Goal: Task Accomplishment & Management: Use online tool/utility

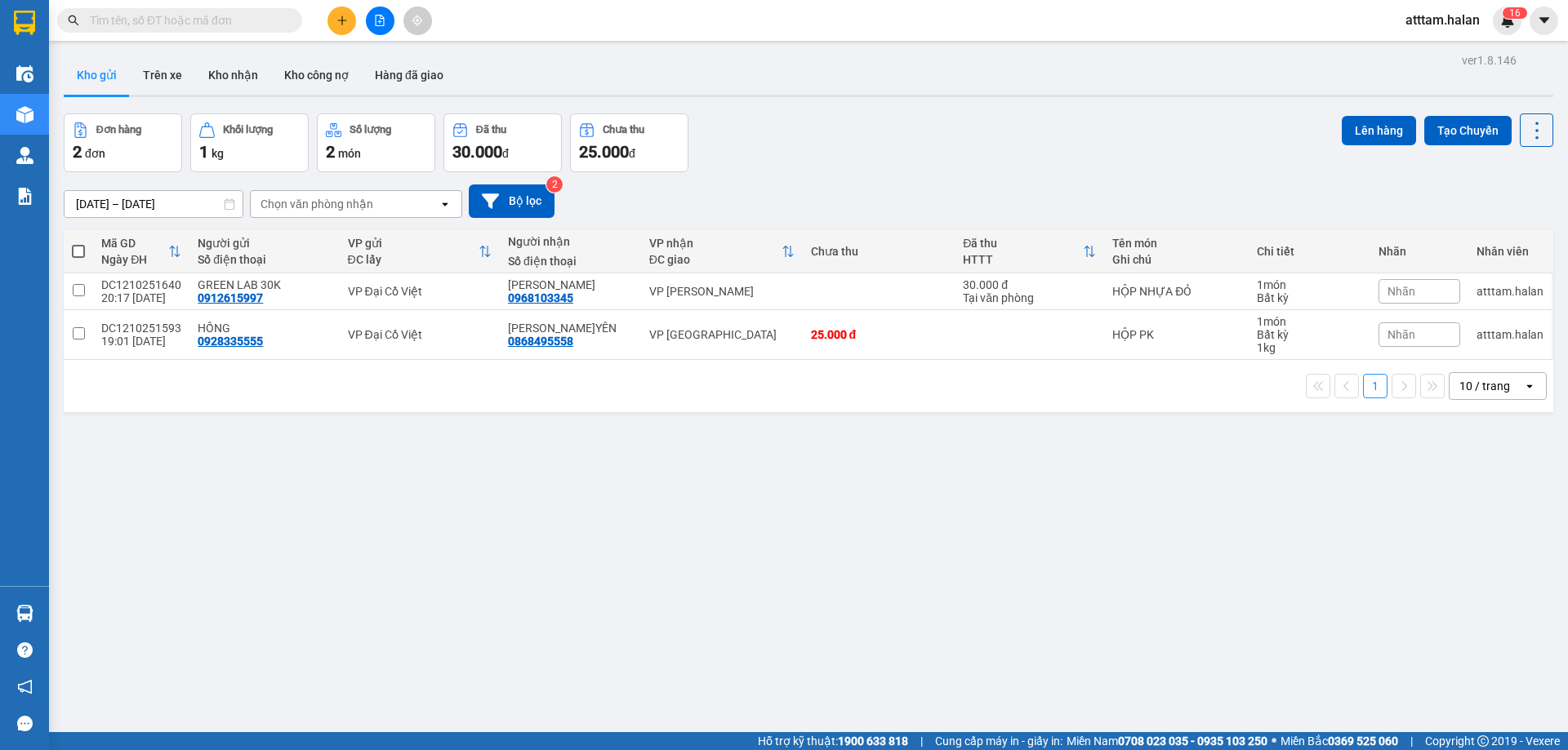
click at [345, 28] on button at bounding box center [341, 21] width 28 height 28
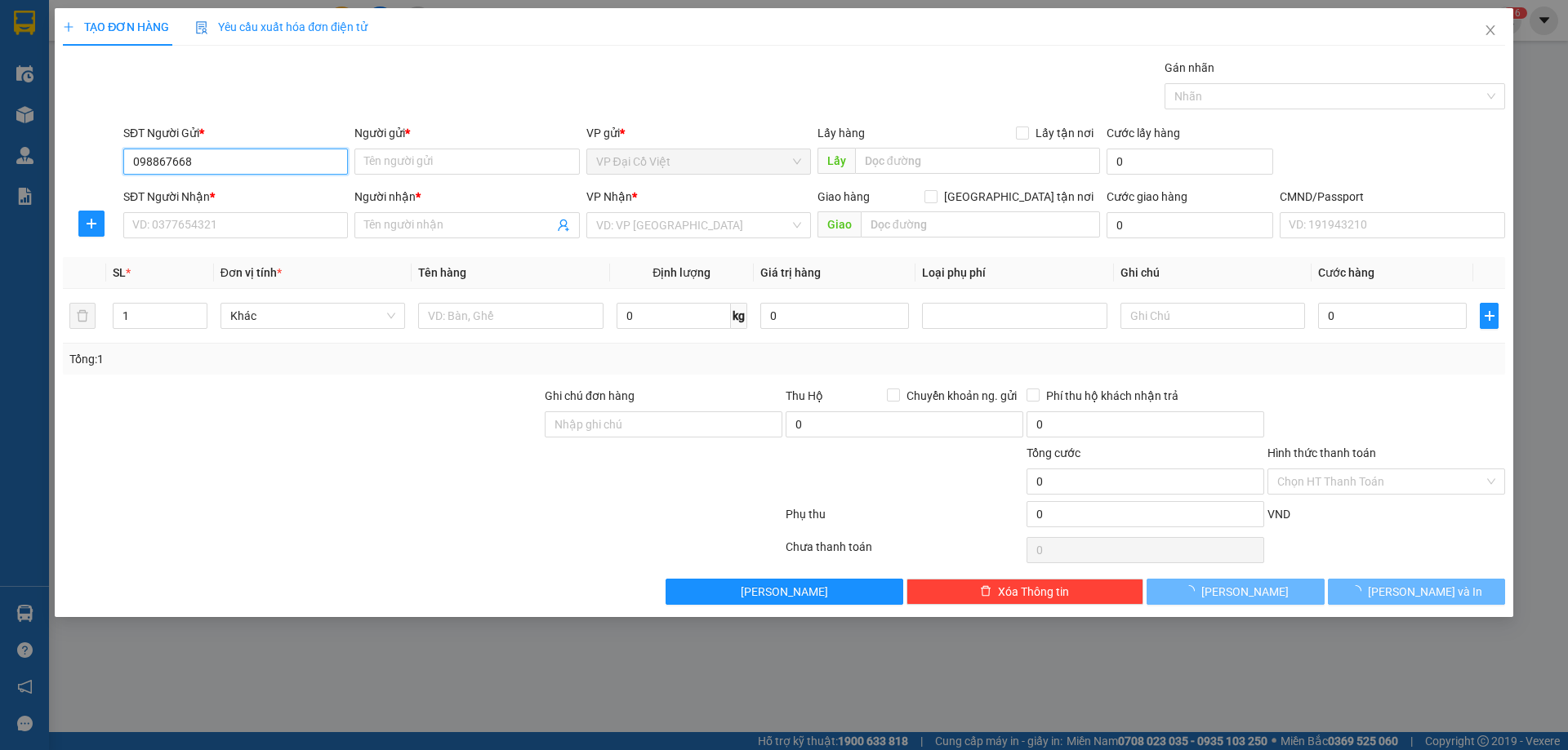
type input "0988676686"
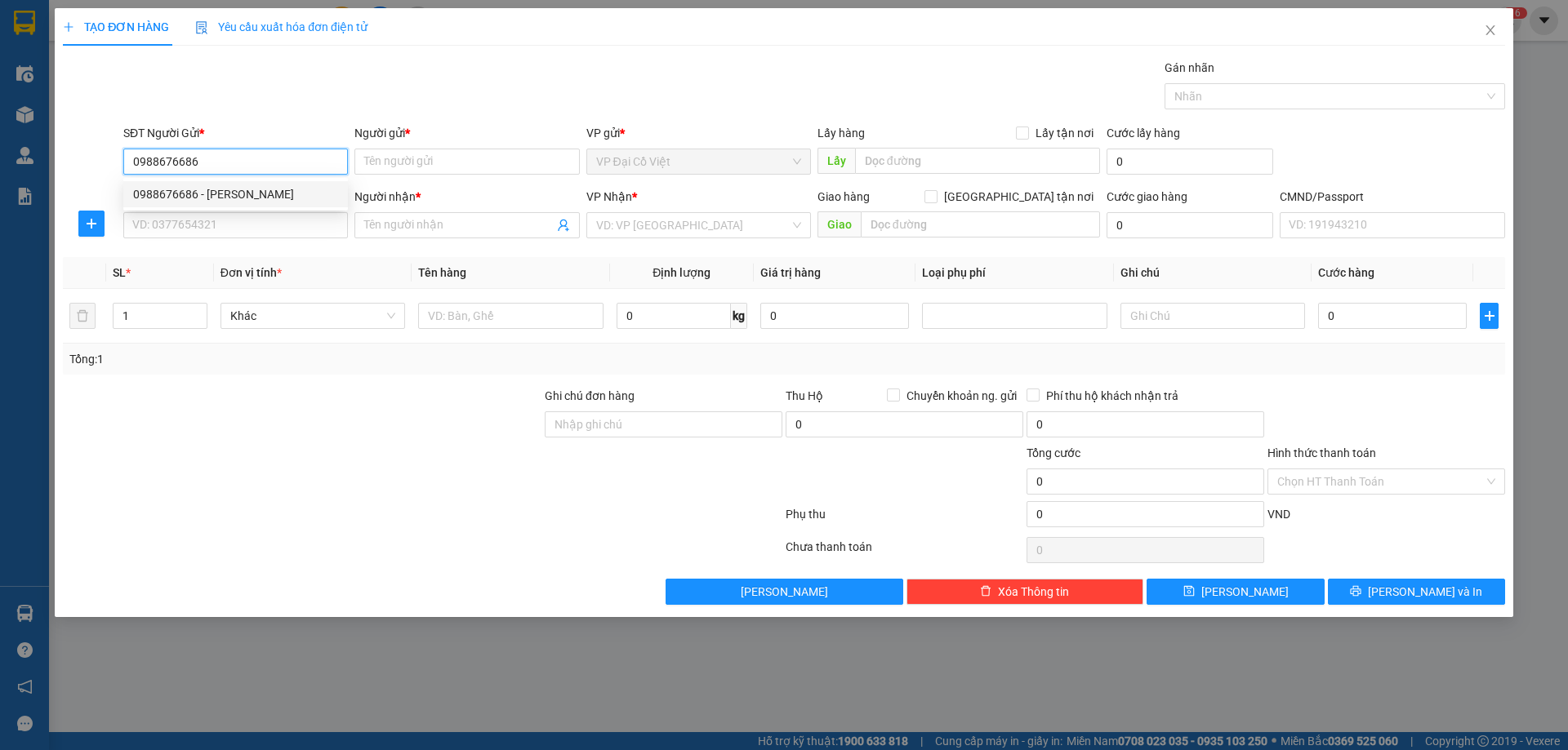
drag, startPoint x: 179, startPoint y: 193, endPoint x: 172, endPoint y: 205, distance: 13.9
click at [179, 194] on div "0988676686 - [PERSON_NAME]" at bounding box center [236, 194] width 205 height 18
type input "[PERSON_NAME]"
type input "0988676686"
drag, startPoint x: 164, startPoint y: 217, endPoint x: 255, endPoint y: 199, distance: 92.8
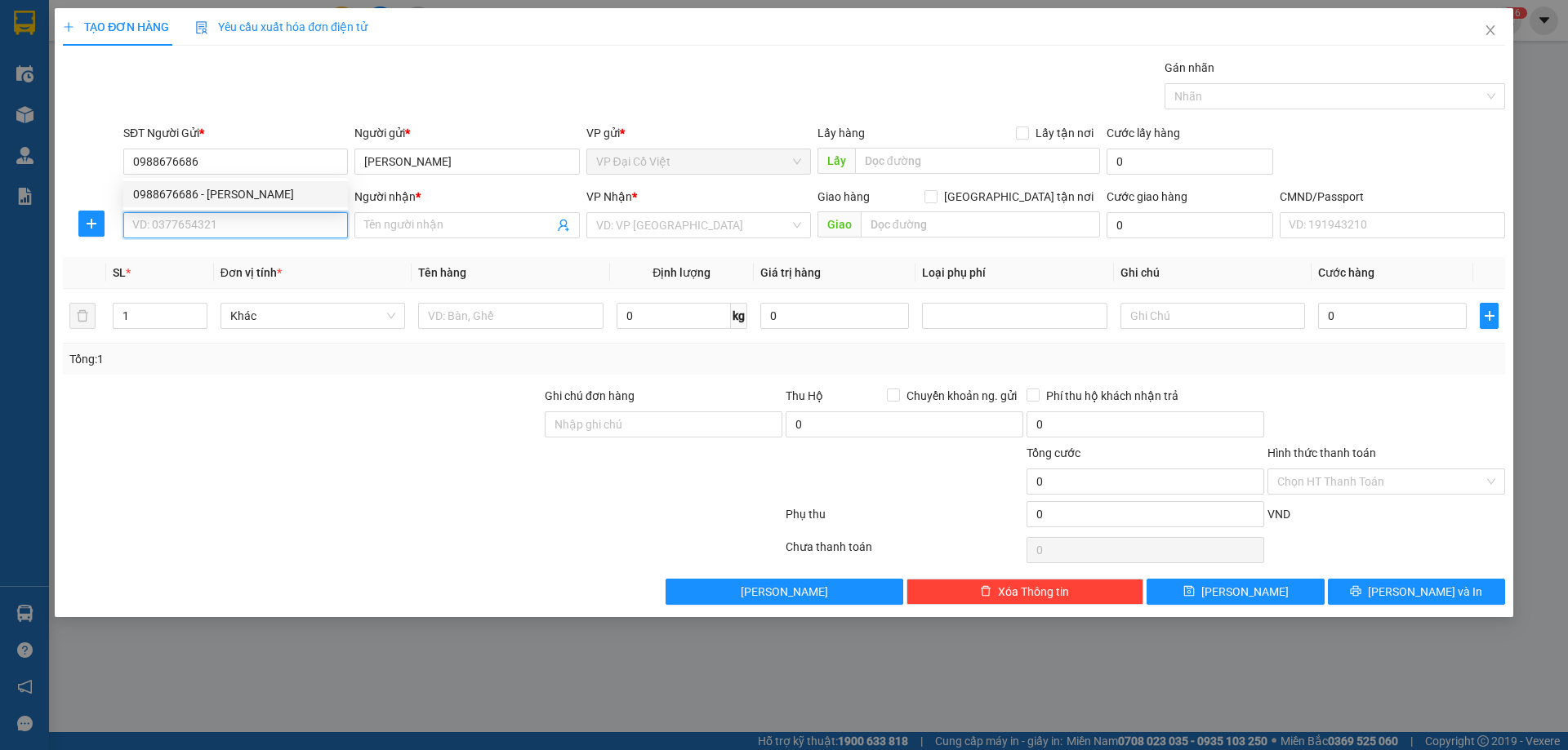
click at [169, 217] on input "SĐT Người Nhận *" at bounding box center [235, 224] width 224 height 26
drag, startPoint x: 177, startPoint y: 256, endPoint x: 272, endPoint y: 277, distance: 97.3
click at [194, 264] on div "0988676686 - [PERSON_NAME]" at bounding box center [236, 259] width 205 height 18
type input "0988676686"
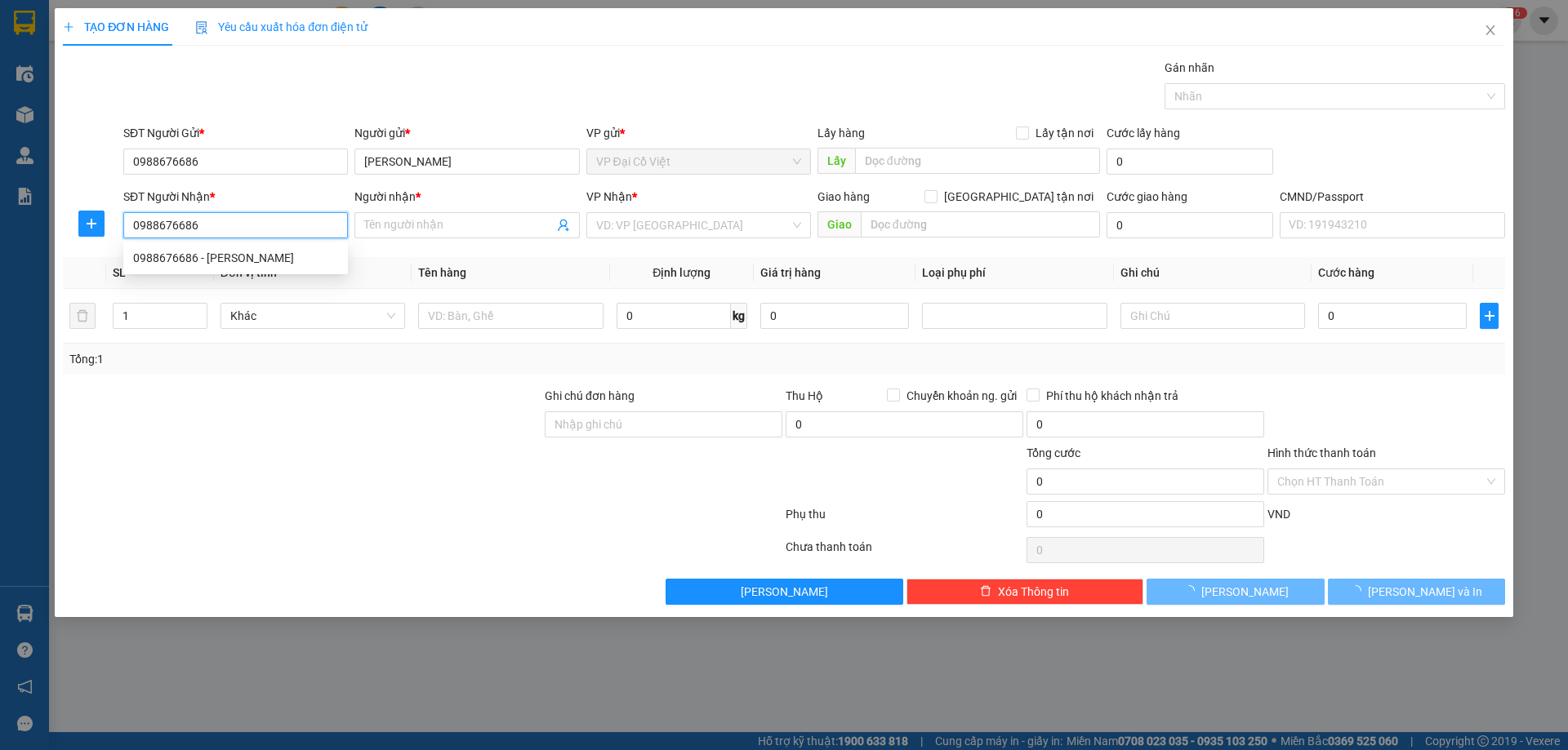
type input "[PERSON_NAME]"
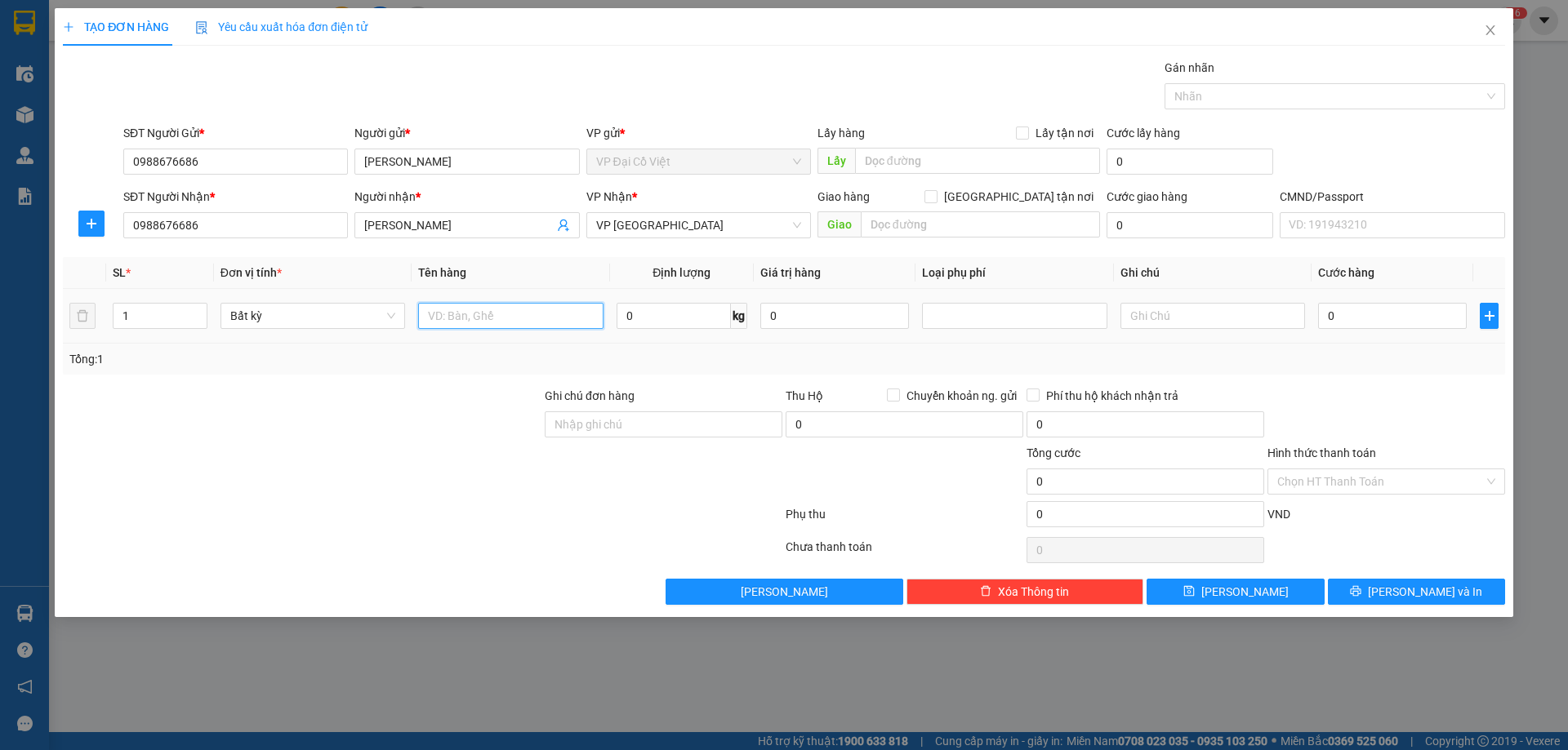
click at [457, 315] on input "text" at bounding box center [510, 315] width 184 height 26
type input "2"
click at [194, 308] on span "up" at bounding box center [199, 312] width 10 height 10
click at [516, 317] on input "text" at bounding box center [510, 315] width 184 height 26
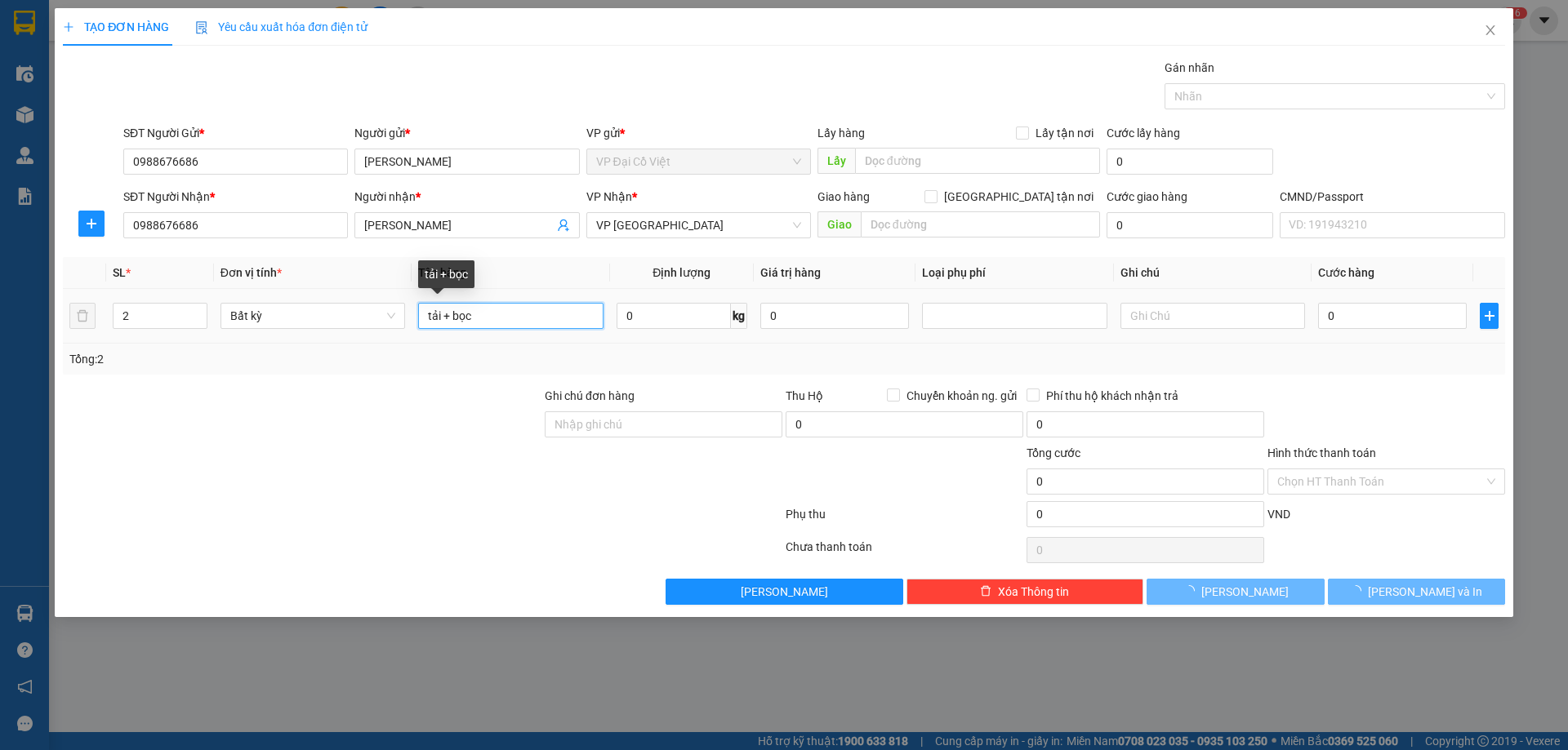
click at [497, 308] on input "tải + bọc" at bounding box center [510, 315] width 184 height 26
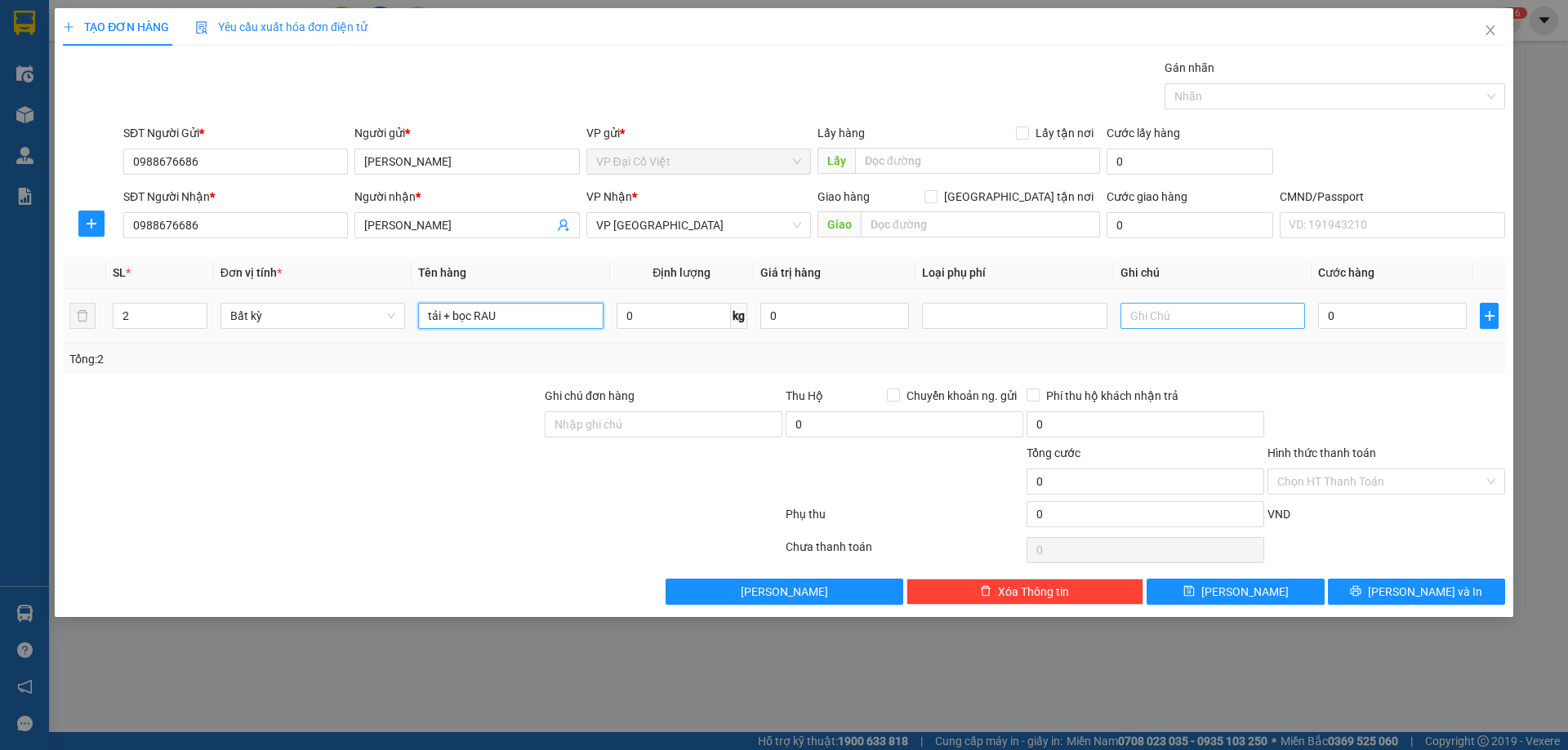
type input "tải + bọc RAU"
click at [1188, 325] on input "text" at bounding box center [1213, 315] width 184 height 26
type input "29+8"
click at [1361, 326] on input "0" at bounding box center [1393, 315] width 149 height 26
click at [1367, 320] on input "0" at bounding box center [1393, 315] width 149 height 26
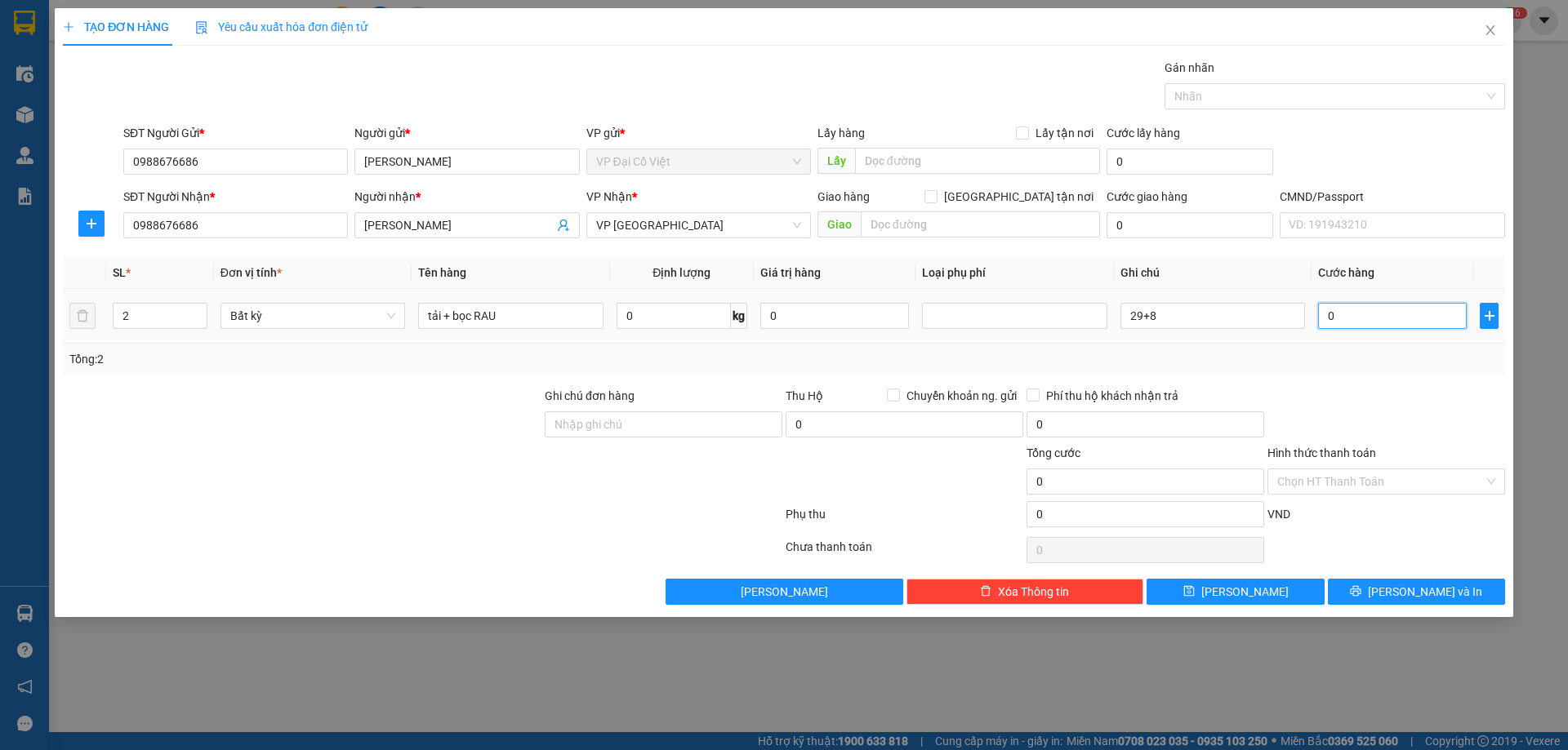
click at [1367, 320] on input "0" at bounding box center [1393, 315] width 149 height 26
type input "9"
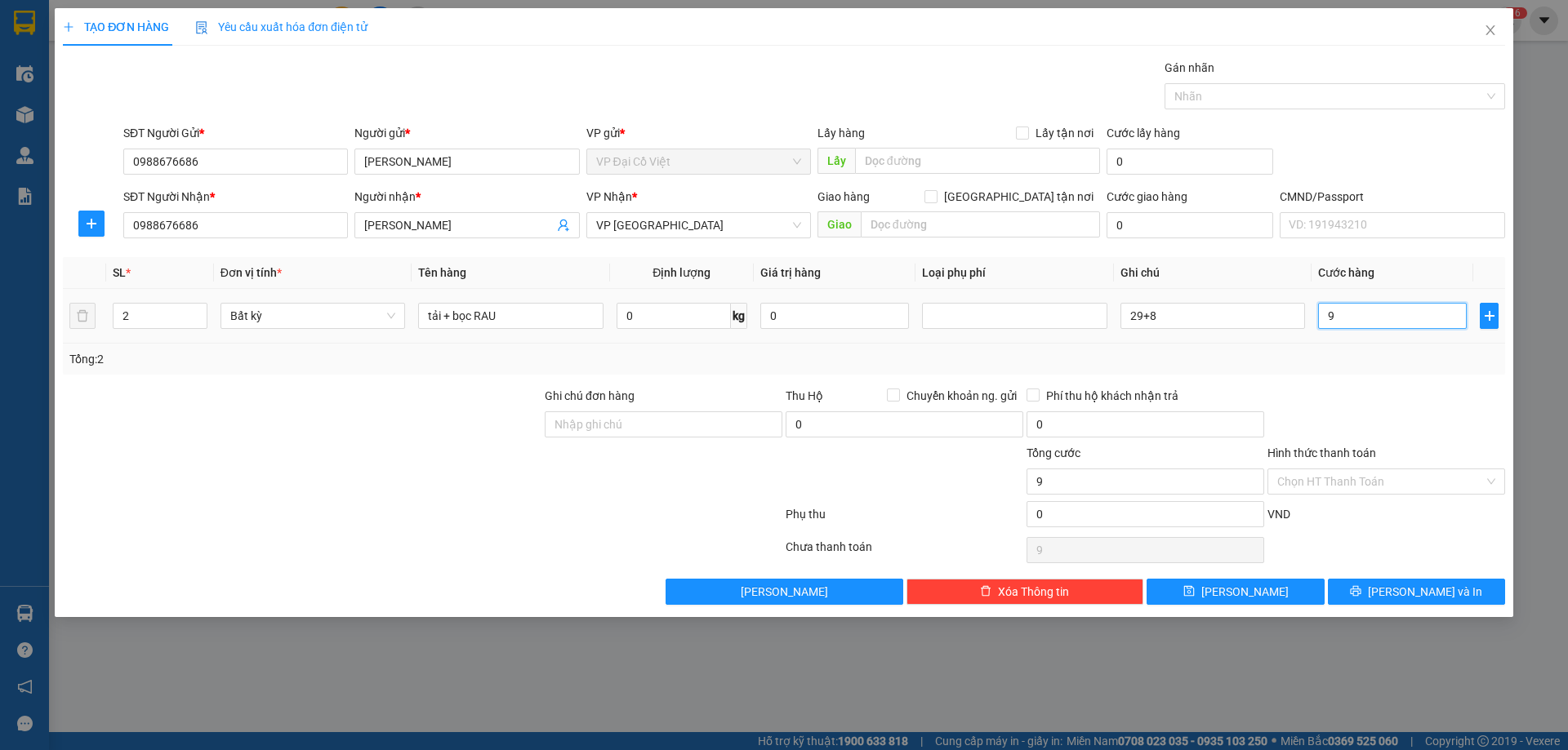
type input "95"
click at [1370, 478] on input "Hình thức thanh toán" at bounding box center [1381, 481] width 207 height 24
type input "95.000"
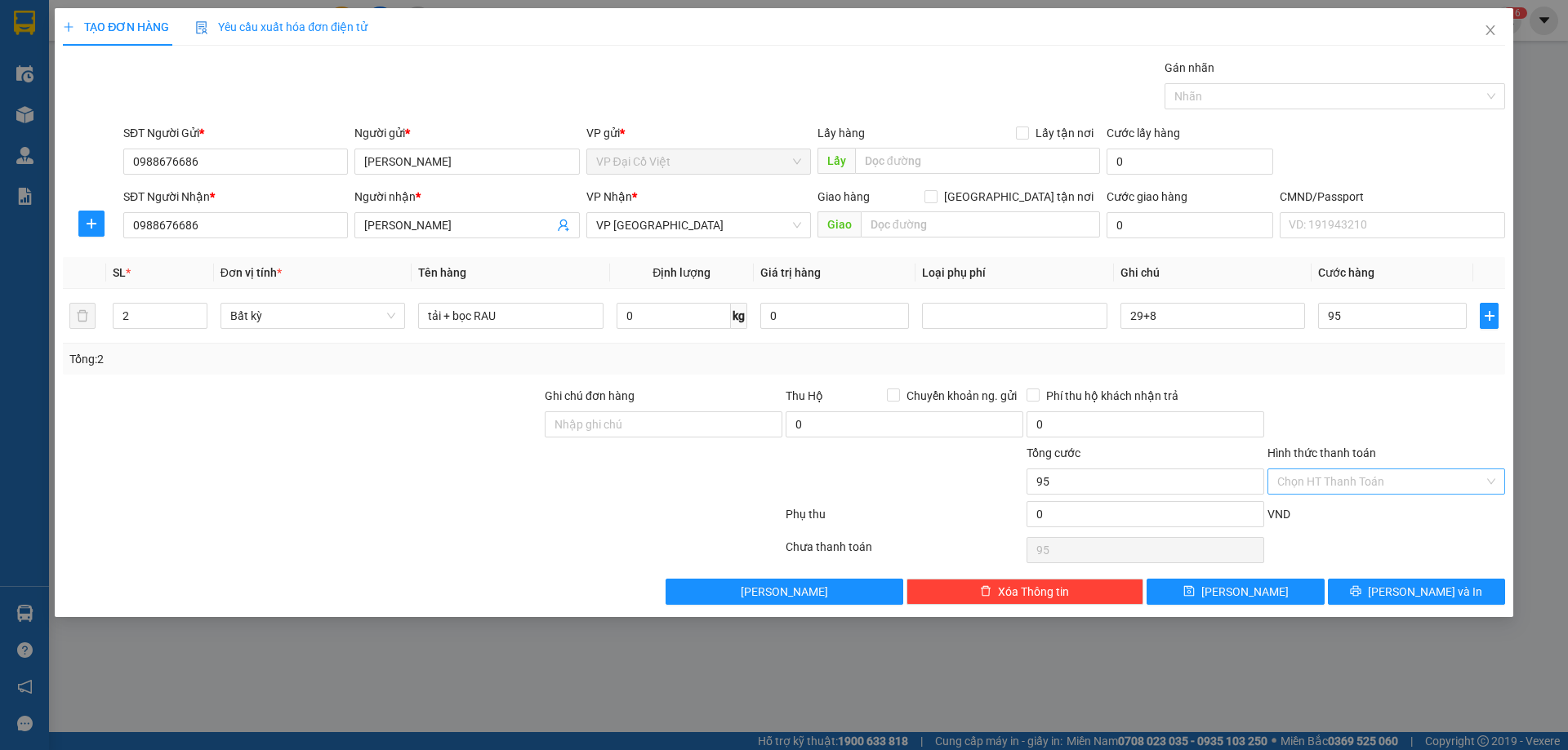
type input "95.000"
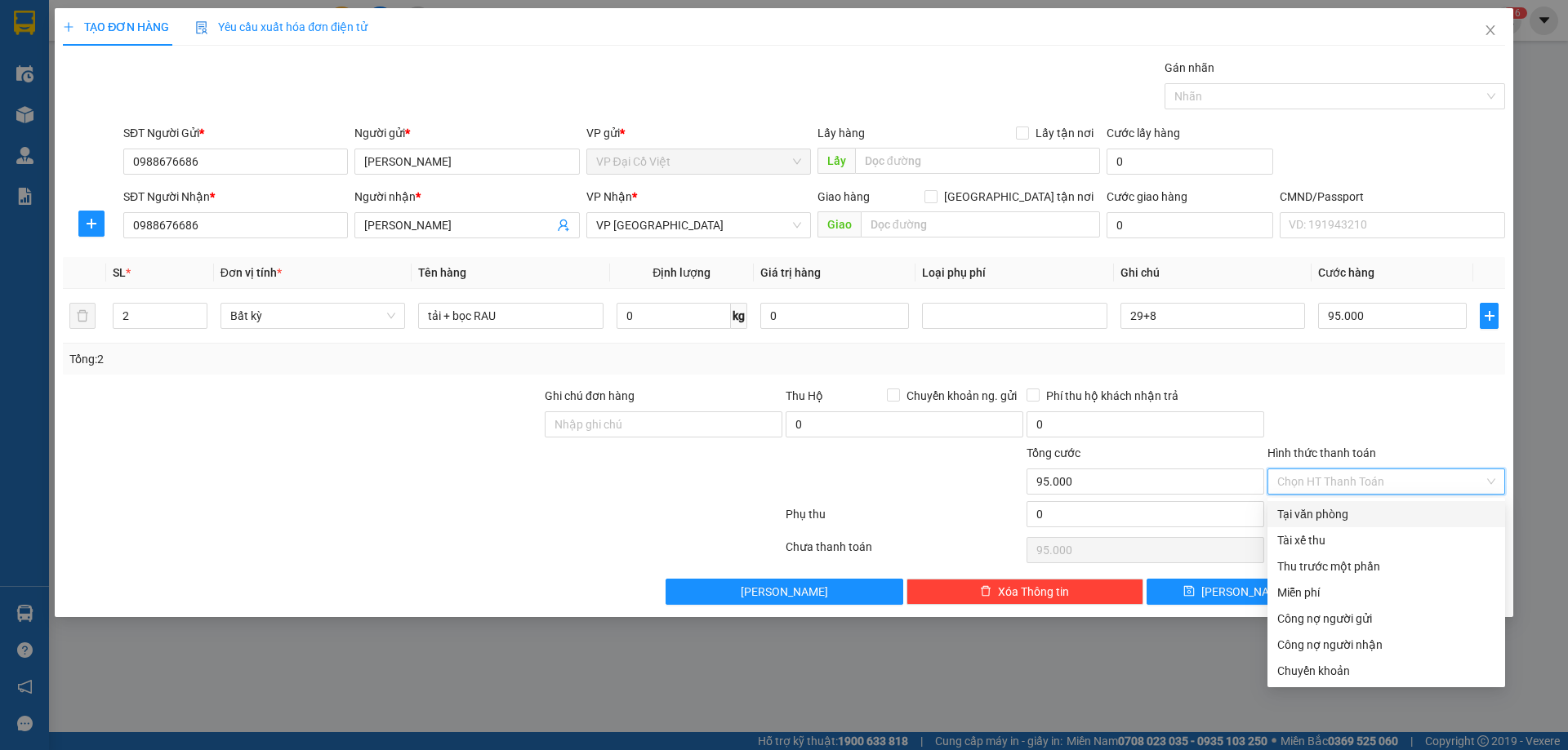
click at [1333, 517] on div "Tại văn phòng" at bounding box center [1386, 515] width 218 height 18
type input "0"
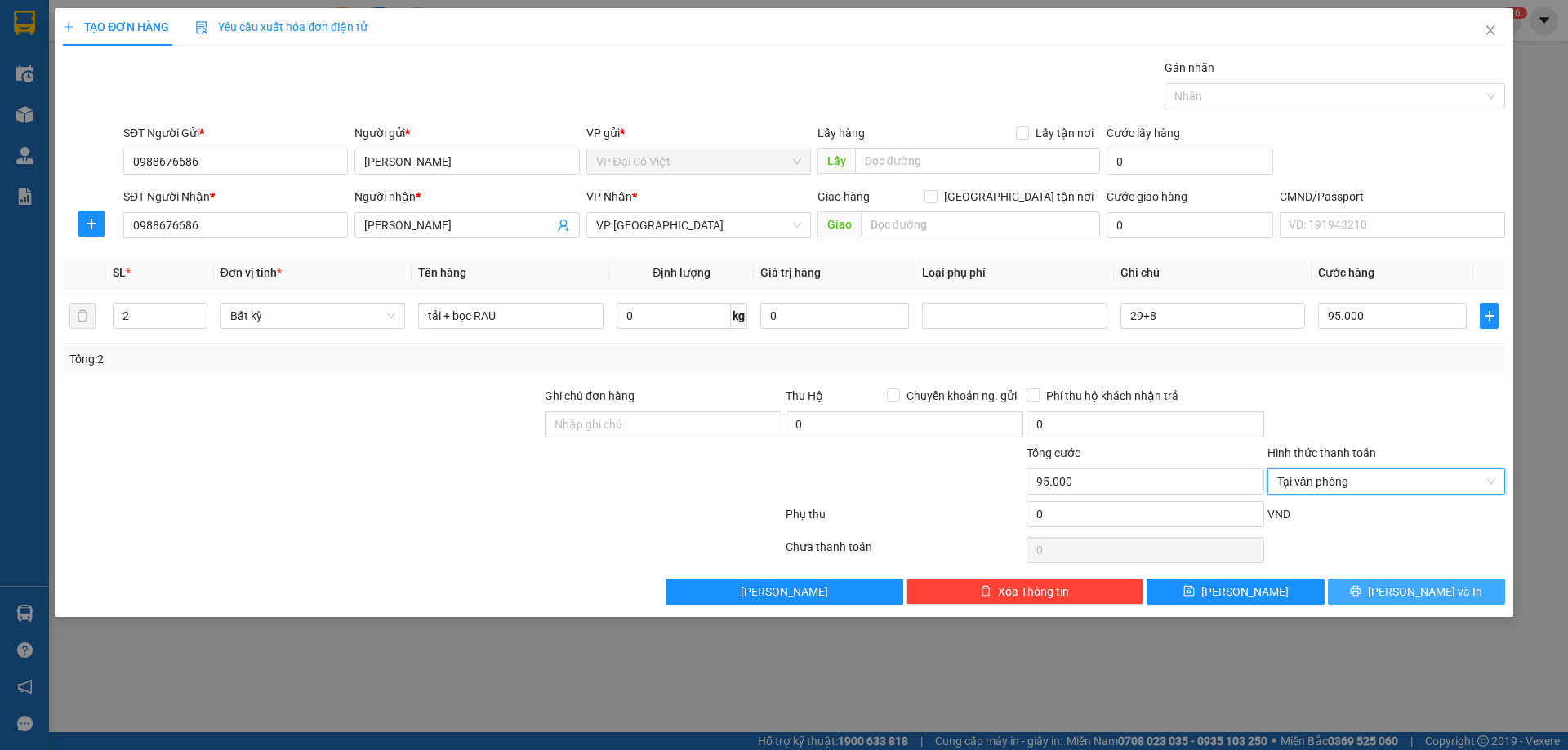
click at [1422, 579] on button "[PERSON_NAME] và In" at bounding box center [1416, 591] width 177 height 26
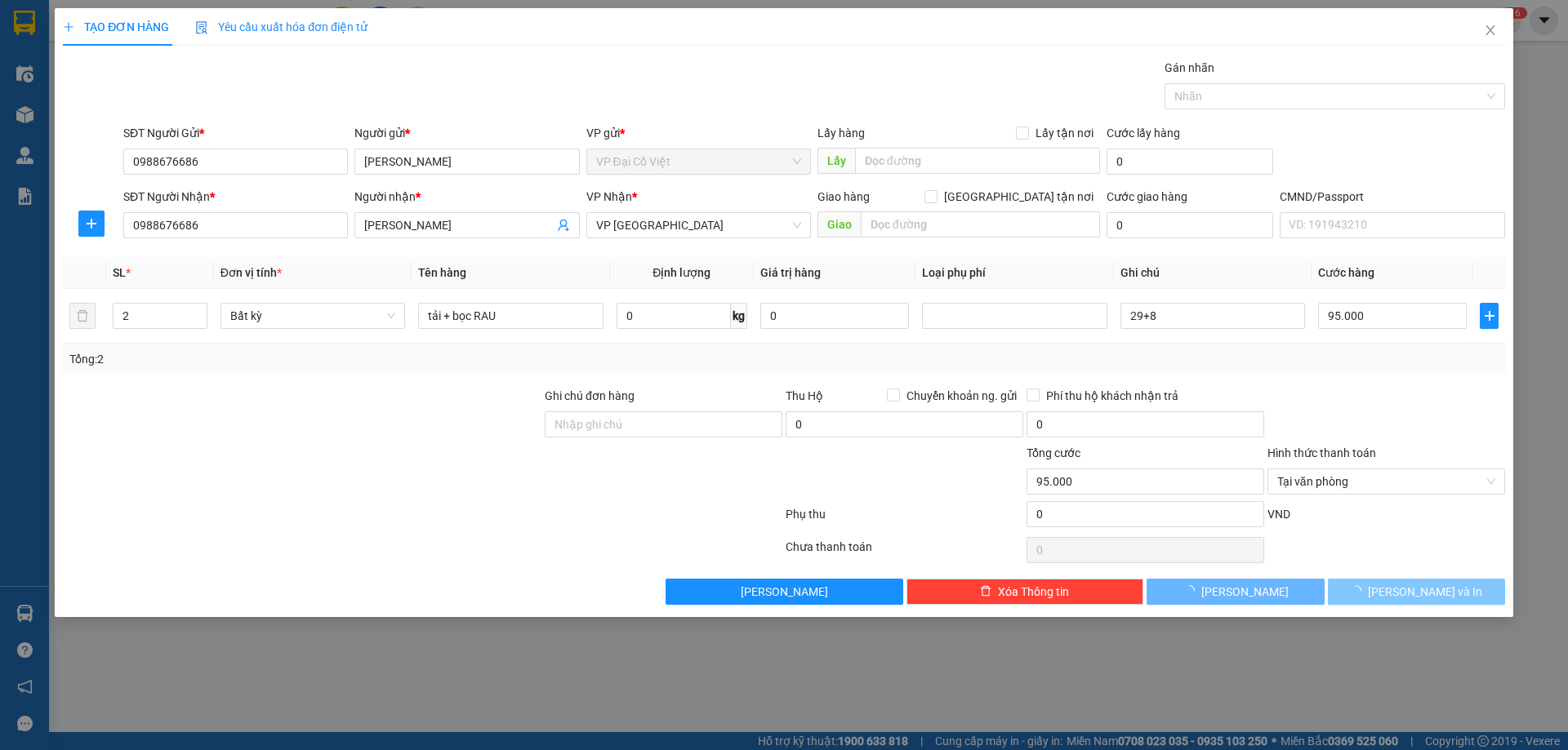
click at [1422, 579] on button "[PERSON_NAME] và In" at bounding box center [1416, 591] width 177 height 26
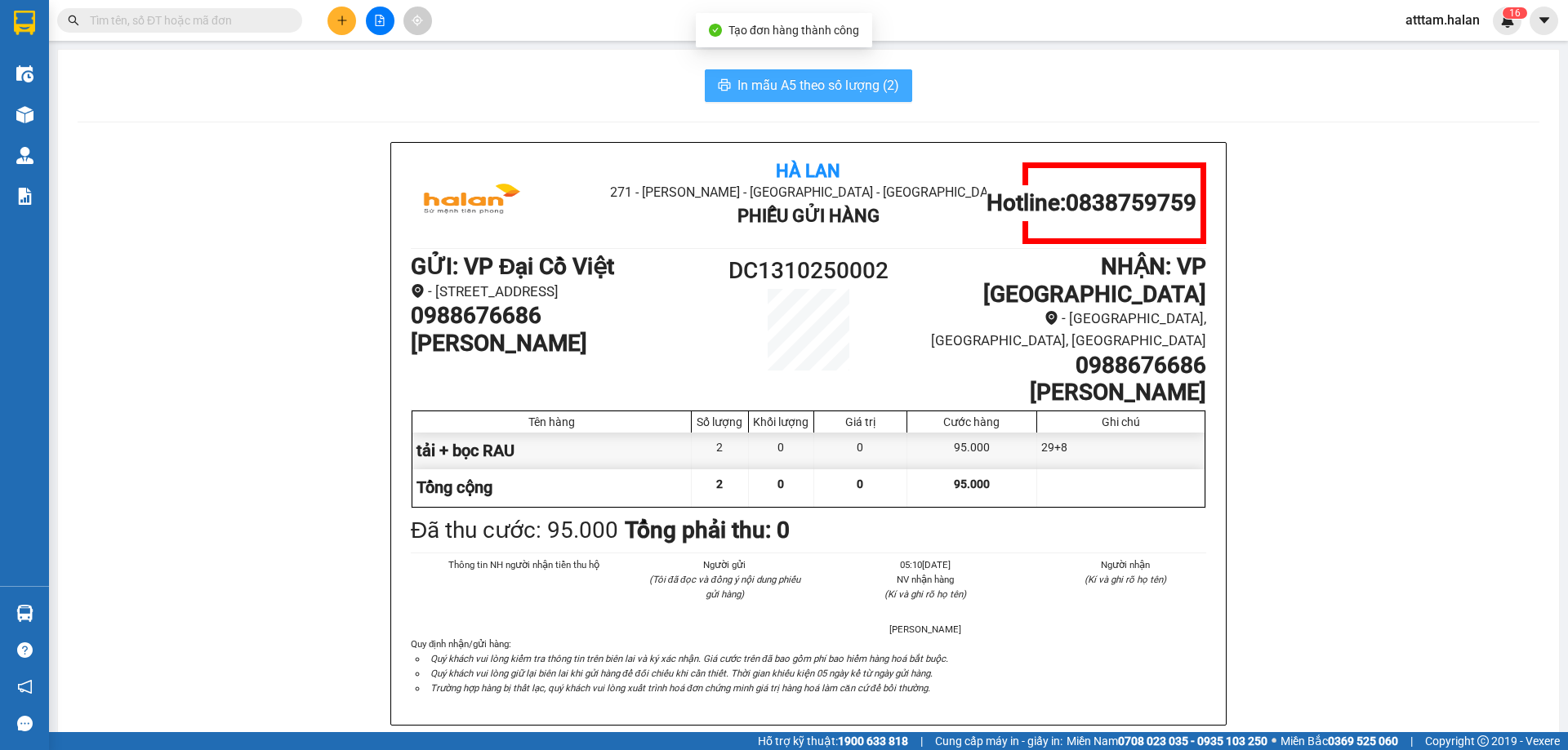
click at [799, 83] on span "In mẫu A5 theo số lượng (2)" at bounding box center [819, 85] width 162 height 20
click at [797, 83] on span "In mẫu A5 theo số lượng (2)" at bounding box center [819, 85] width 162 height 20
click at [794, 83] on span "In mẫu A5 theo số lượng (2)" at bounding box center [819, 85] width 162 height 20
click at [788, 84] on span "In mẫu A5 theo số lượng (2)" at bounding box center [819, 85] width 162 height 20
click at [608, 68] on div "In mẫu A5 theo số lượng (2) Hà Lan 271 - [PERSON_NAME] - [GEOGRAPHIC_DATA] - [G…" at bounding box center [808, 729] width 1501 height 1359
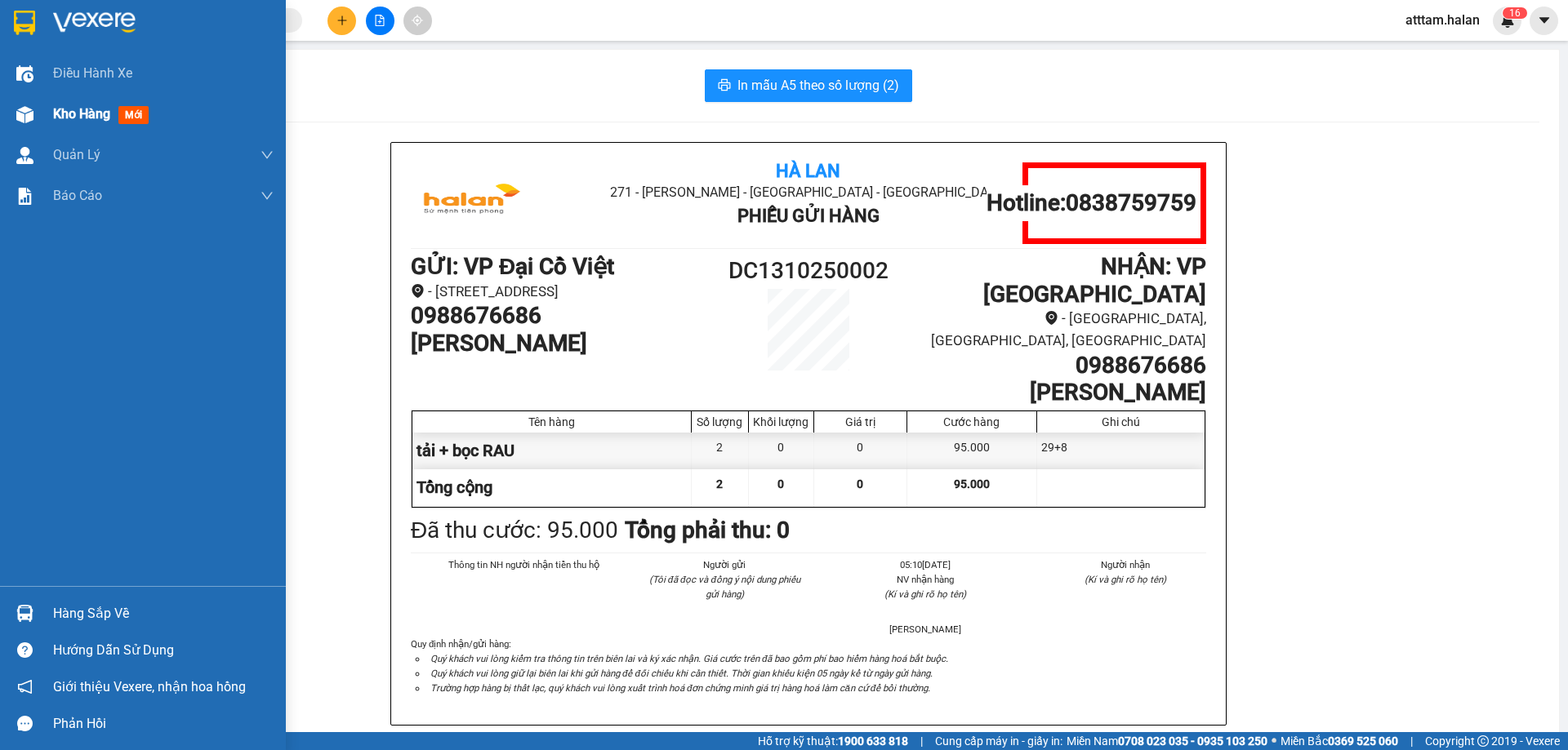
click at [62, 118] on span "Kho hàng" at bounding box center [82, 113] width 58 height 16
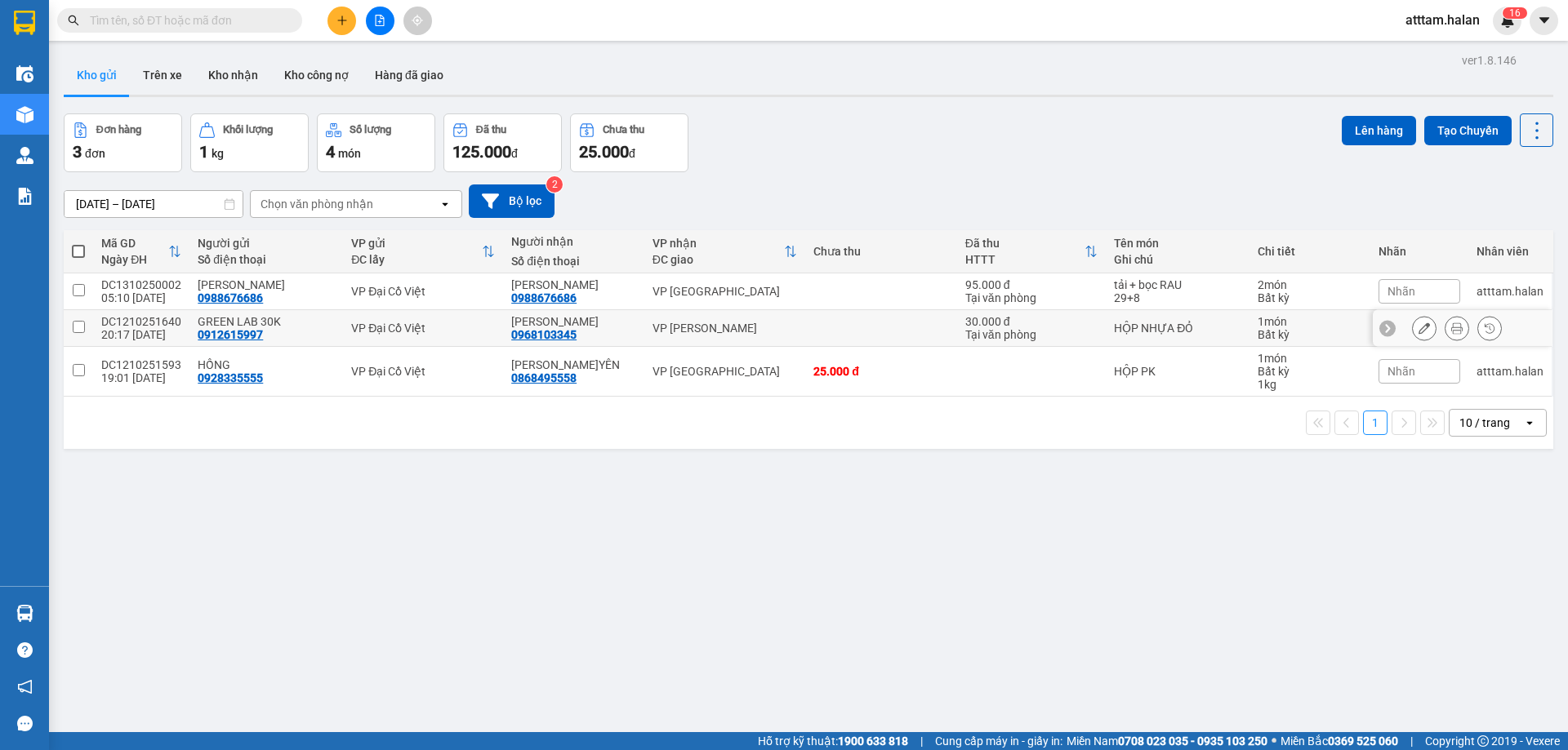
click at [130, 328] on div "20:17 [DATE]" at bounding box center [141, 335] width 80 height 13
checkbox input "true"
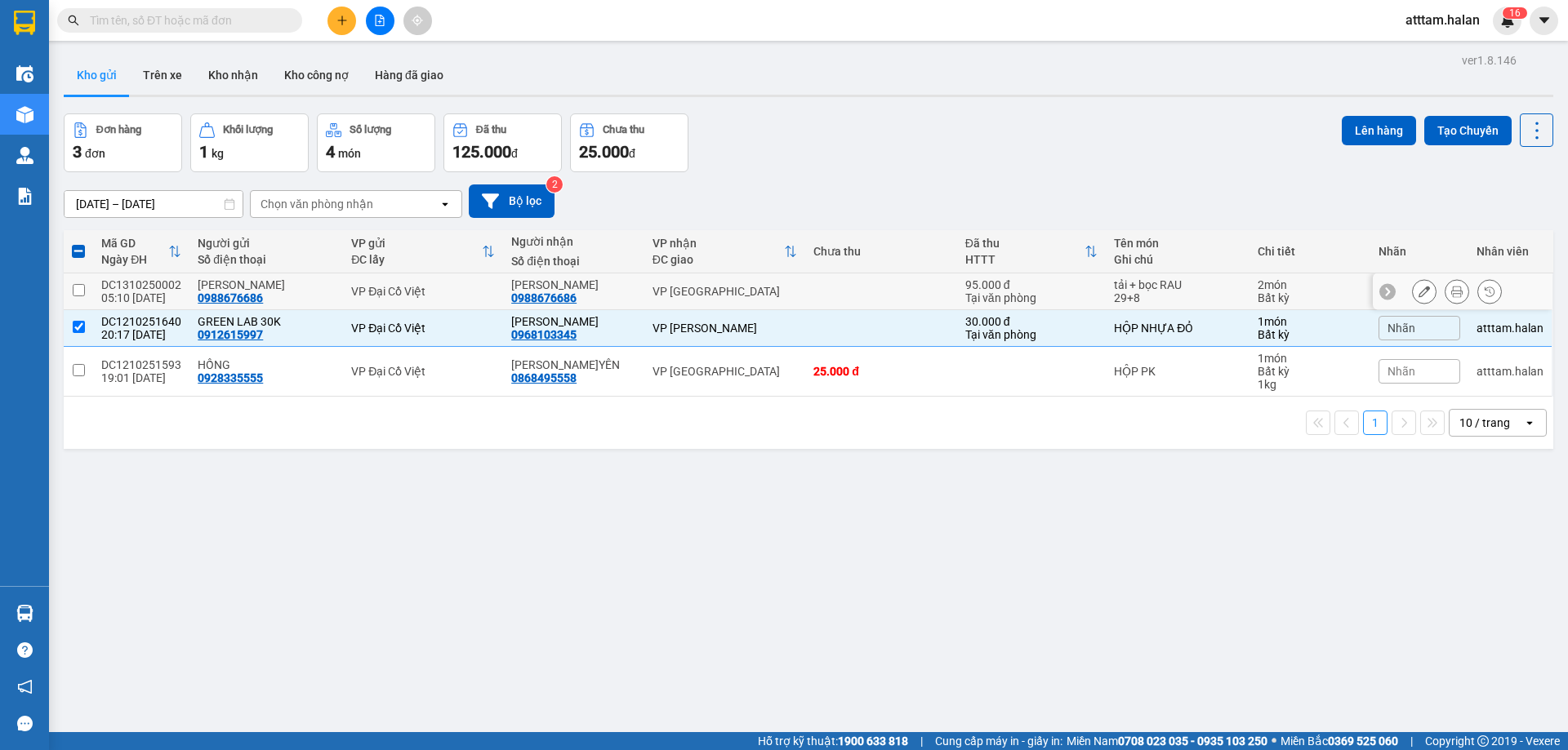
click at [76, 276] on td at bounding box center [78, 292] width 29 height 37
checkbox input "true"
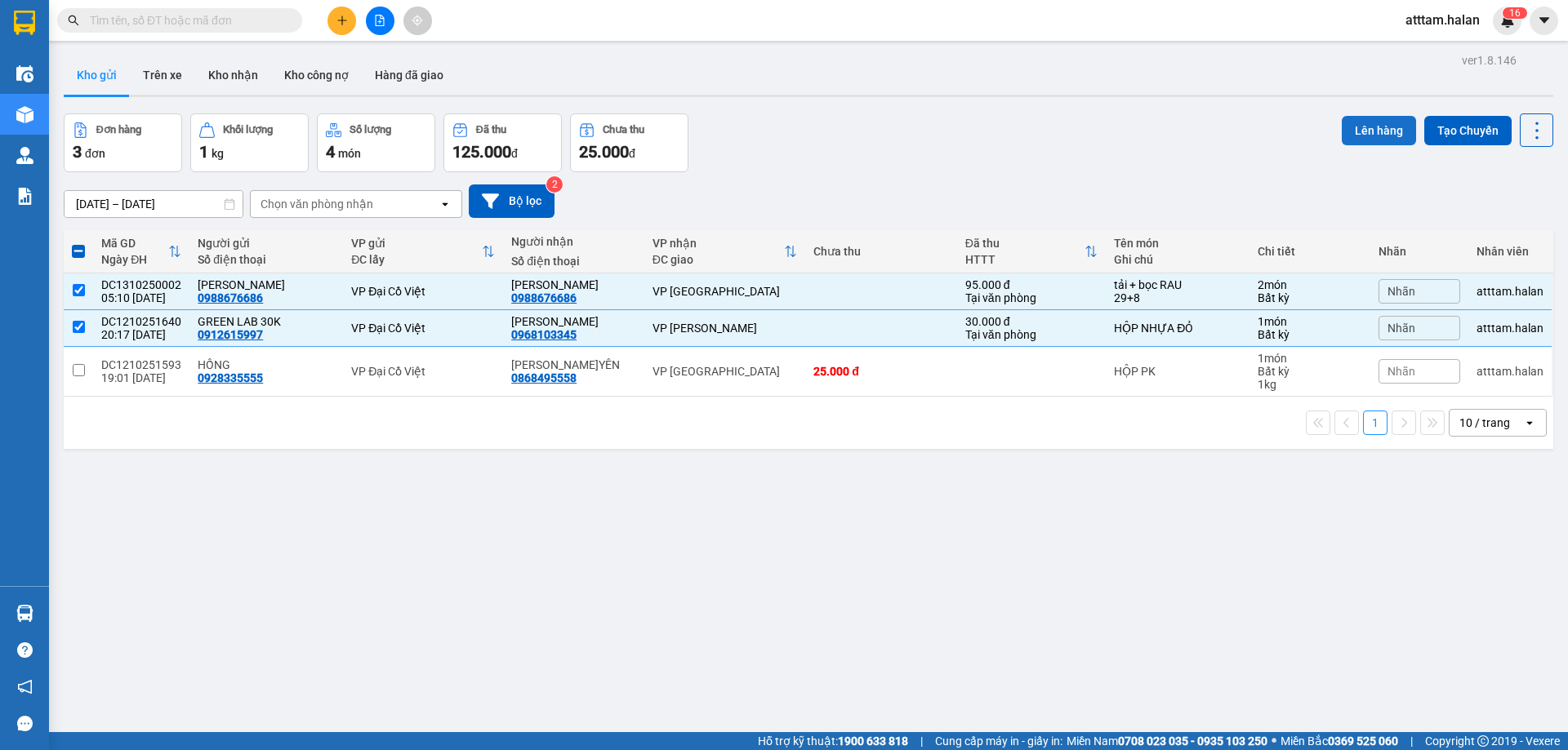
click at [1361, 133] on button "Lên hàng" at bounding box center [1379, 130] width 74 height 29
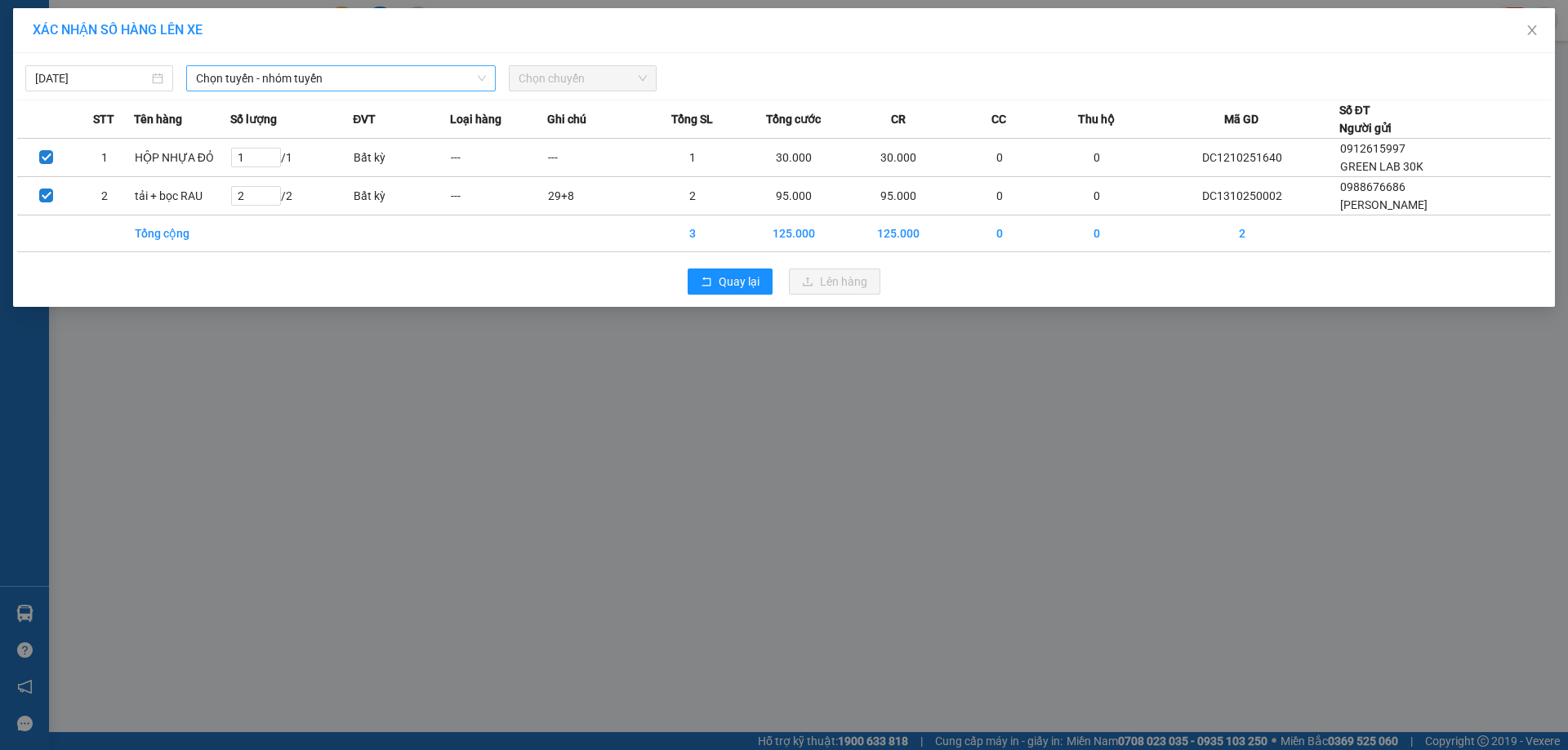
click at [266, 76] on span "Chọn tuyến - nhóm tuyến" at bounding box center [340, 78] width 290 height 24
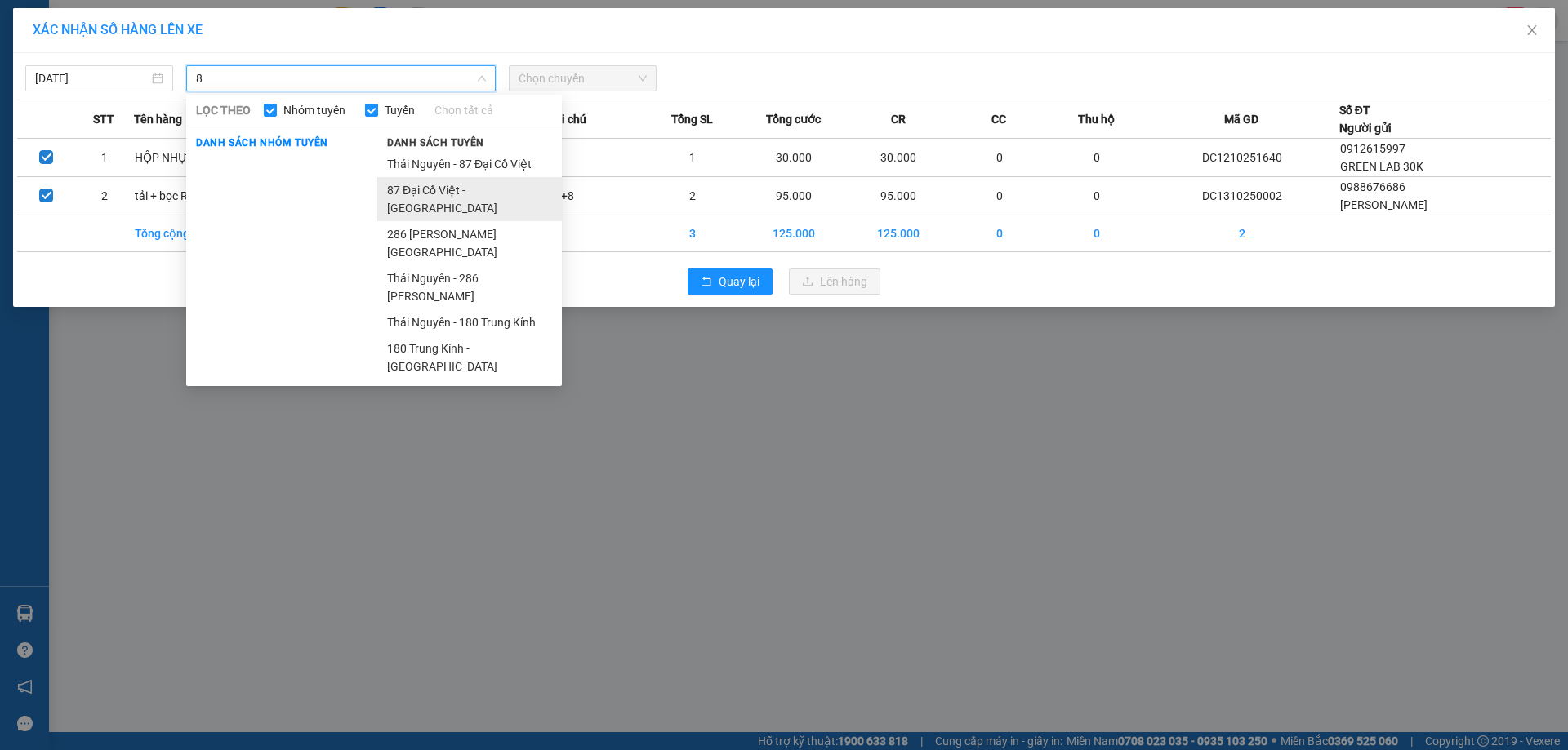
type input "8"
drag, startPoint x: 424, startPoint y: 187, endPoint x: 441, endPoint y: 173, distance: 22.0
click at [424, 187] on li "87 Đại Cồ Việt - [GEOGRAPHIC_DATA]" at bounding box center [469, 199] width 184 height 44
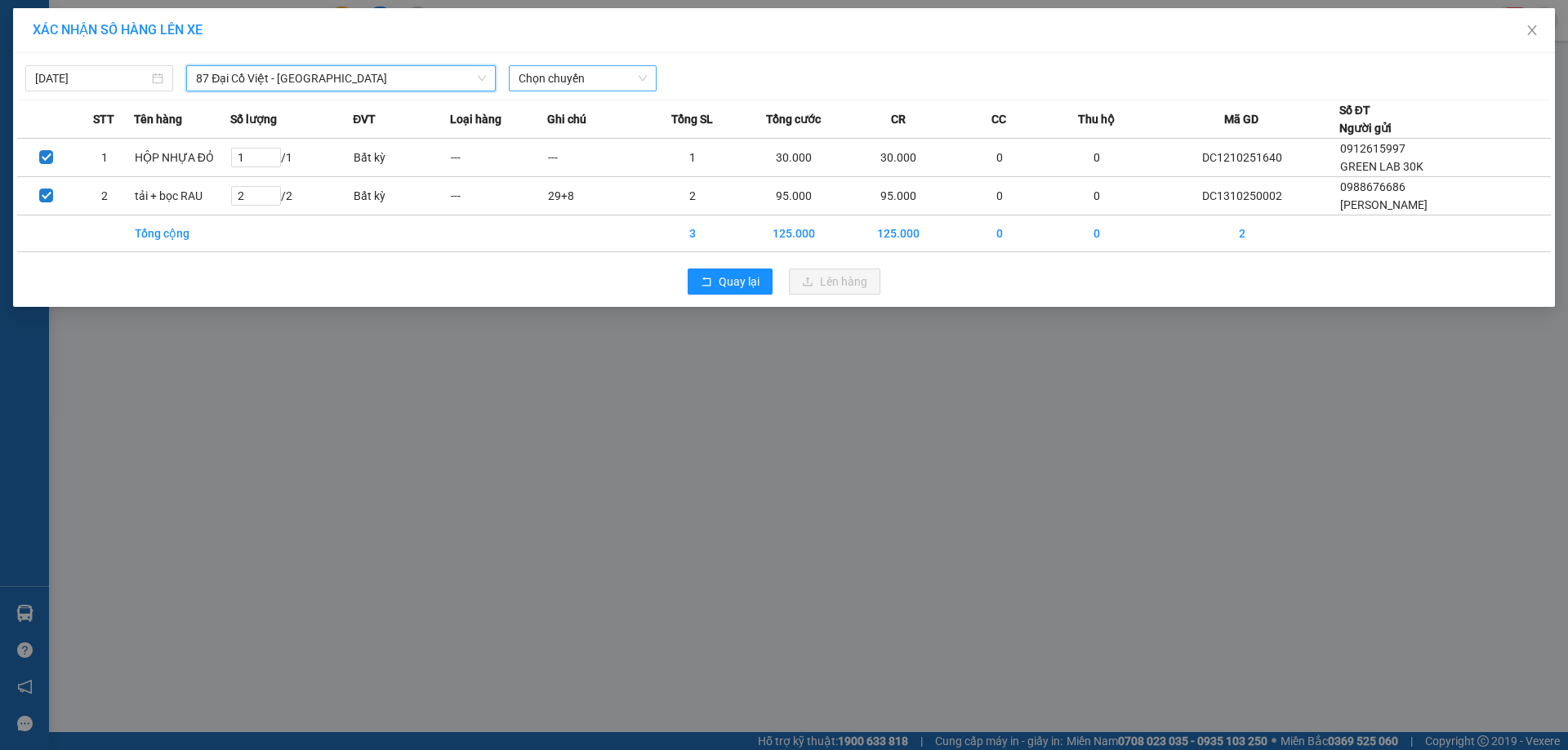
click at [550, 68] on span "Chọn chuyến" at bounding box center [582, 78] width 129 height 24
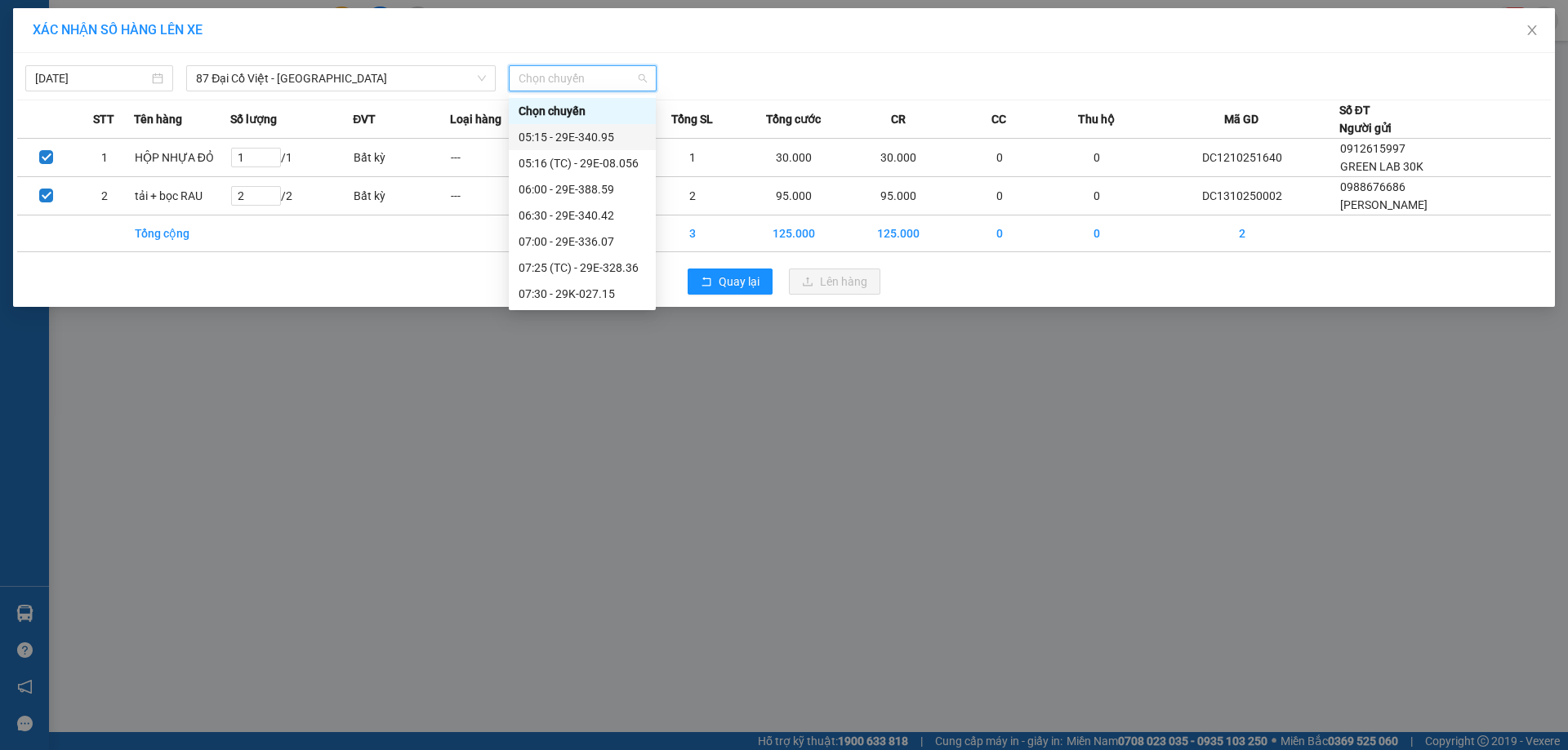
click at [545, 138] on div "05:15 - 29E-340.95" at bounding box center [582, 138] width 128 height 18
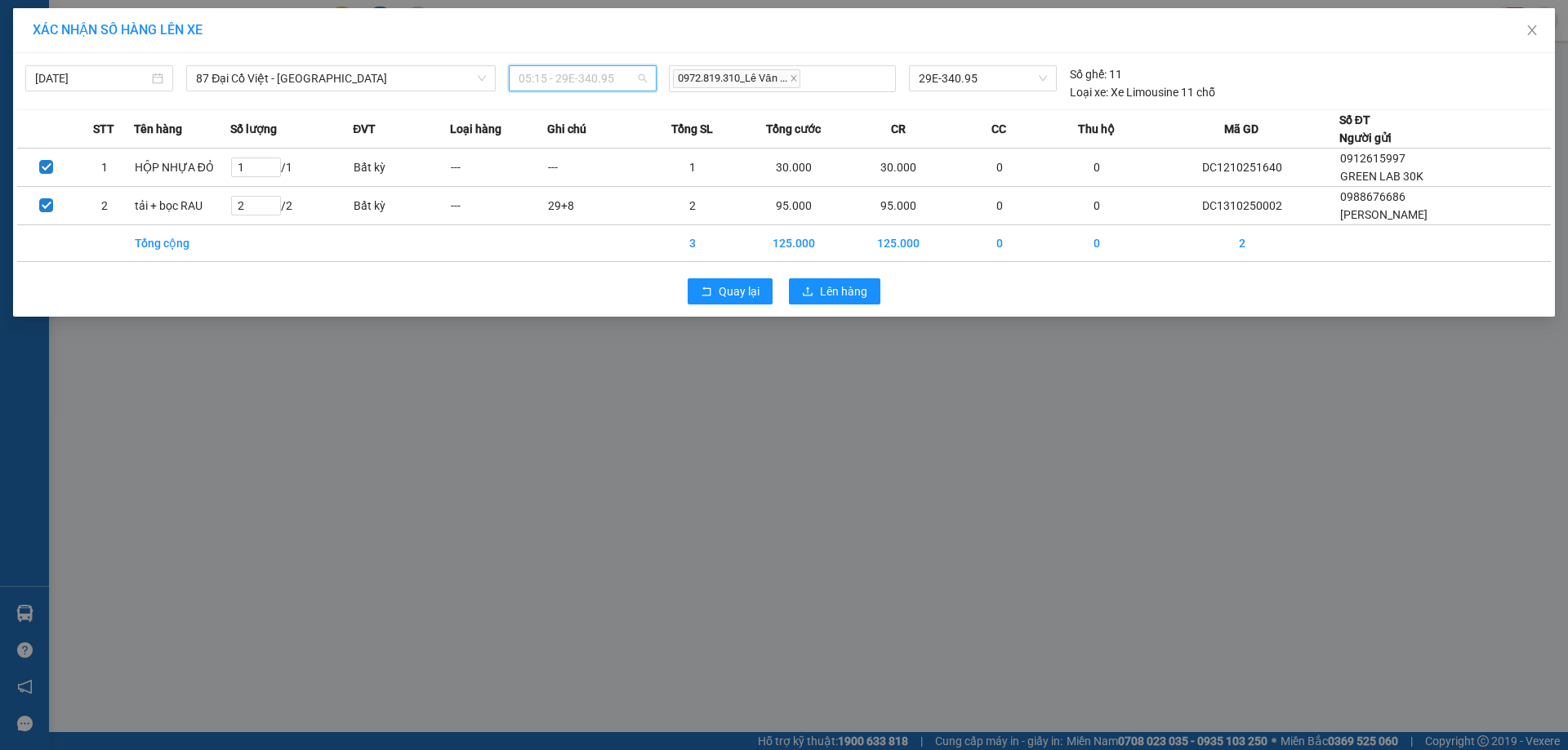
click at [572, 78] on span "05:15 - 29E-340.95" at bounding box center [582, 78] width 129 height 24
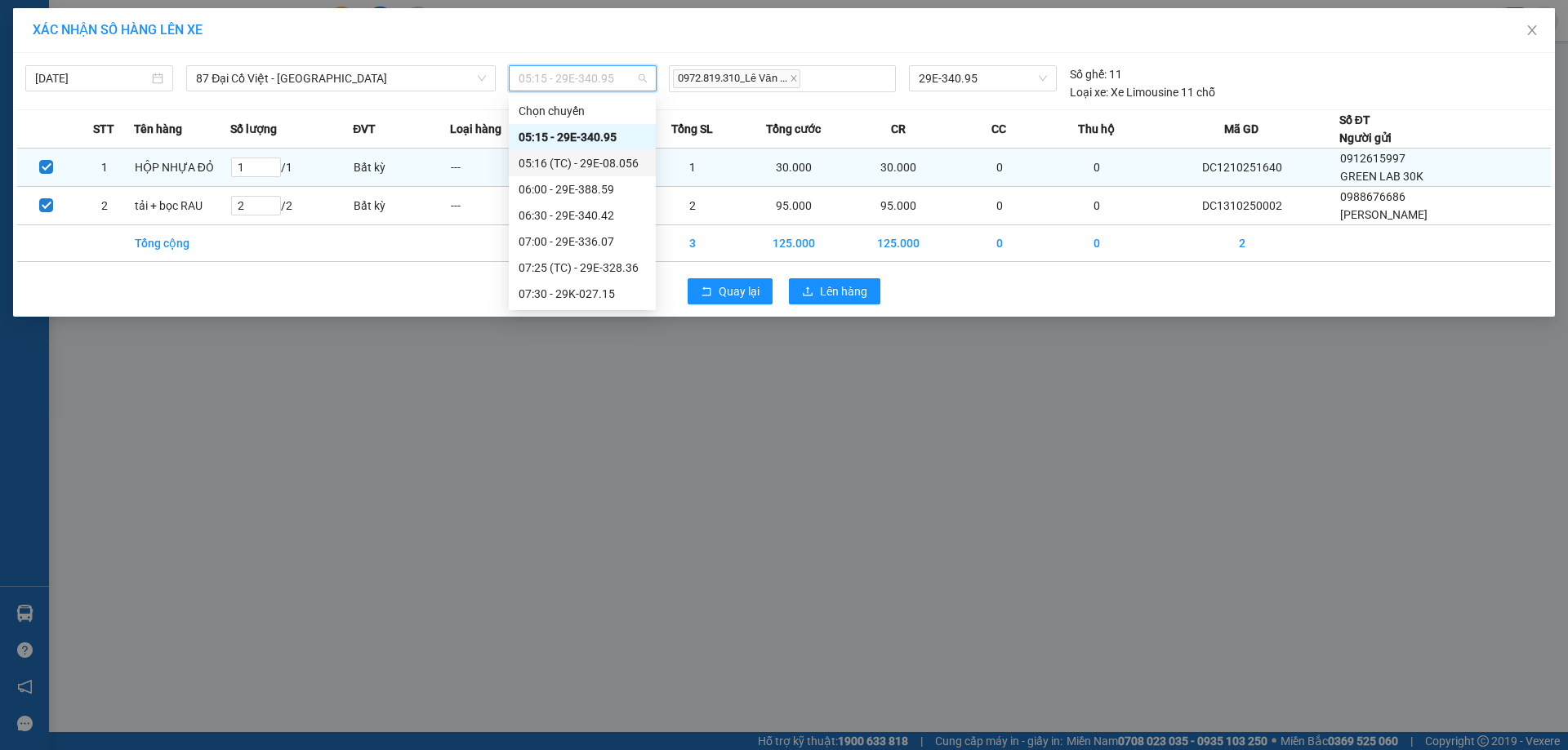
drag, startPoint x: 600, startPoint y: 162, endPoint x: 677, endPoint y: 169, distance: 77.3
click at [601, 162] on div "05:16 (TC) - 29E-08.056" at bounding box center [582, 164] width 128 height 18
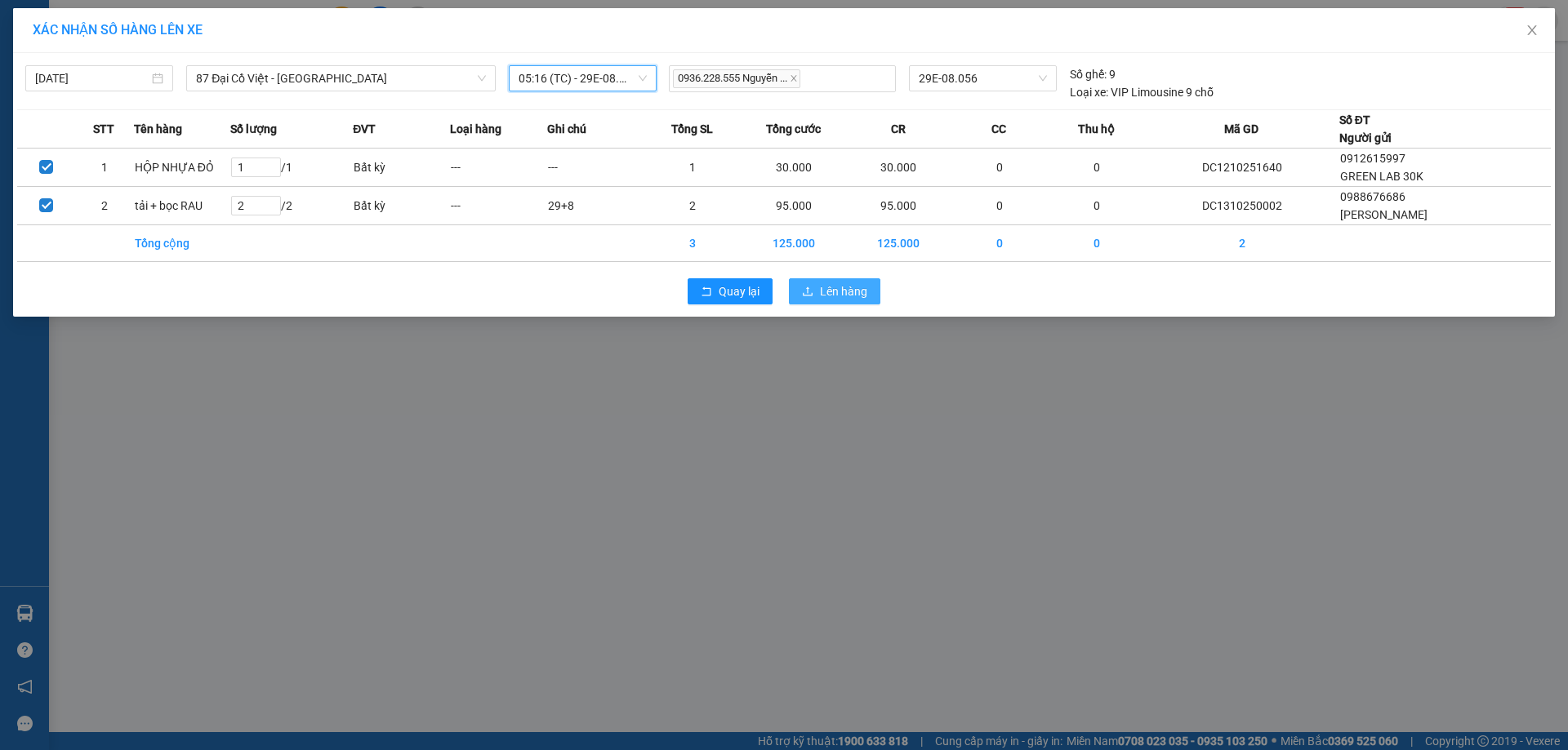
click at [842, 283] on span "Lên hàng" at bounding box center [844, 292] width 48 height 18
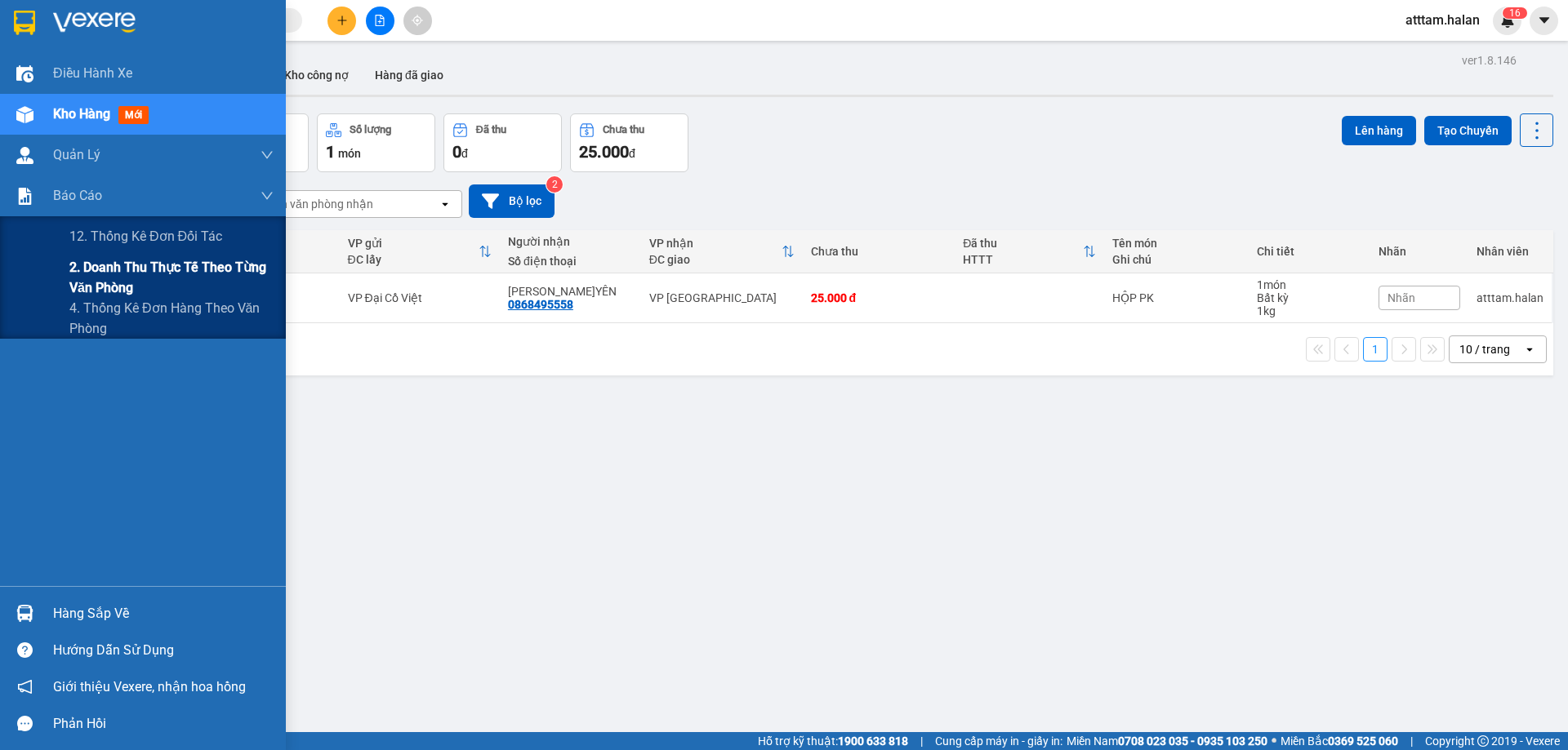
click at [98, 273] on span "2. Doanh thu thực tế theo từng văn phòng" at bounding box center [171, 277] width 204 height 41
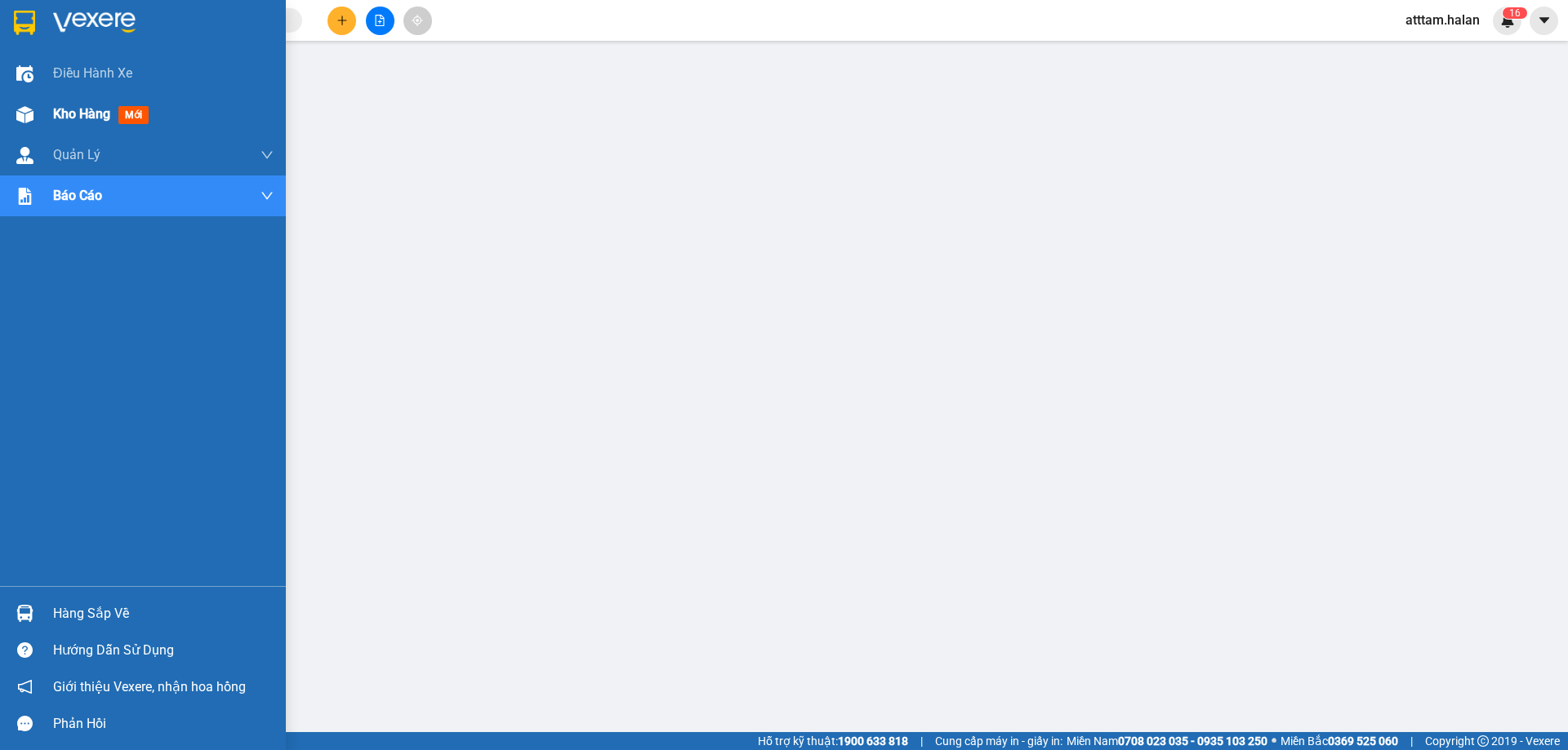
click at [91, 111] on span "Kho hàng" at bounding box center [82, 113] width 58 height 16
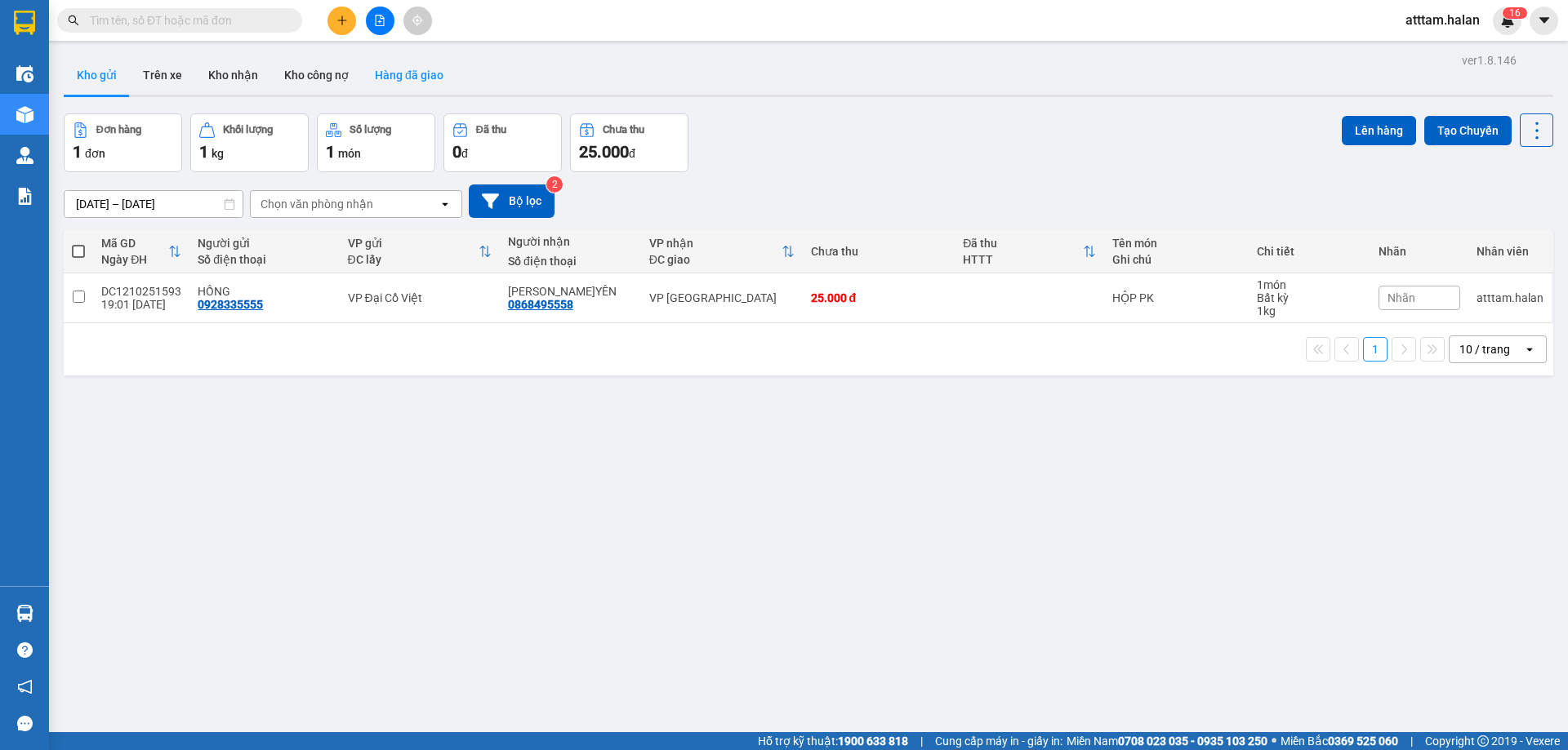
click at [396, 73] on button "Hàng đã giao" at bounding box center [410, 75] width 95 height 39
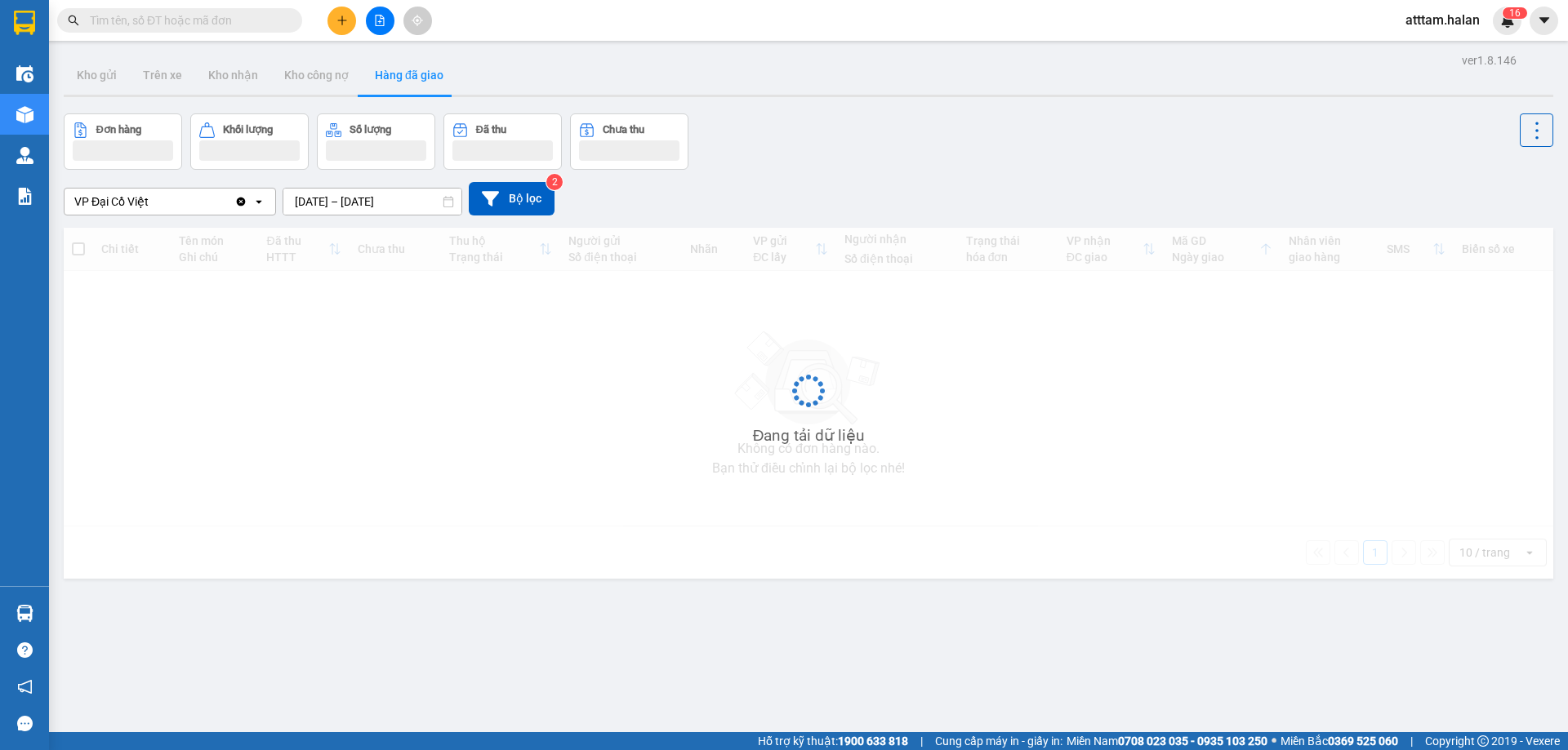
click at [315, 202] on input "[DATE] – [DATE]" at bounding box center [372, 201] width 178 height 26
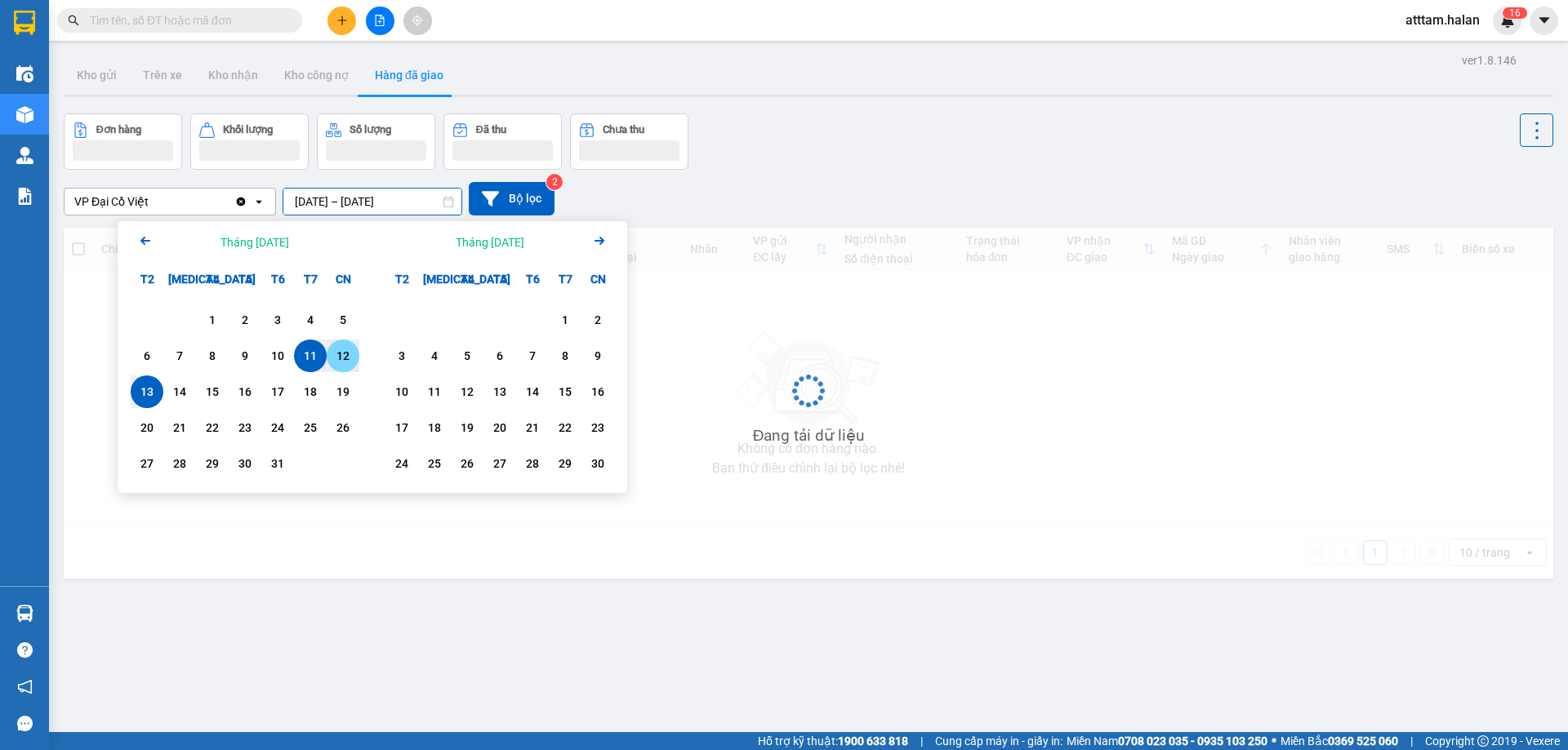
click at [344, 359] on div "12" at bounding box center [342, 355] width 23 height 19
type input "[DATE] – [DATE]"
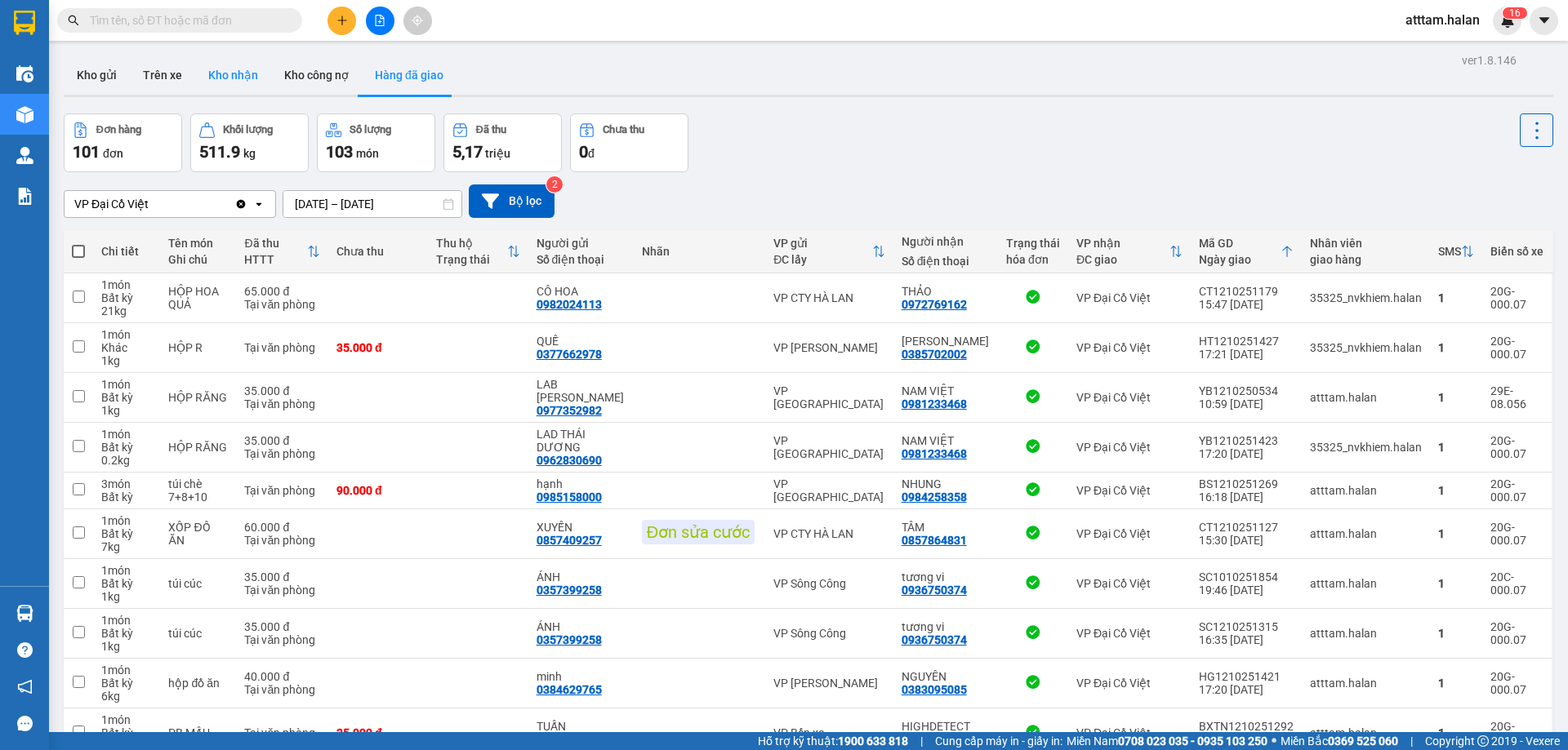
click at [223, 69] on button "Kho nhận" at bounding box center [233, 75] width 76 height 39
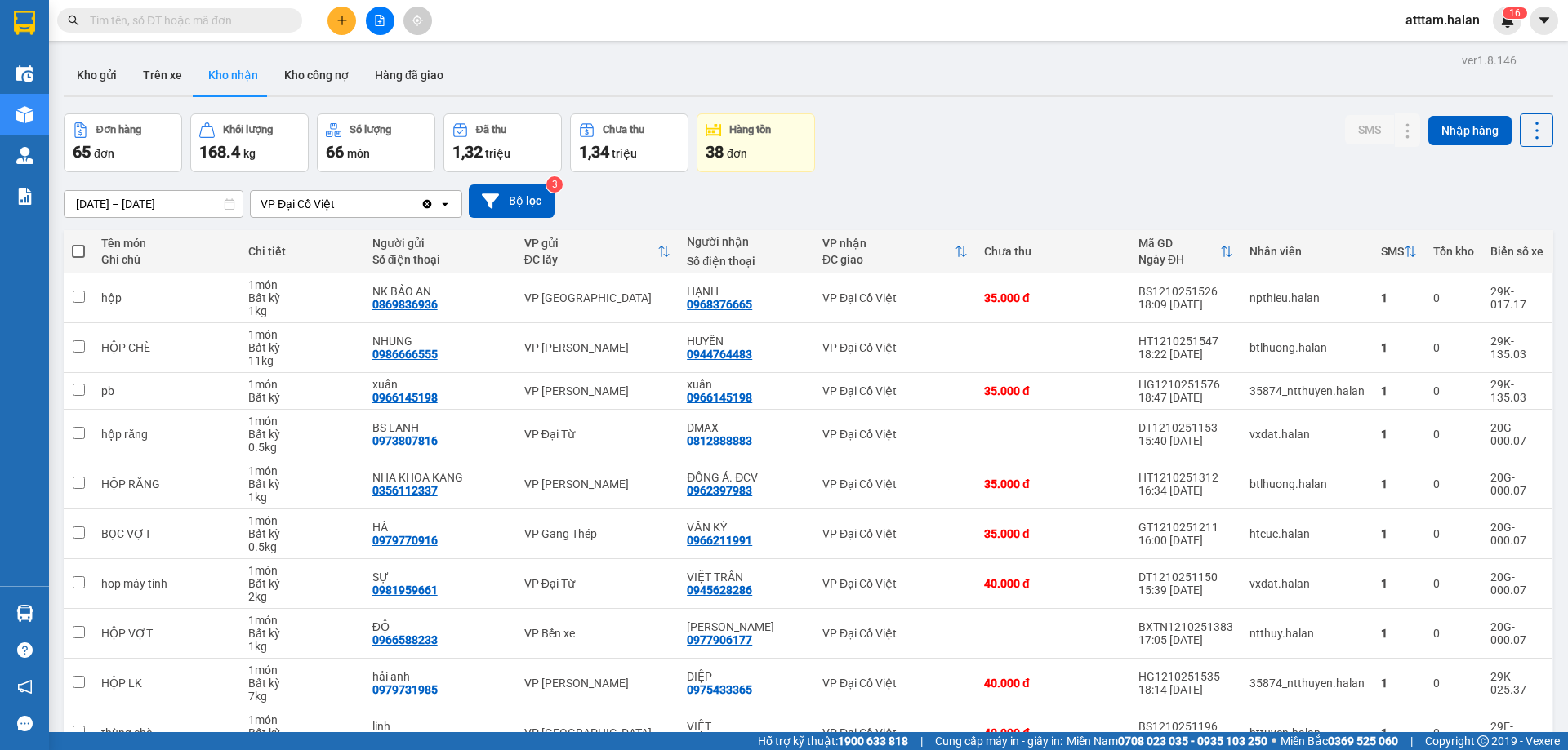
click at [94, 202] on input "[DATE] – [DATE]" at bounding box center [153, 204] width 178 height 26
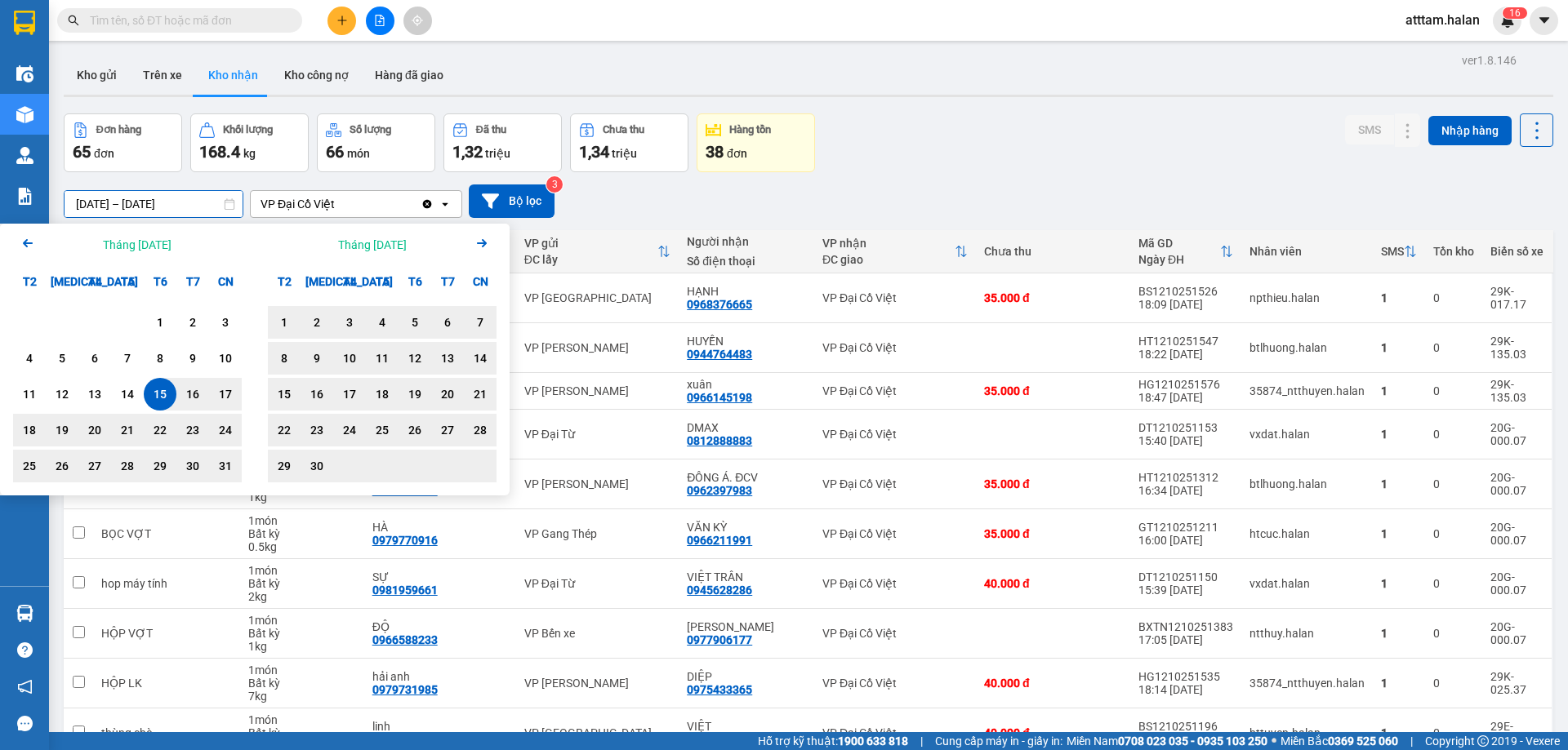
click at [486, 244] on icon "Next month." at bounding box center [482, 244] width 10 height 8
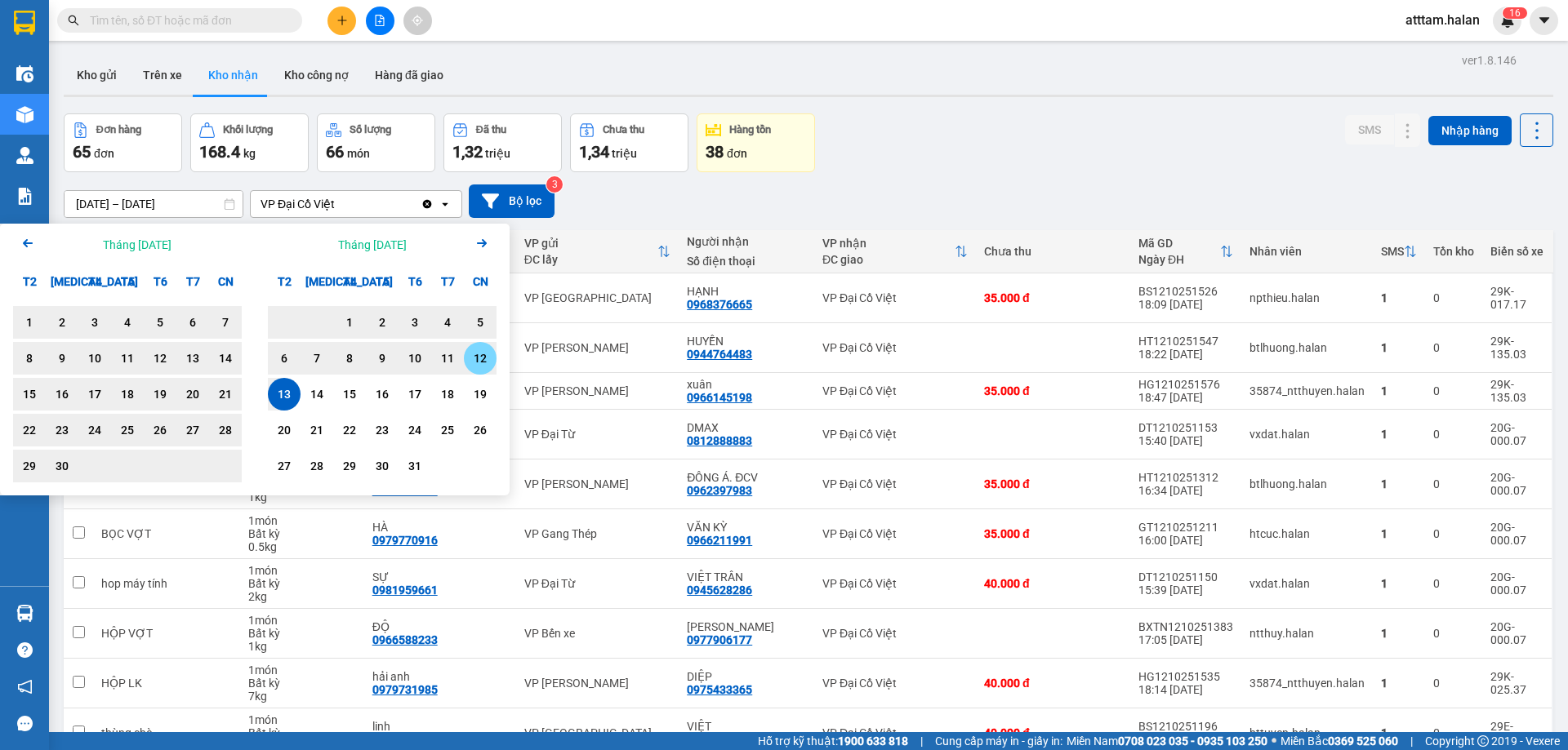
click at [480, 355] on div "12" at bounding box center [480, 358] width 23 height 19
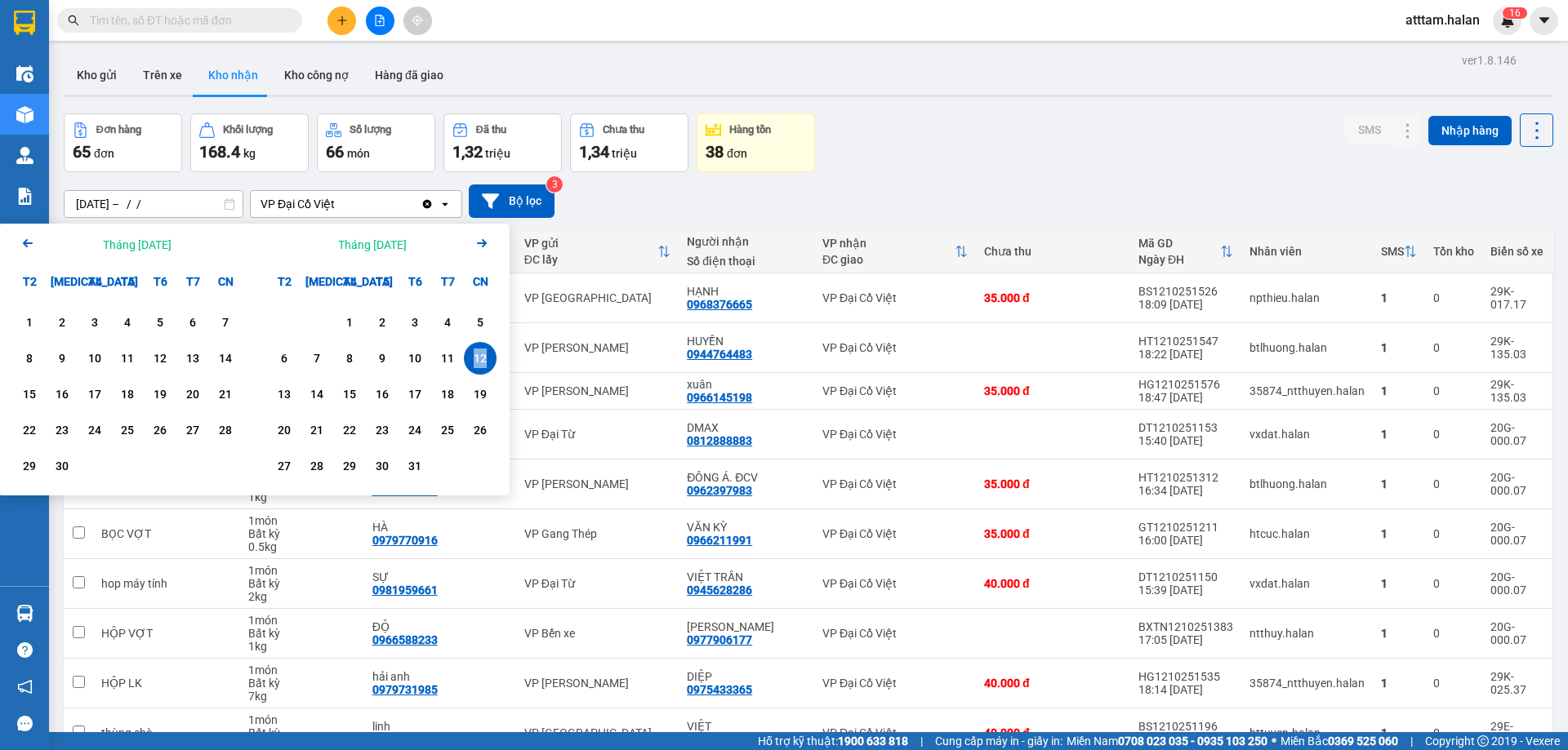
click at [480, 355] on div "12" at bounding box center [480, 358] width 23 height 19
type input "[DATE] – [DATE]"
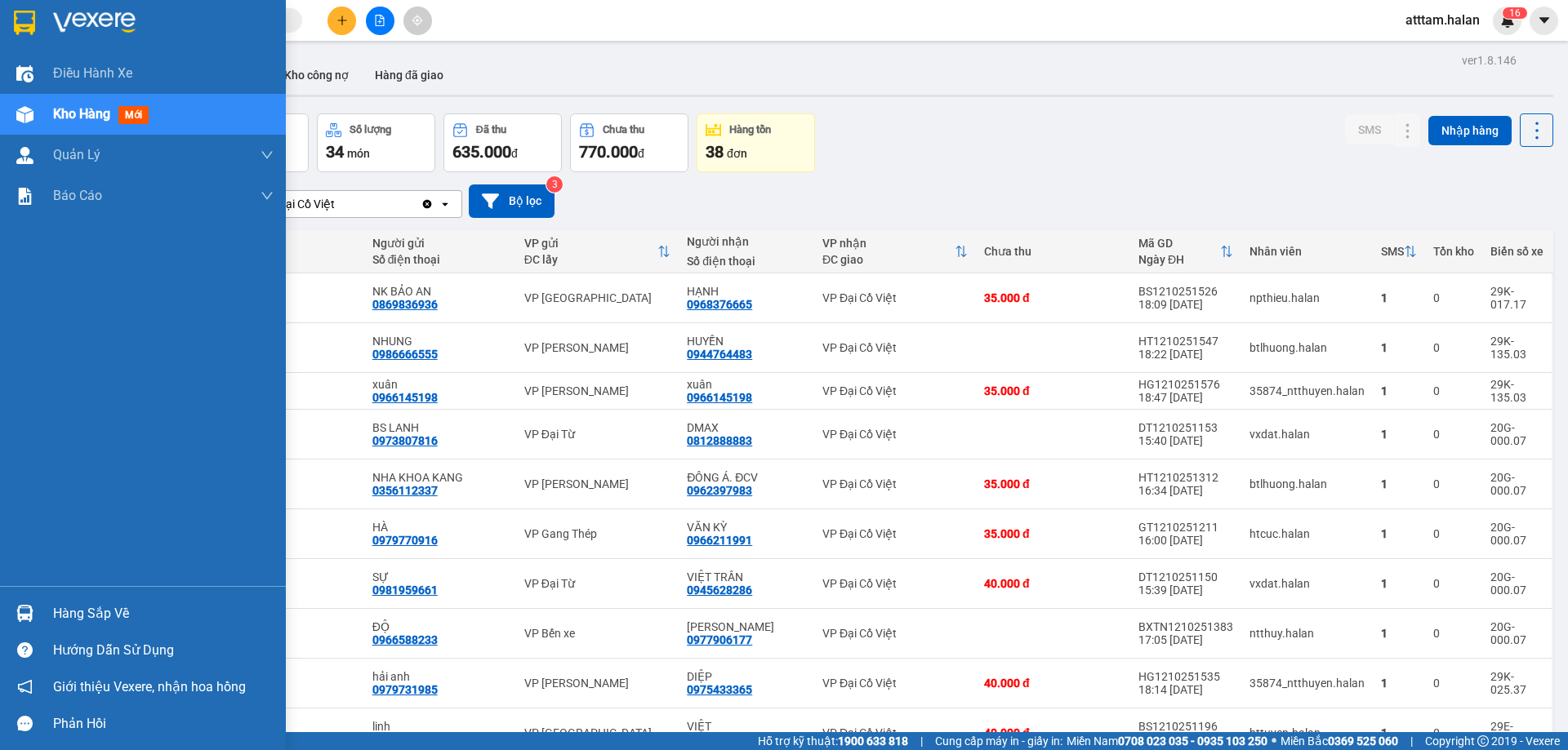
drag, startPoint x: 90, startPoint y: 617, endPoint x: 117, endPoint y: 622, distance: 27.5
click at [90, 619] on div "Hàng sắp về" at bounding box center [164, 613] width 220 height 24
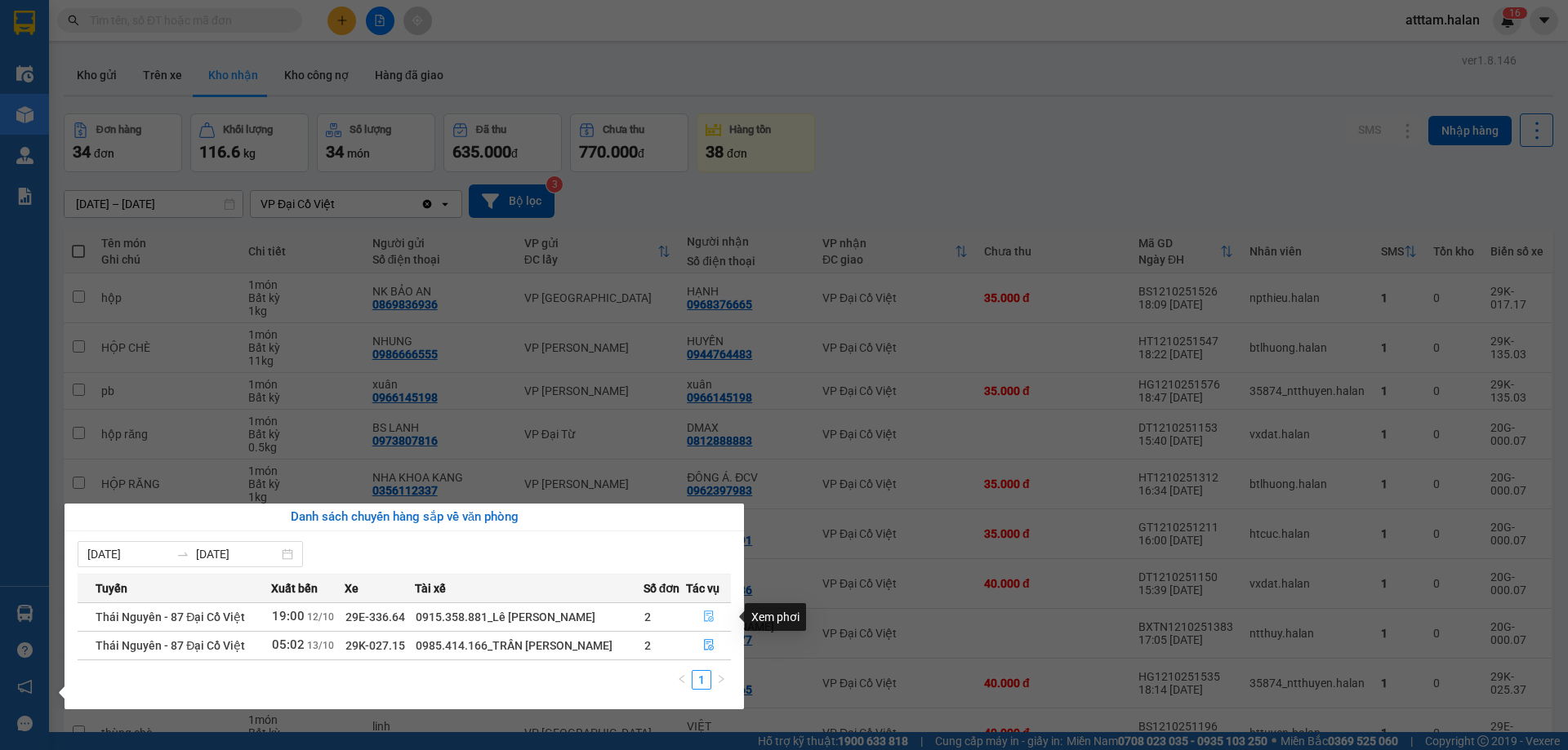
click at [710, 614] on icon "file-done" at bounding box center [709, 617] width 10 height 12
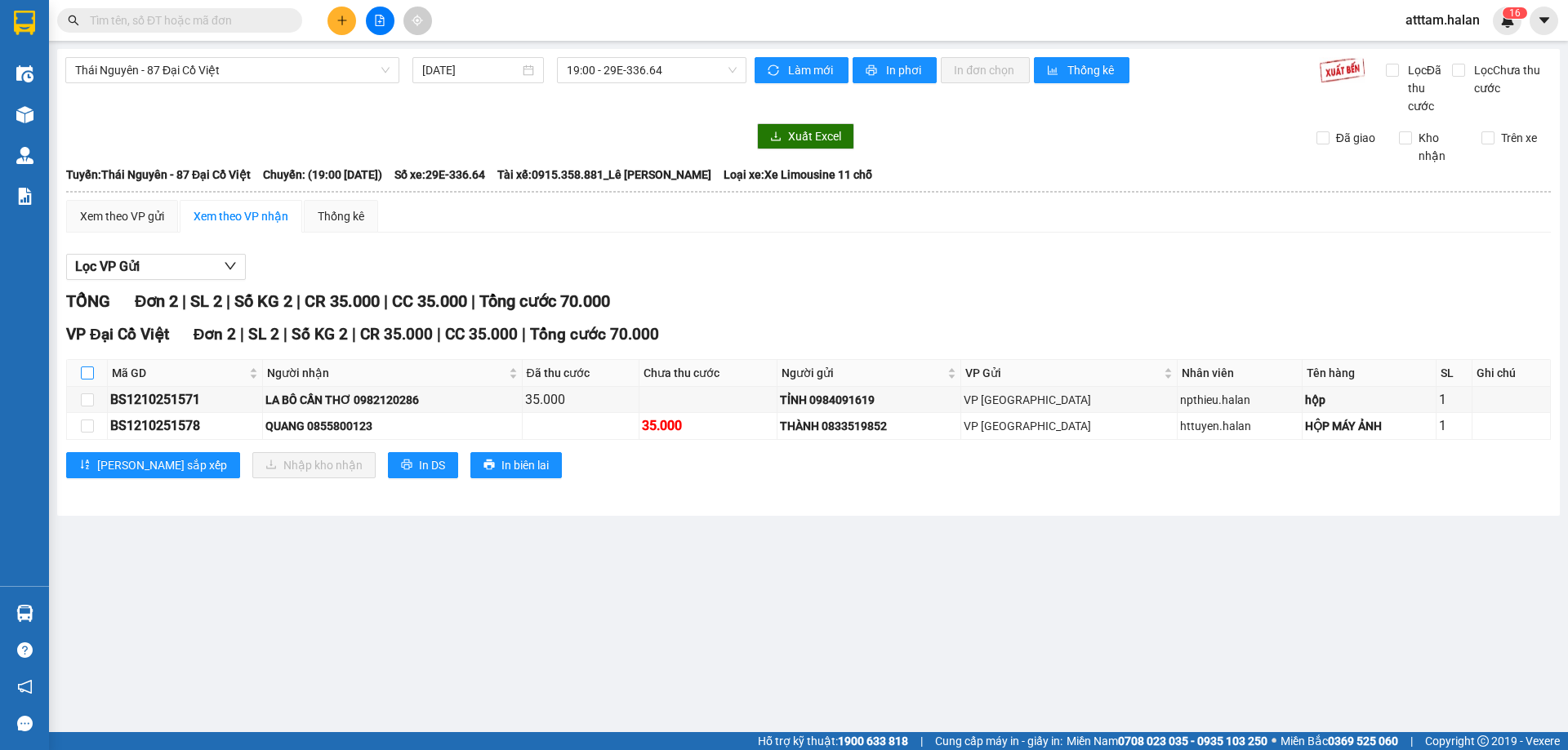
click at [93, 370] on input "checkbox" at bounding box center [88, 373] width 13 height 13
checkbox input "true"
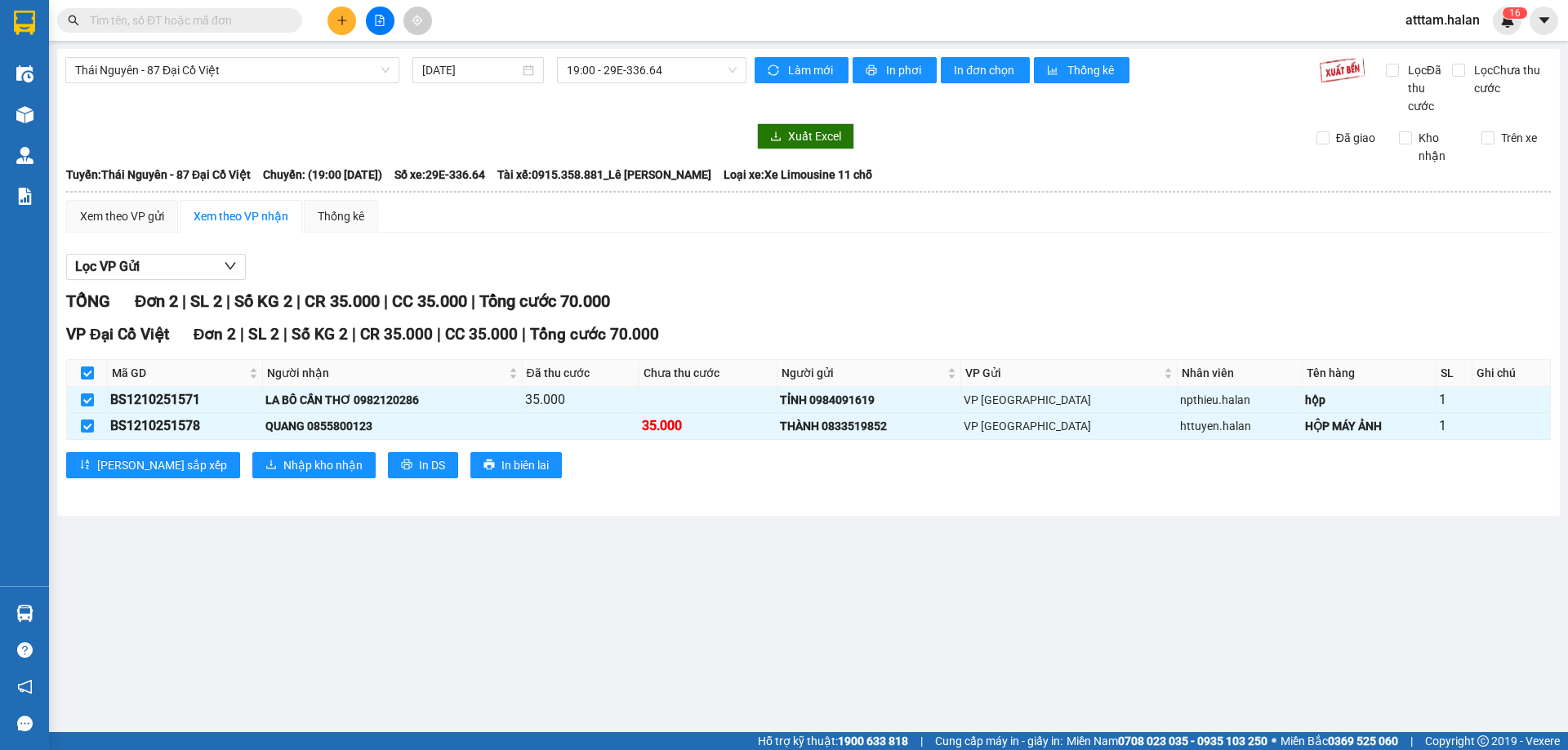
click at [90, 370] on input "checkbox" at bounding box center [88, 373] width 13 height 13
checkbox input "false"
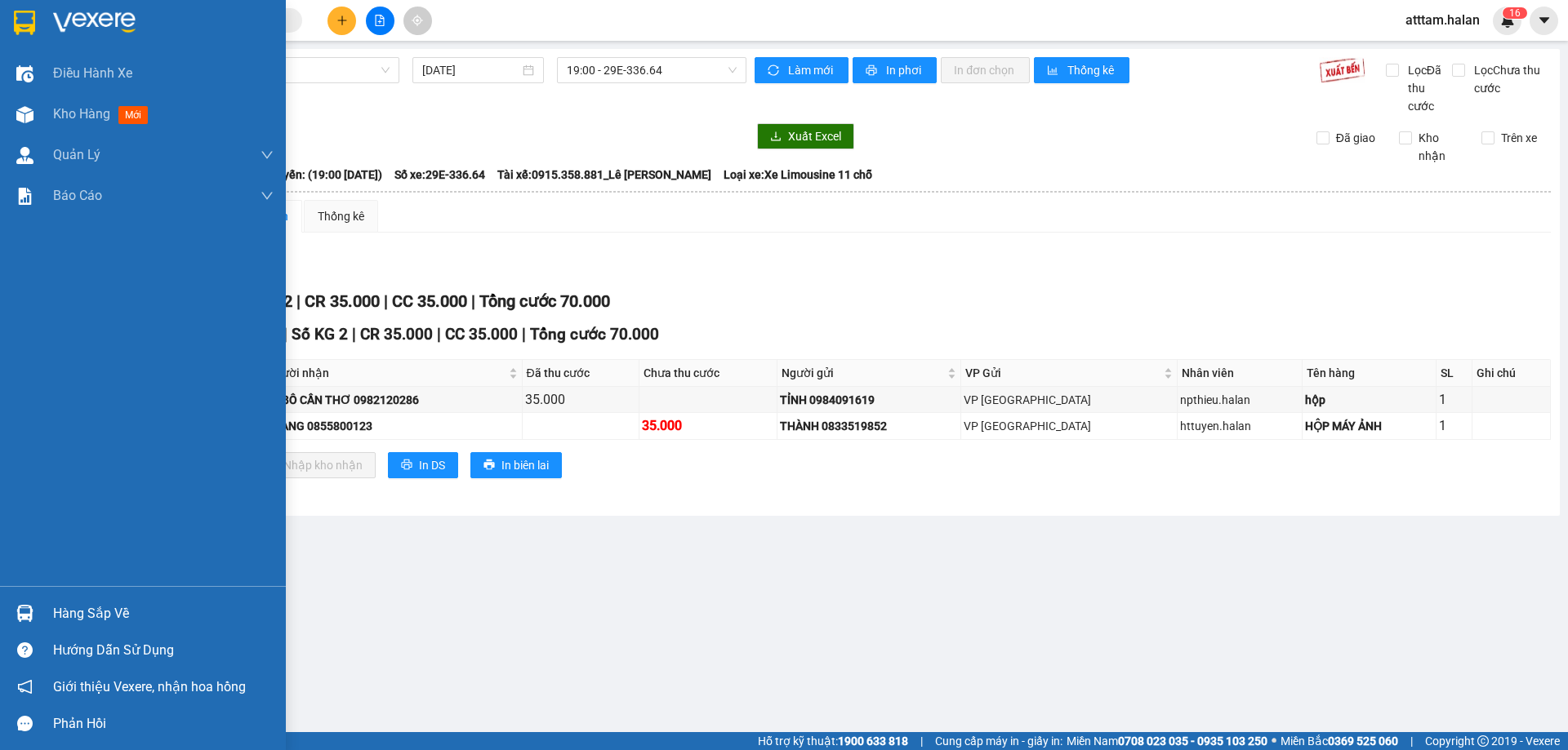
click at [105, 617] on div "Hàng sắp về" at bounding box center [164, 613] width 220 height 24
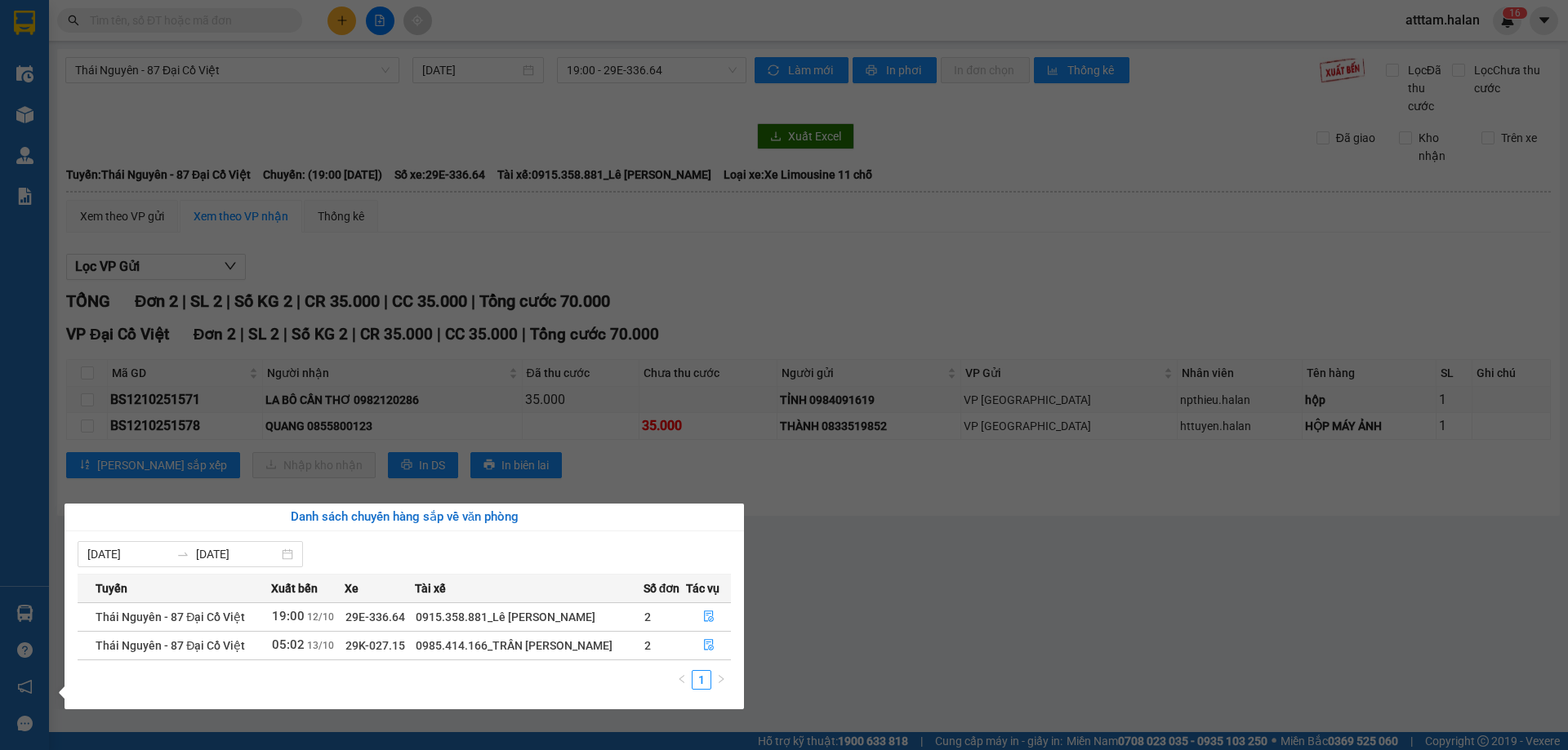
click at [182, 32] on section "Kết quả tìm kiếm ( 0 ) Bộ lọc No Data atttam.halan 1 6 Điều hành xe Kho hàng mớ…" at bounding box center [784, 375] width 1568 height 750
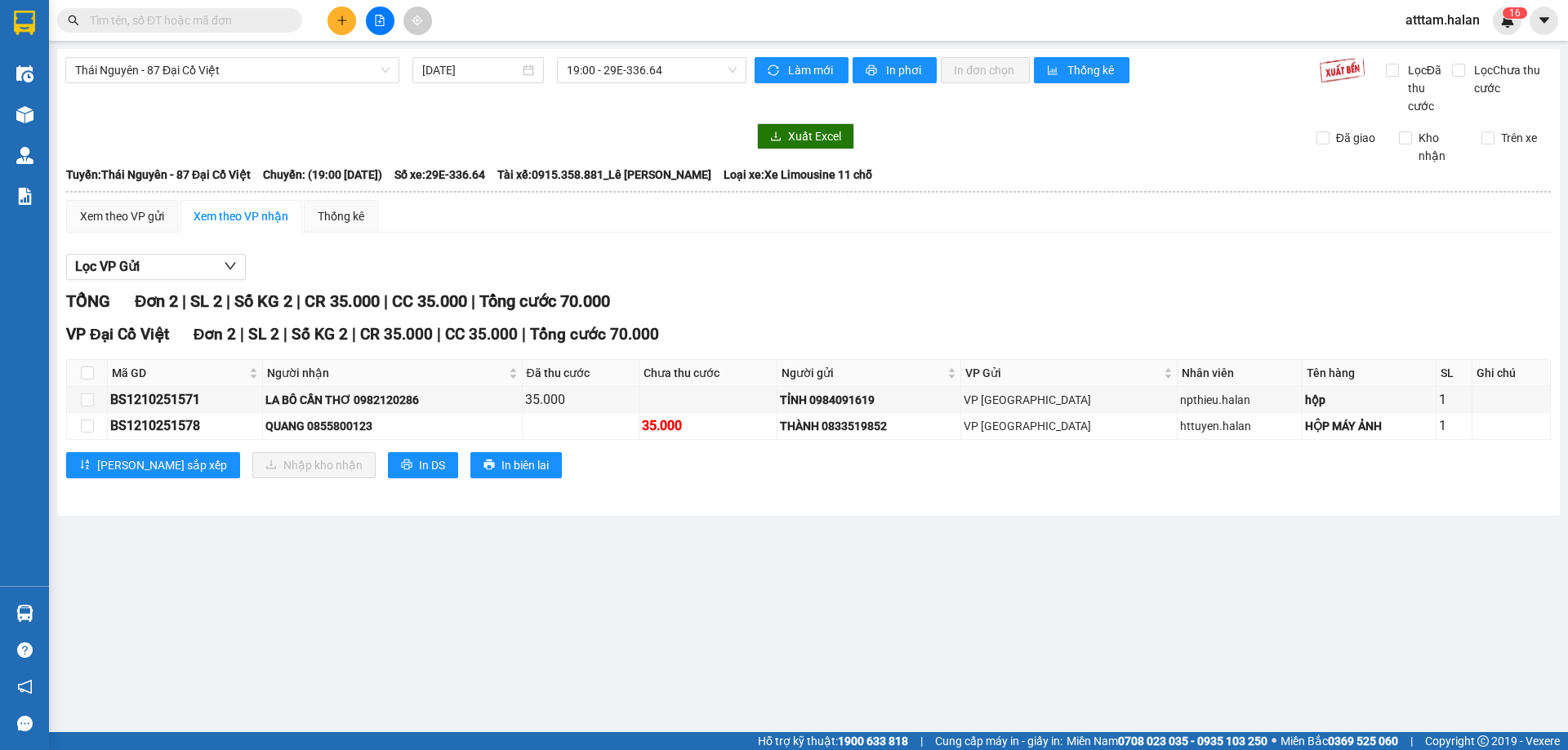
click at [151, 18] on input "text" at bounding box center [186, 21] width 193 height 18
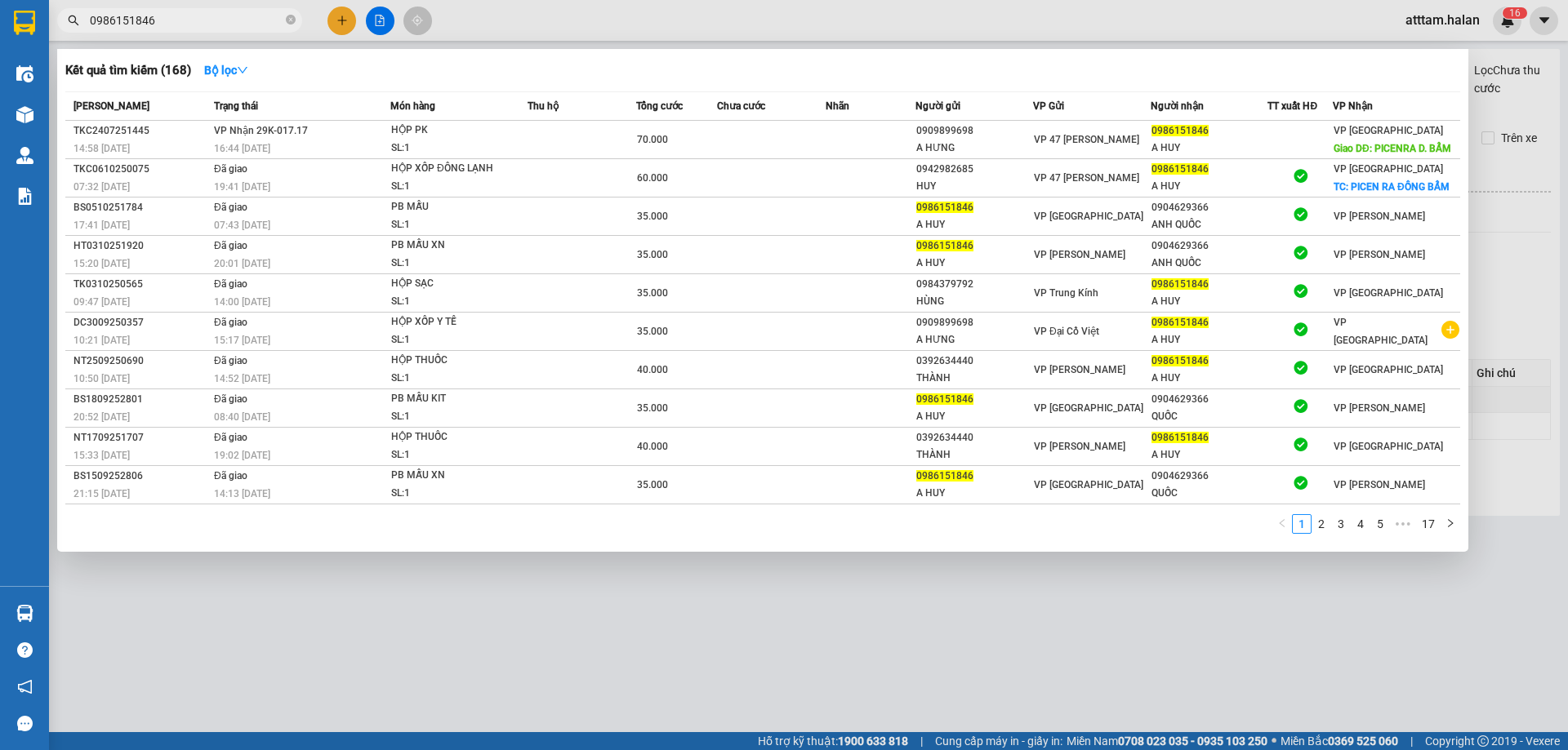
click at [167, 16] on input "0986151846" at bounding box center [186, 21] width 193 height 18
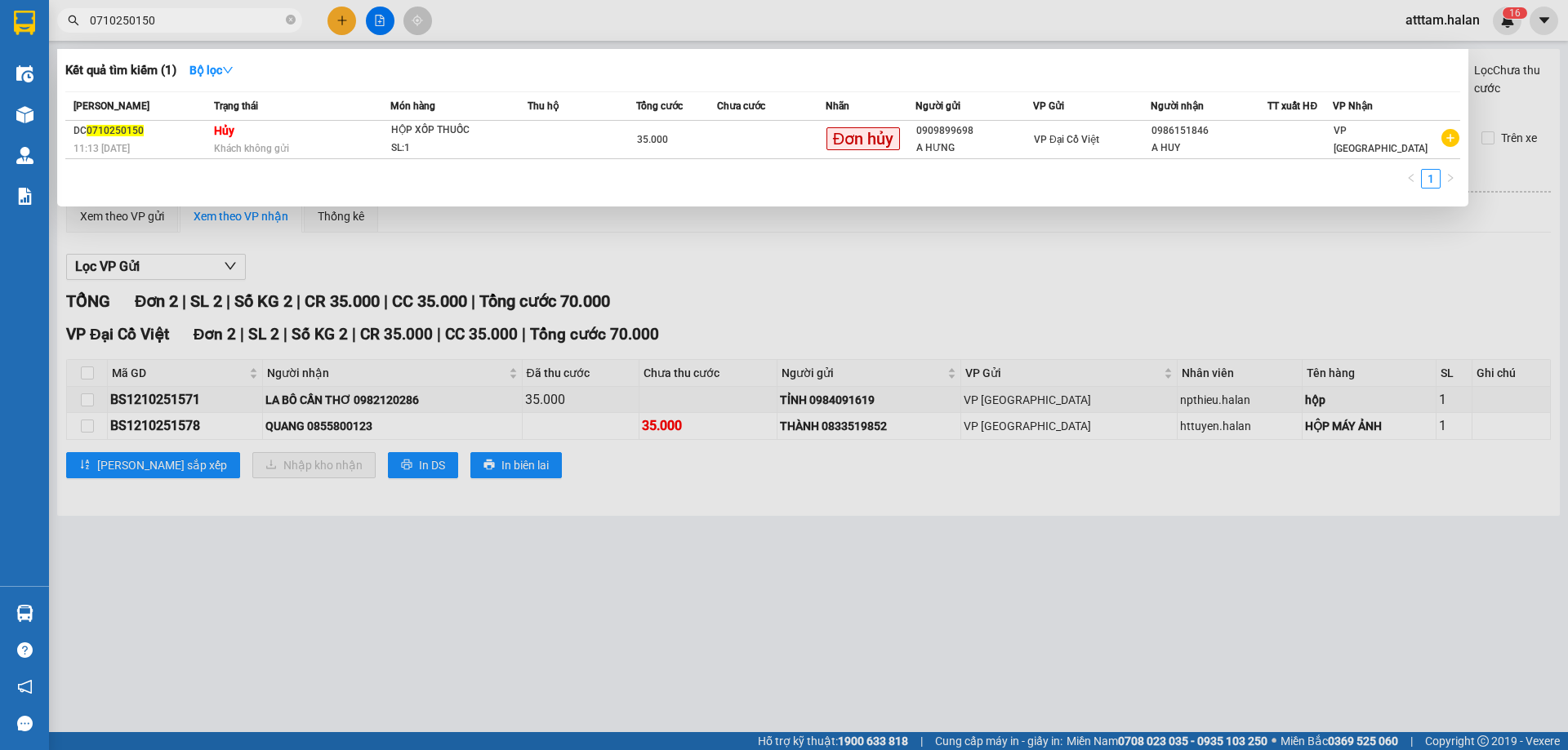
click at [170, 32] on span "0710250150" at bounding box center [180, 20] width 245 height 24
click at [170, 19] on input "0710250150" at bounding box center [186, 21] width 193 height 18
type input "0911408899"
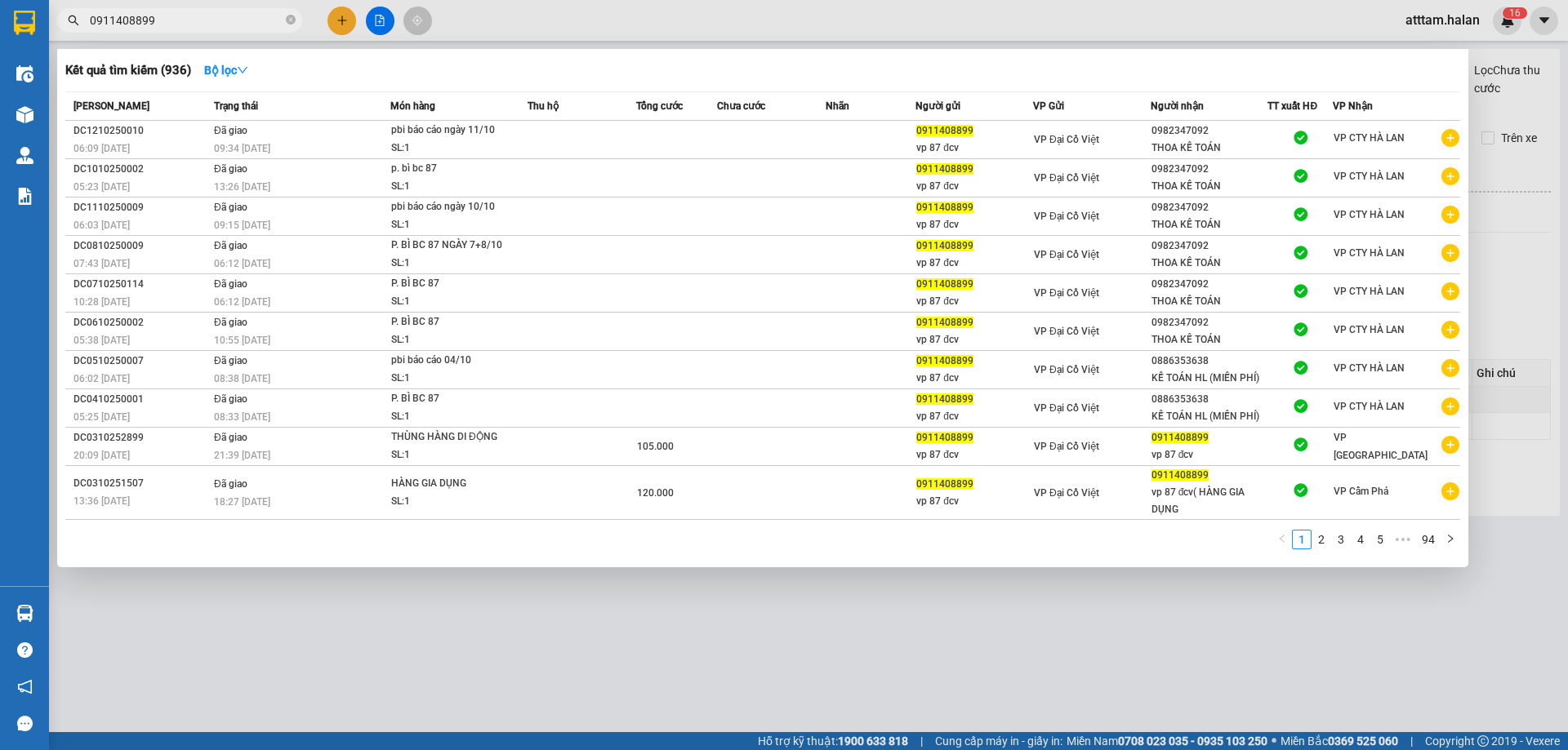
click at [336, 22] on div at bounding box center [784, 375] width 1568 height 750
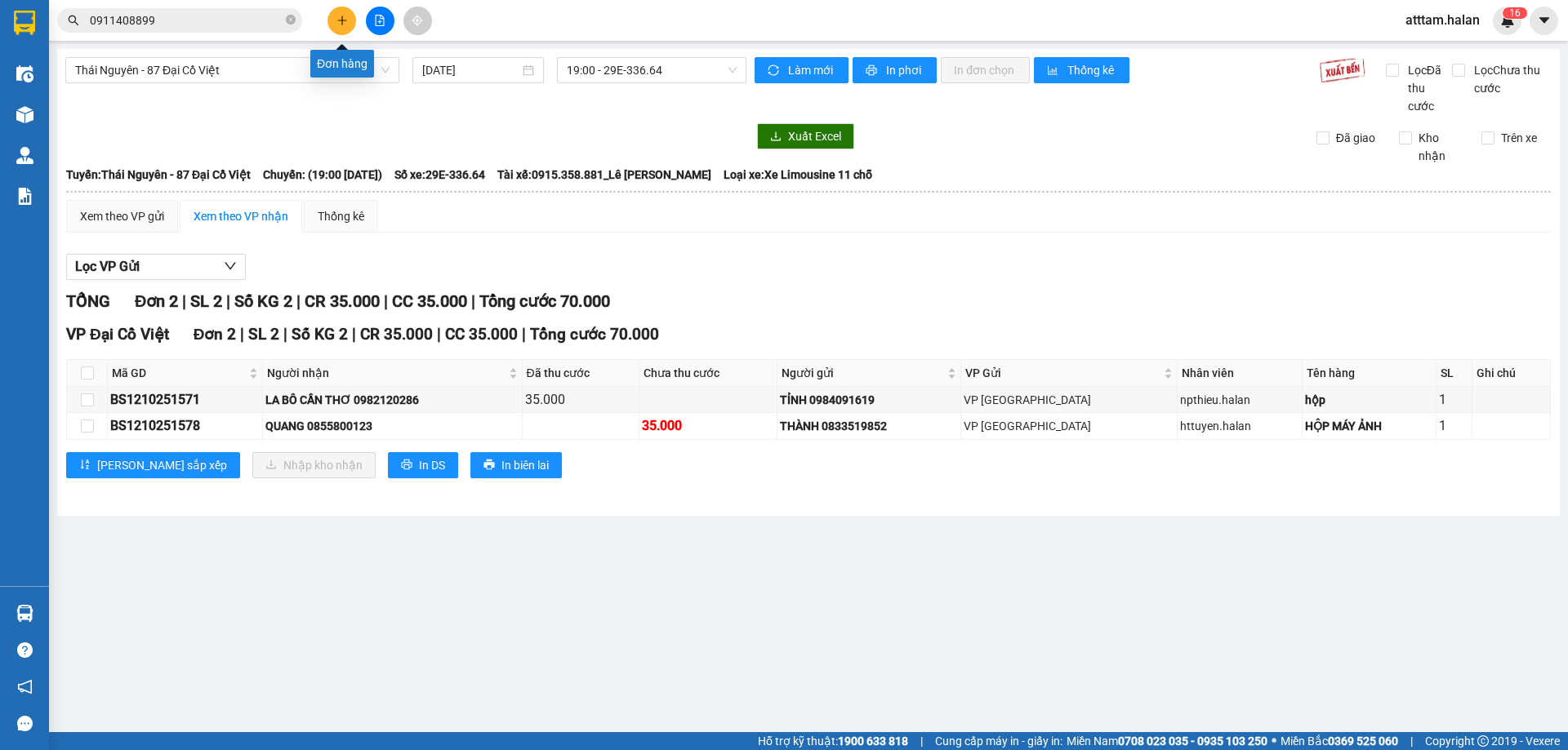
click at [337, 17] on icon "plus" at bounding box center [342, 21] width 12 height 12
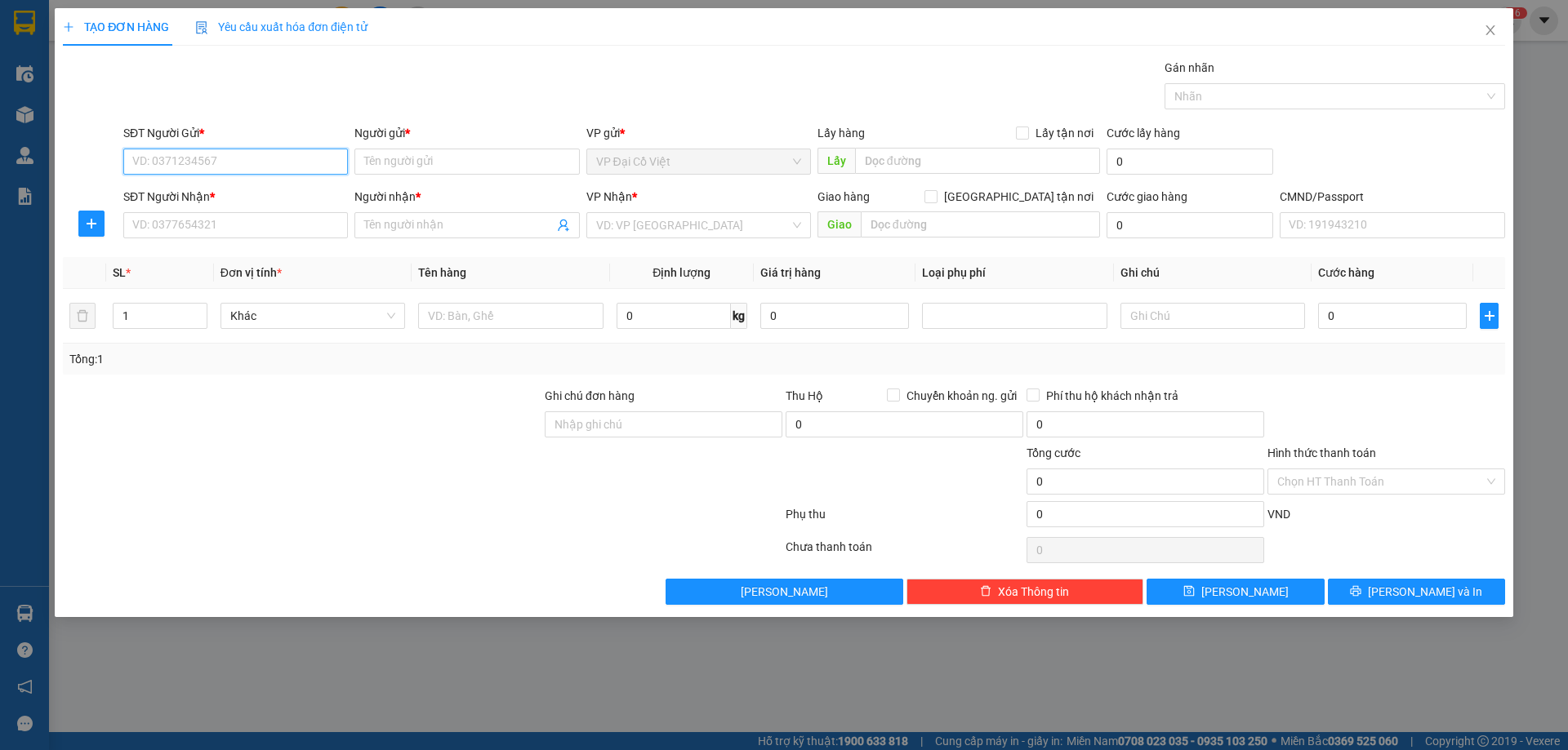
click at [140, 163] on input "SĐT Người Gửi *" at bounding box center [235, 161] width 224 height 26
type input "0911408899"
click at [209, 195] on div "0911408899 - vp 87 đcv" at bounding box center [236, 194] width 205 height 18
type input "vp 87 đcv"
type input "0911408899"
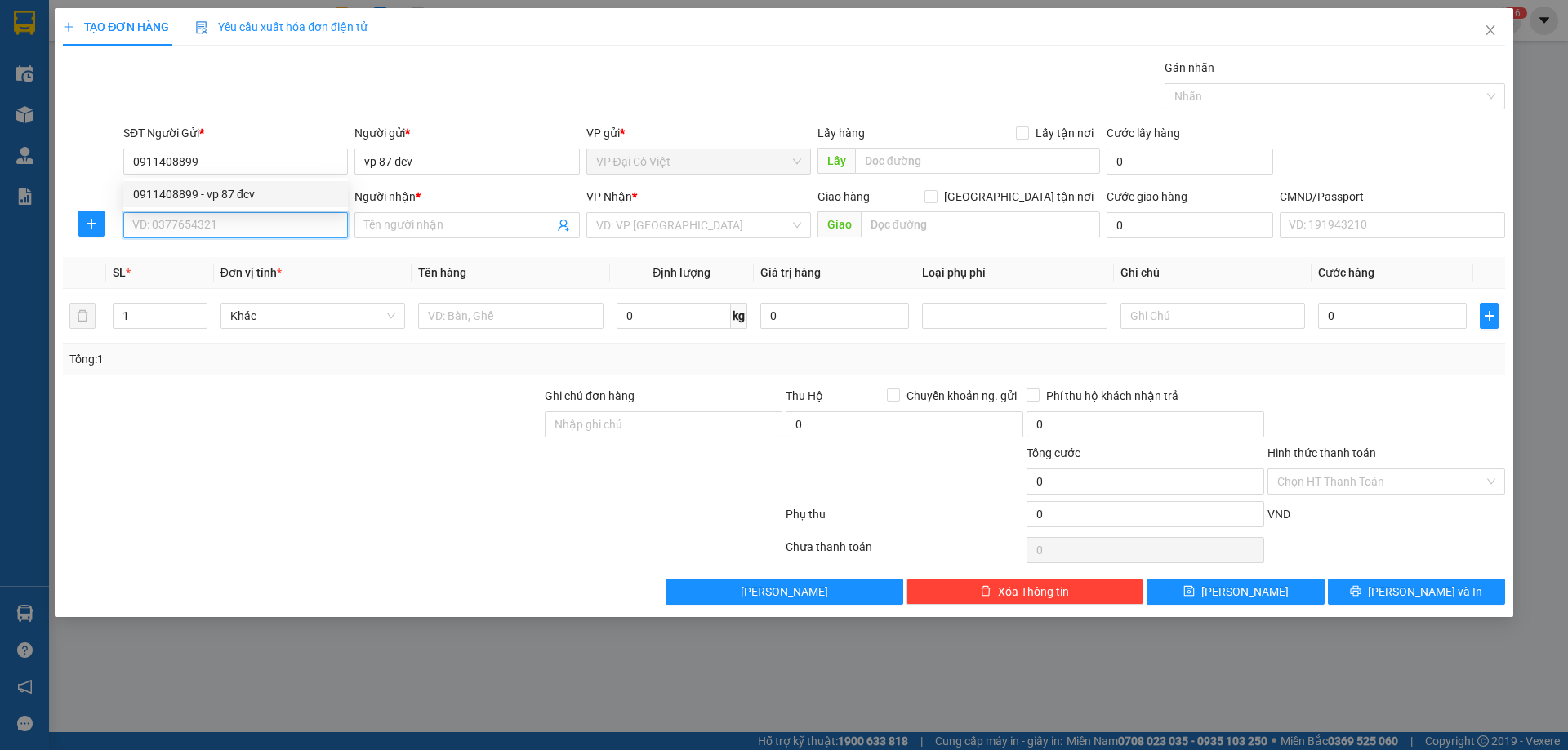
click at [215, 220] on input "SĐT Người Nhận *" at bounding box center [235, 224] width 224 height 26
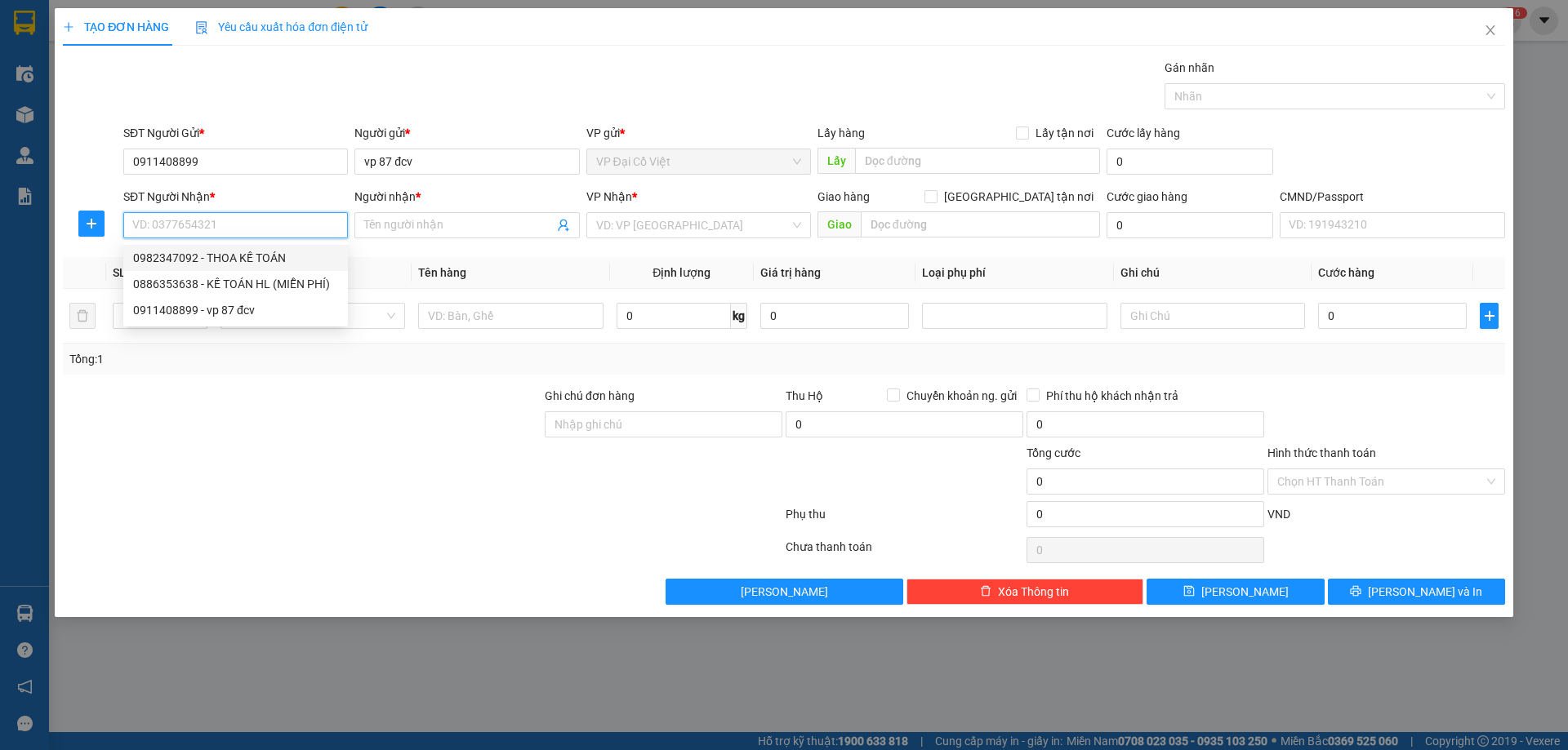
drag, startPoint x: 211, startPoint y: 249, endPoint x: 628, endPoint y: 288, distance: 418.8
click at [212, 249] on div "0982347092 - THOA KẾ TOÁN" at bounding box center [235, 258] width 224 height 26
type input "0982347092"
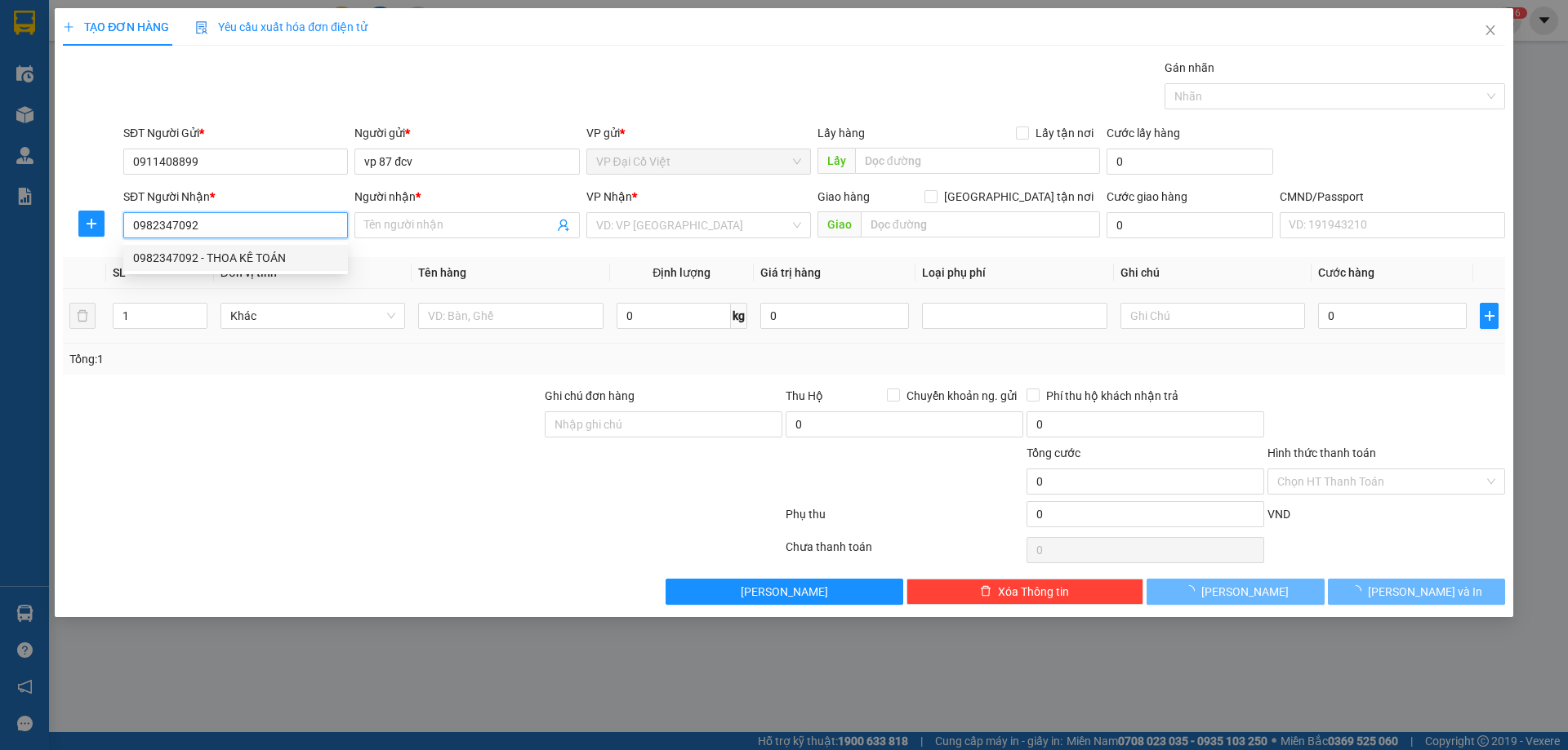
type input "THOA KẾ TOÁN"
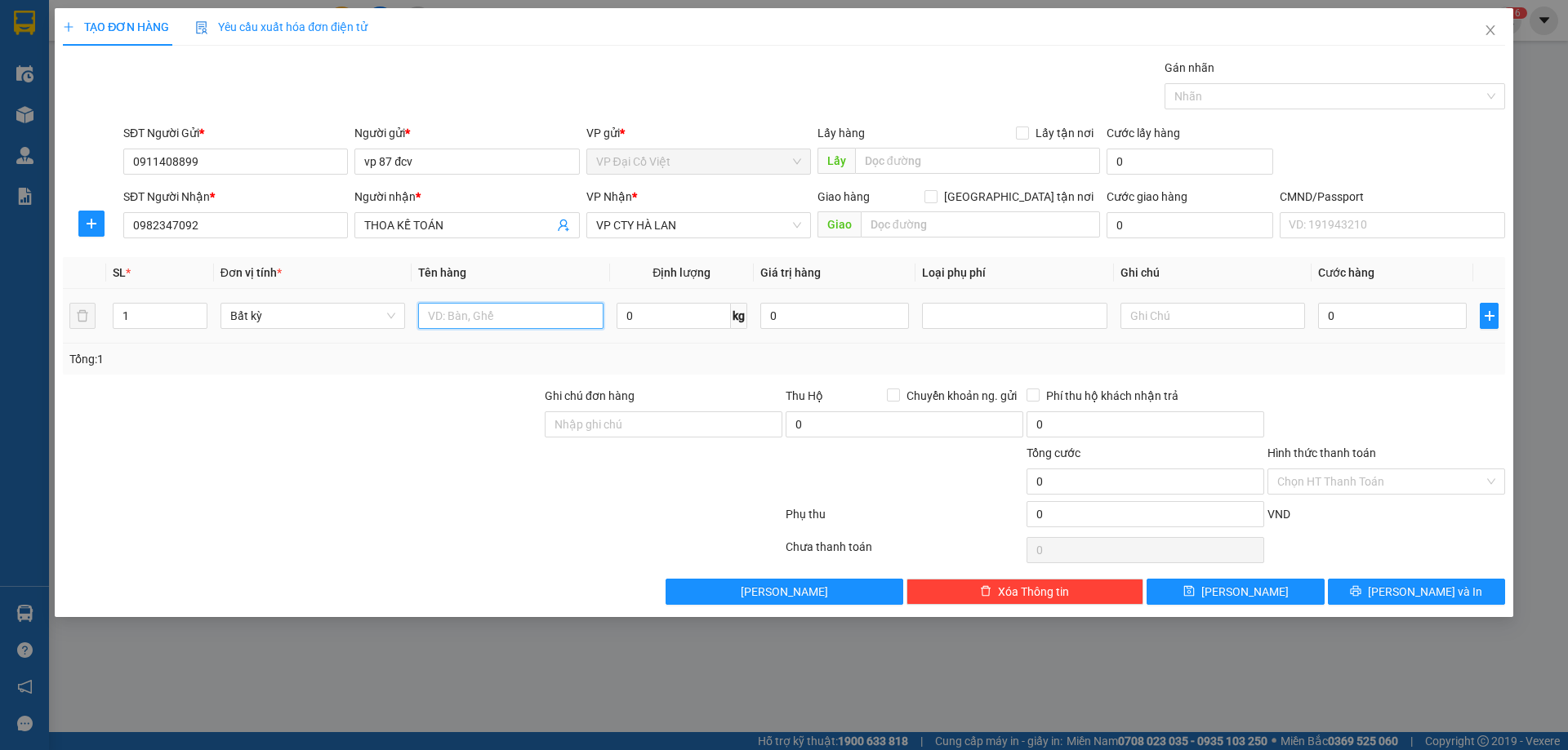
click at [457, 308] on input "text" at bounding box center [510, 315] width 184 height 26
type input "P. BÌ BC 87"
click at [1356, 476] on input "Hình thức thanh toán" at bounding box center [1381, 481] width 207 height 24
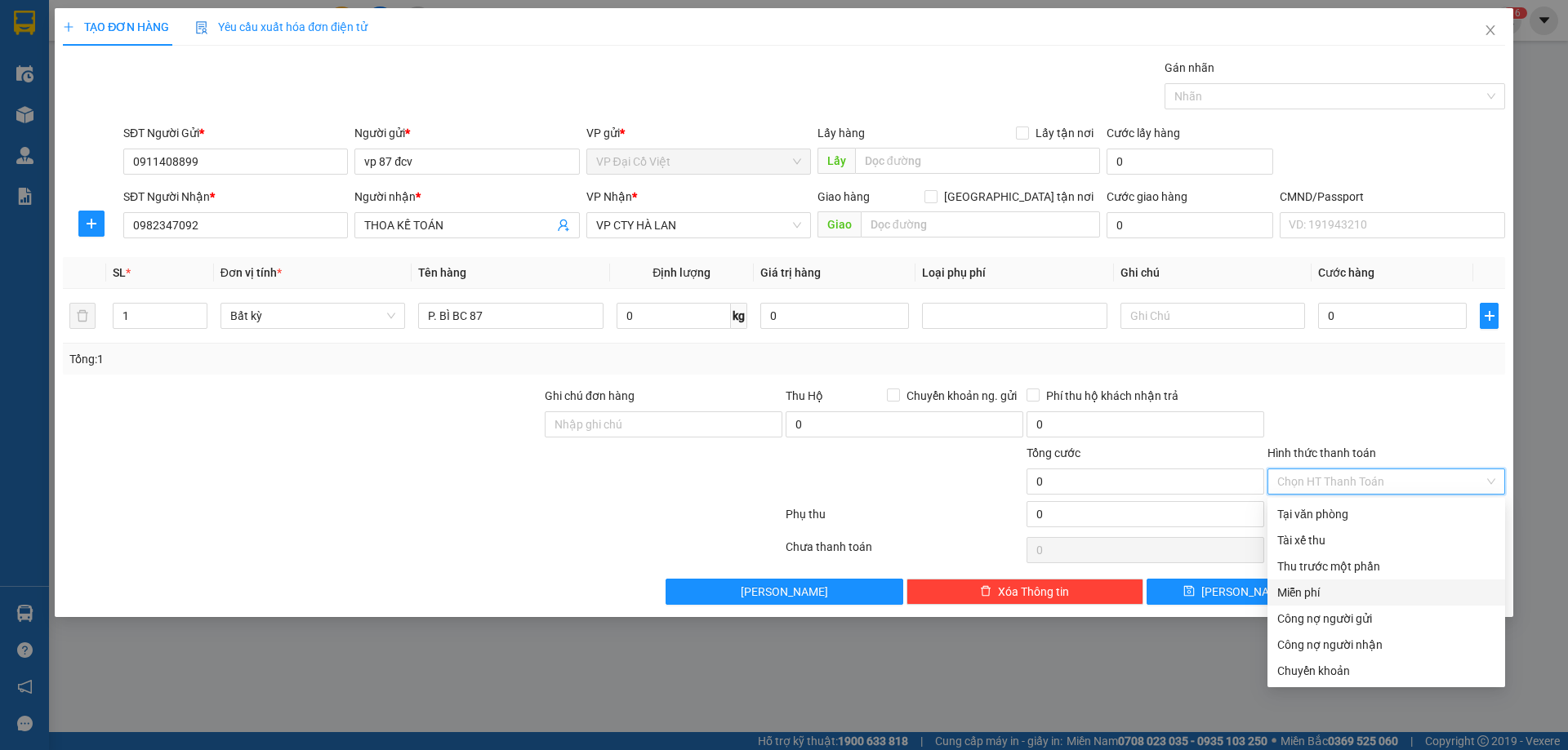
drag, startPoint x: 1297, startPoint y: 593, endPoint x: 1392, endPoint y: 623, distance: 99.6
click at [1298, 593] on div "Miễn phí" at bounding box center [1386, 593] width 218 height 18
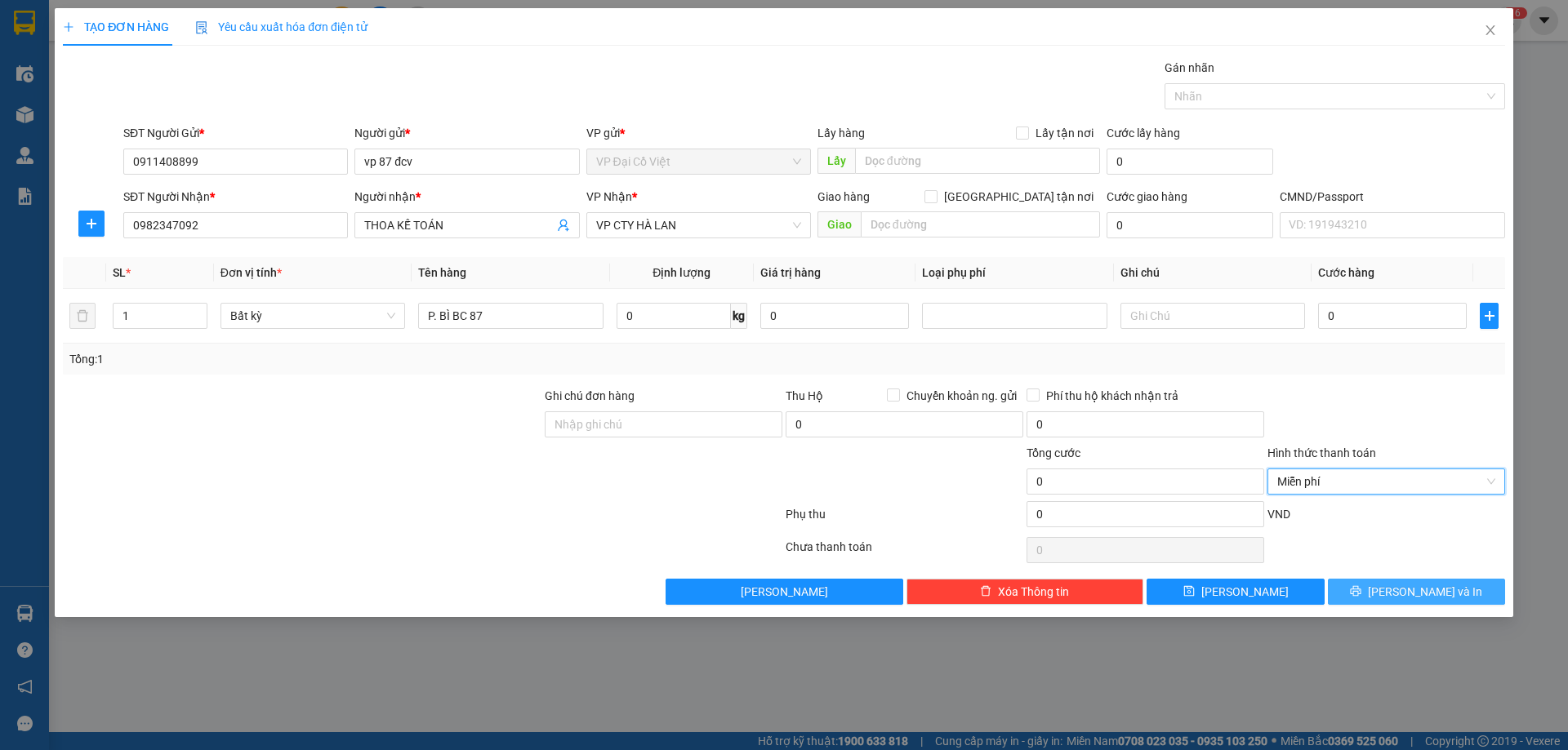
click at [1416, 586] on span "[PERSON_NAME] và In" at bounding box center [1424, 592] width 114 height 18
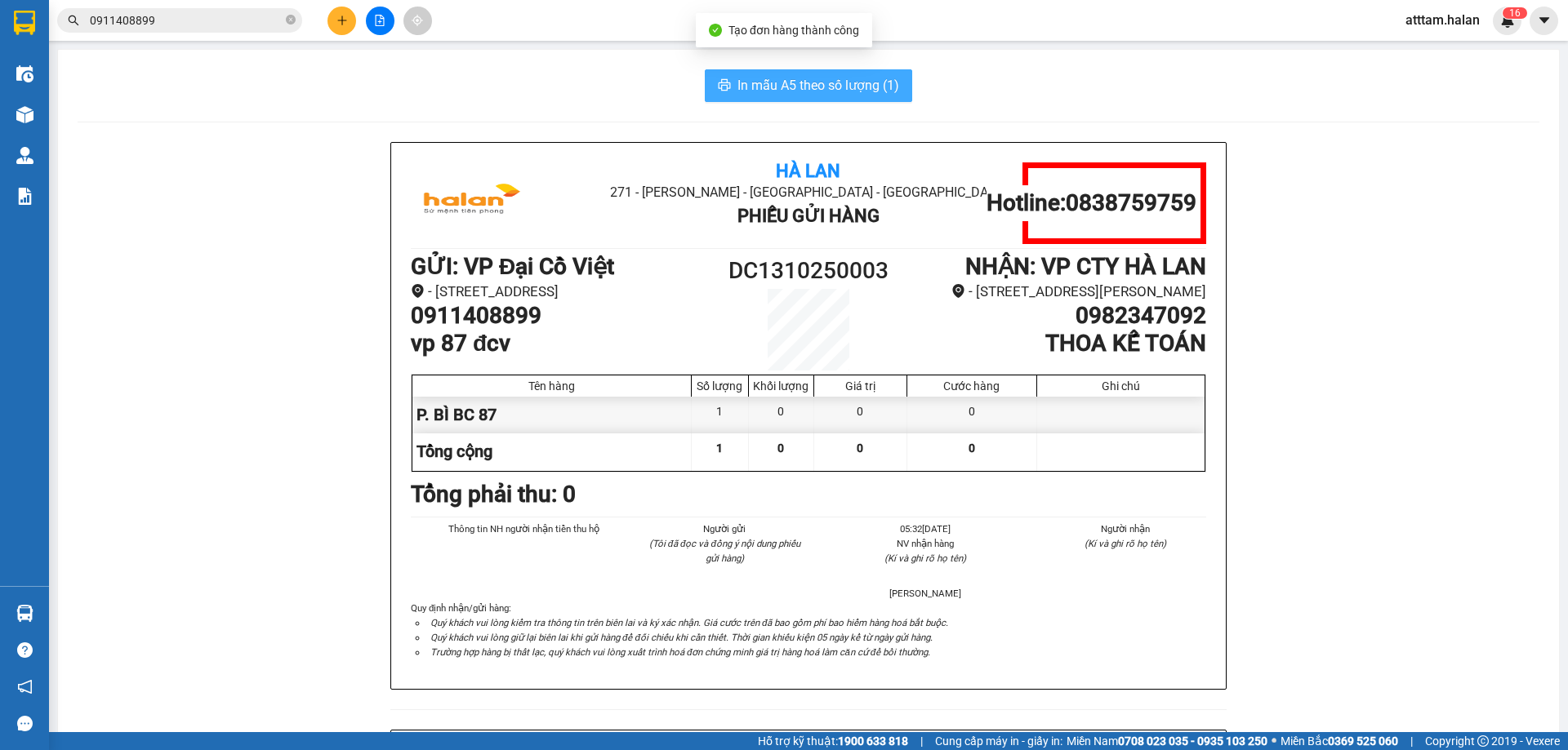
click at [770, 81] on span "In mẫu A5 theo số lượng (1)" at bounding box center [819, 85] width 162 height 20
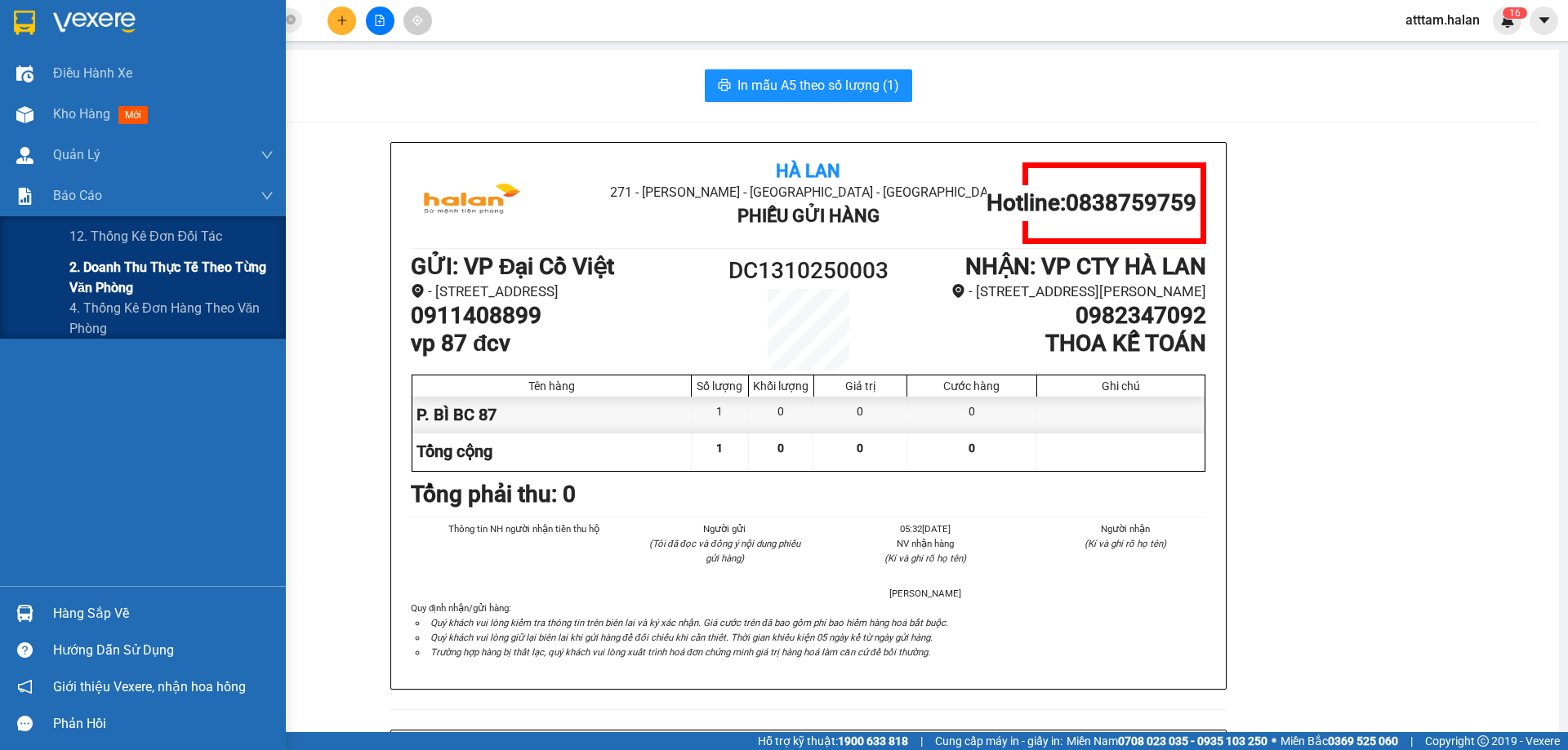
click at [134, 265] on span "2. Doanh thu thực tế theo từng văn phòng" at bounding box center [171, 277] width 204 height 41
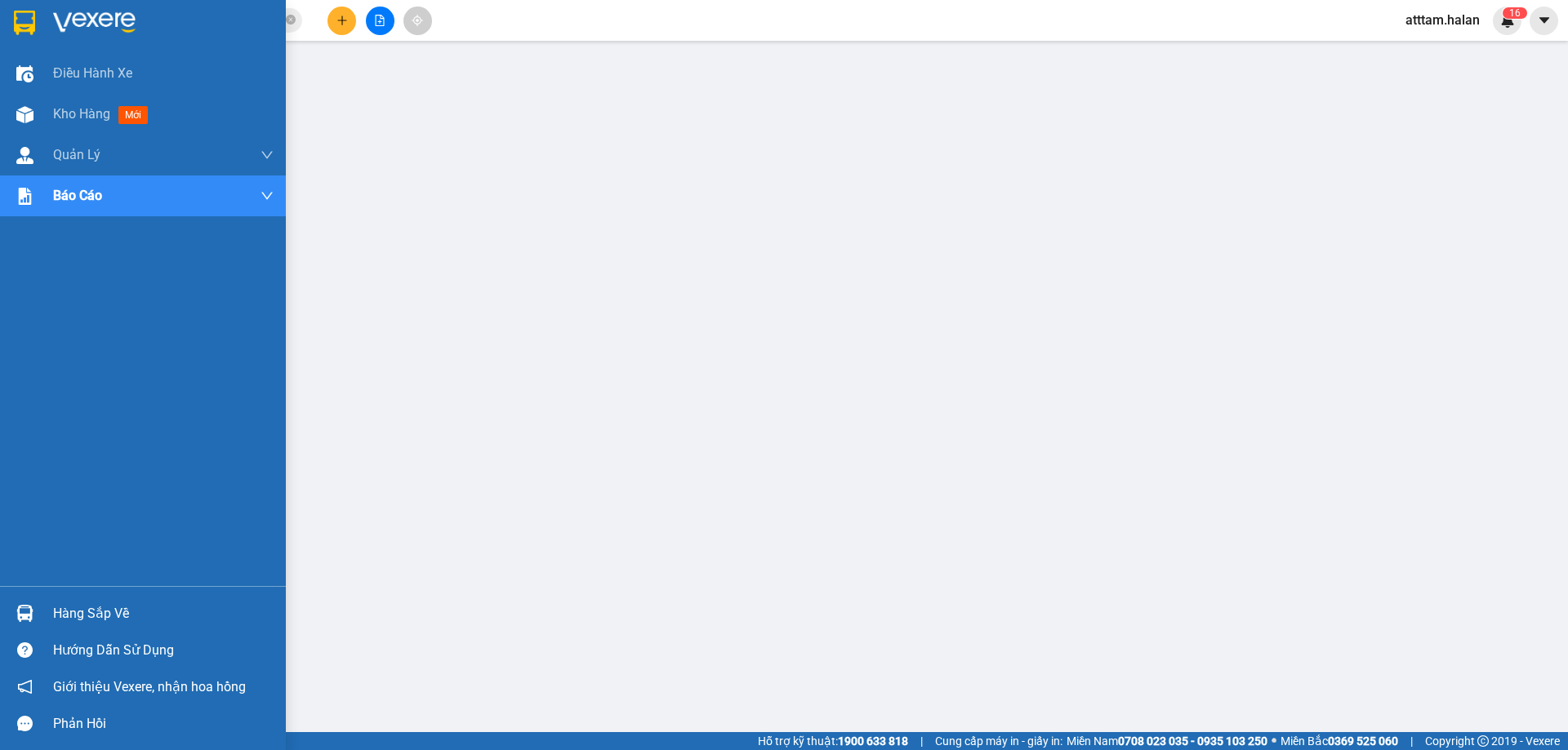
drag, startPoint x: 149, startPoint y: 627, endPoint x: 177, endPoint y: 629, distance: 28.1
click at [151, 627] on div "Hàng sắp về" at bounding box center [143, 613] width 286 height 37
click at [78, 110] on span "Kho hàng" at bounding box center [82, 113] width 58 height 16
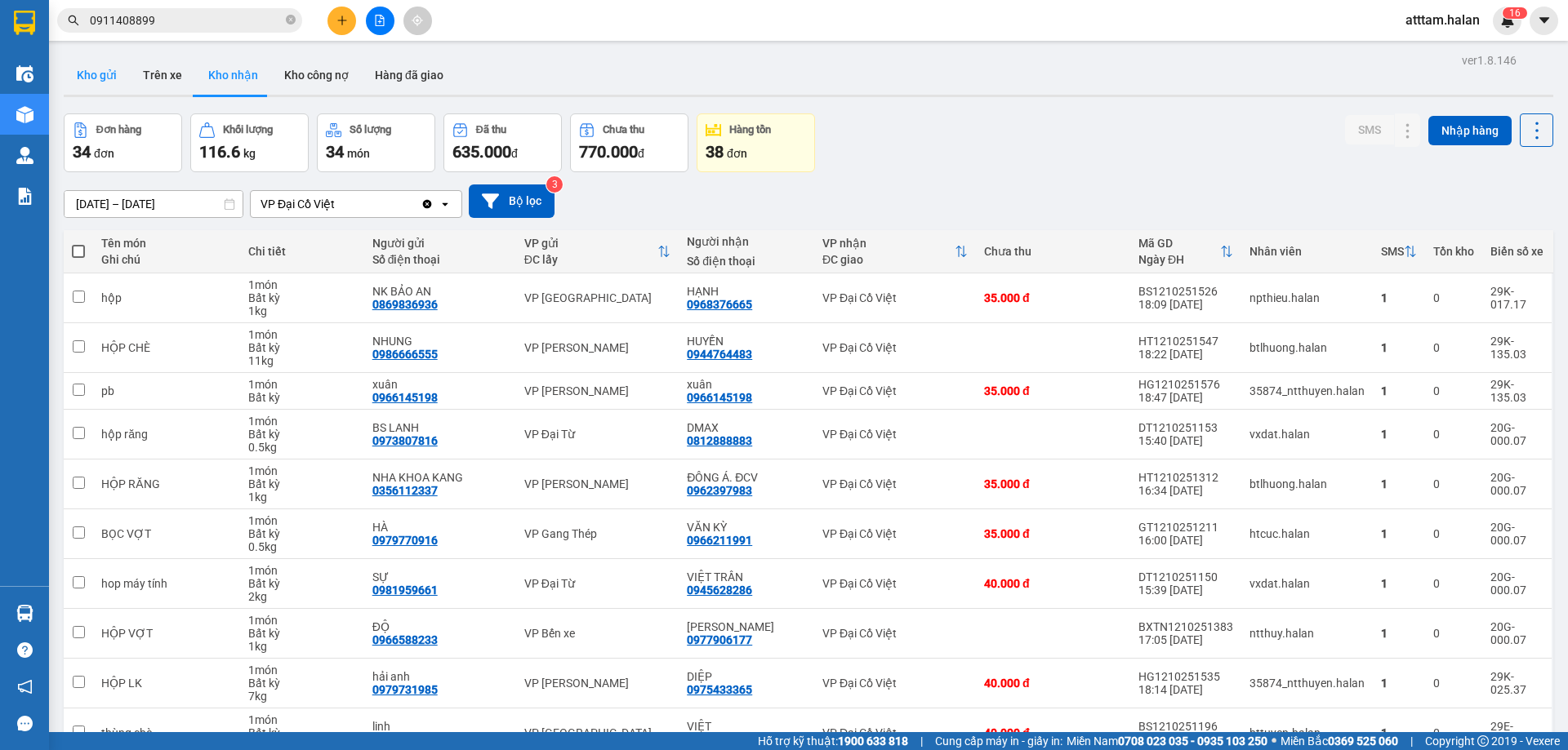
click at [89, 76] on button "Kho gửi" at bounding box center [96, 75] width 66 height 39
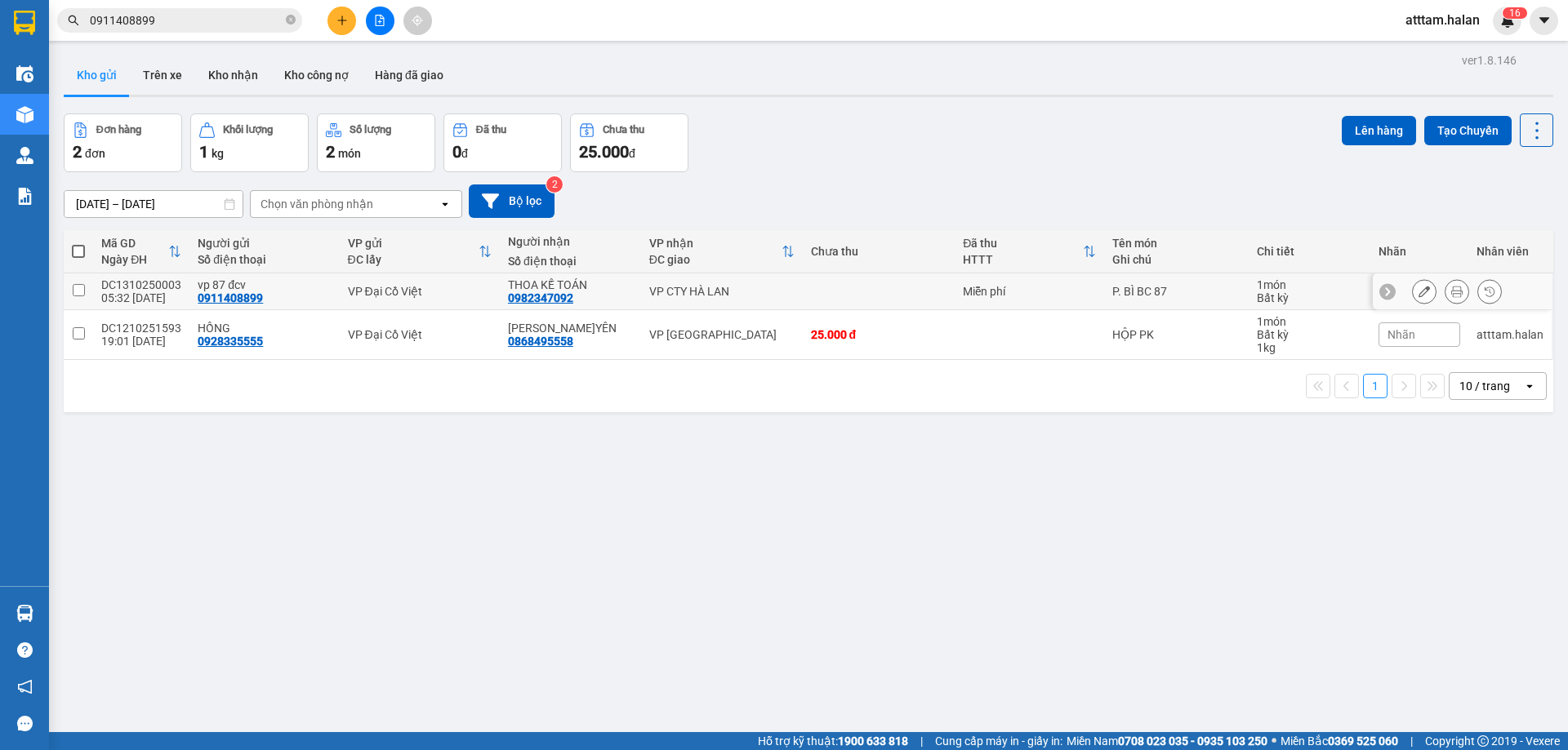
drag, startPoint x: 510, startPoint y: 289, endPoint x: 567, endPoint y: 282, distance: 57.4
click at [511, 289] on div "THOA KẾ TOÁN" at bounding box center [571, 285] width 125 height 13
checkbox input "true"
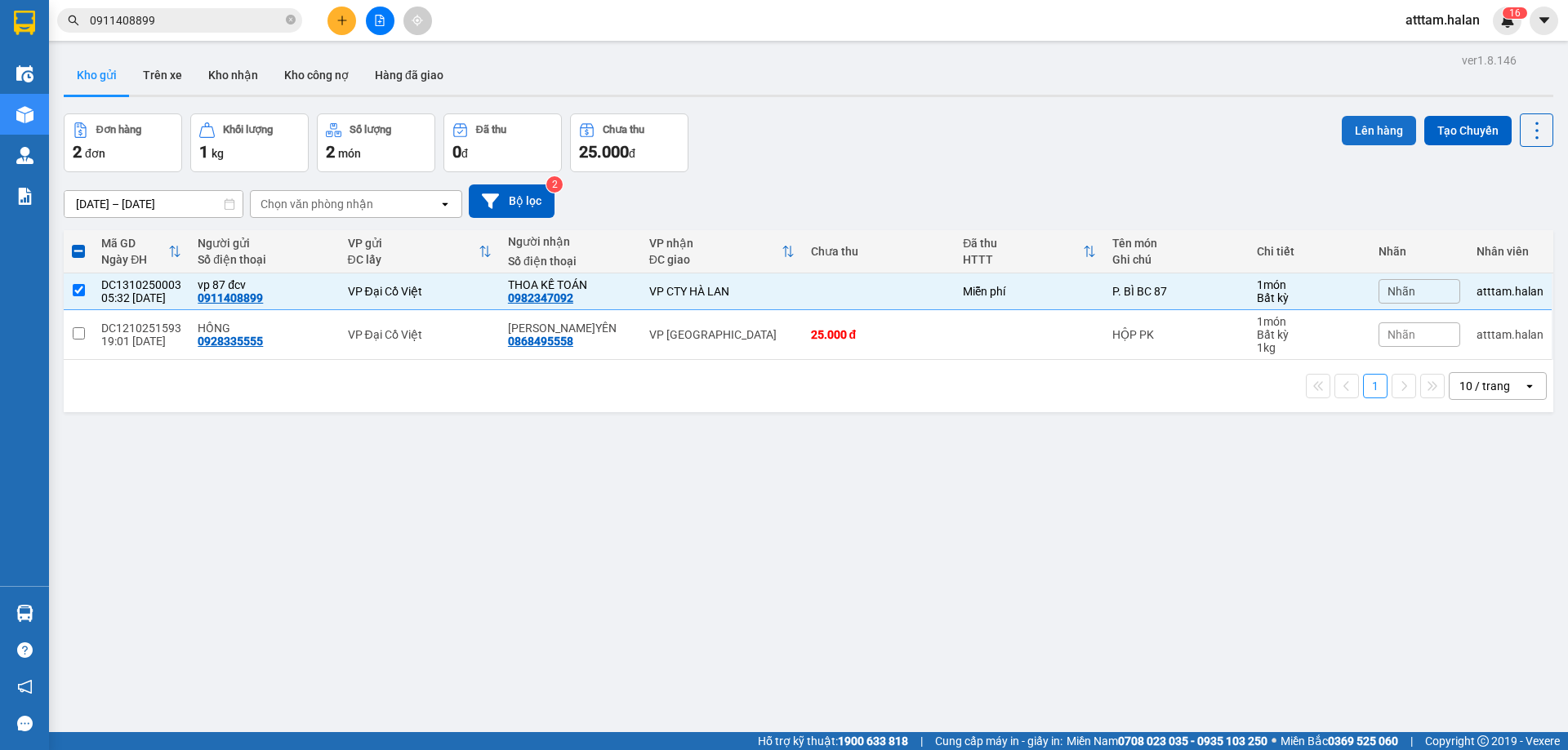
click at [1361, 127] on button "Lên hàng" at bounding box center [1379, 130] width 74 height 29
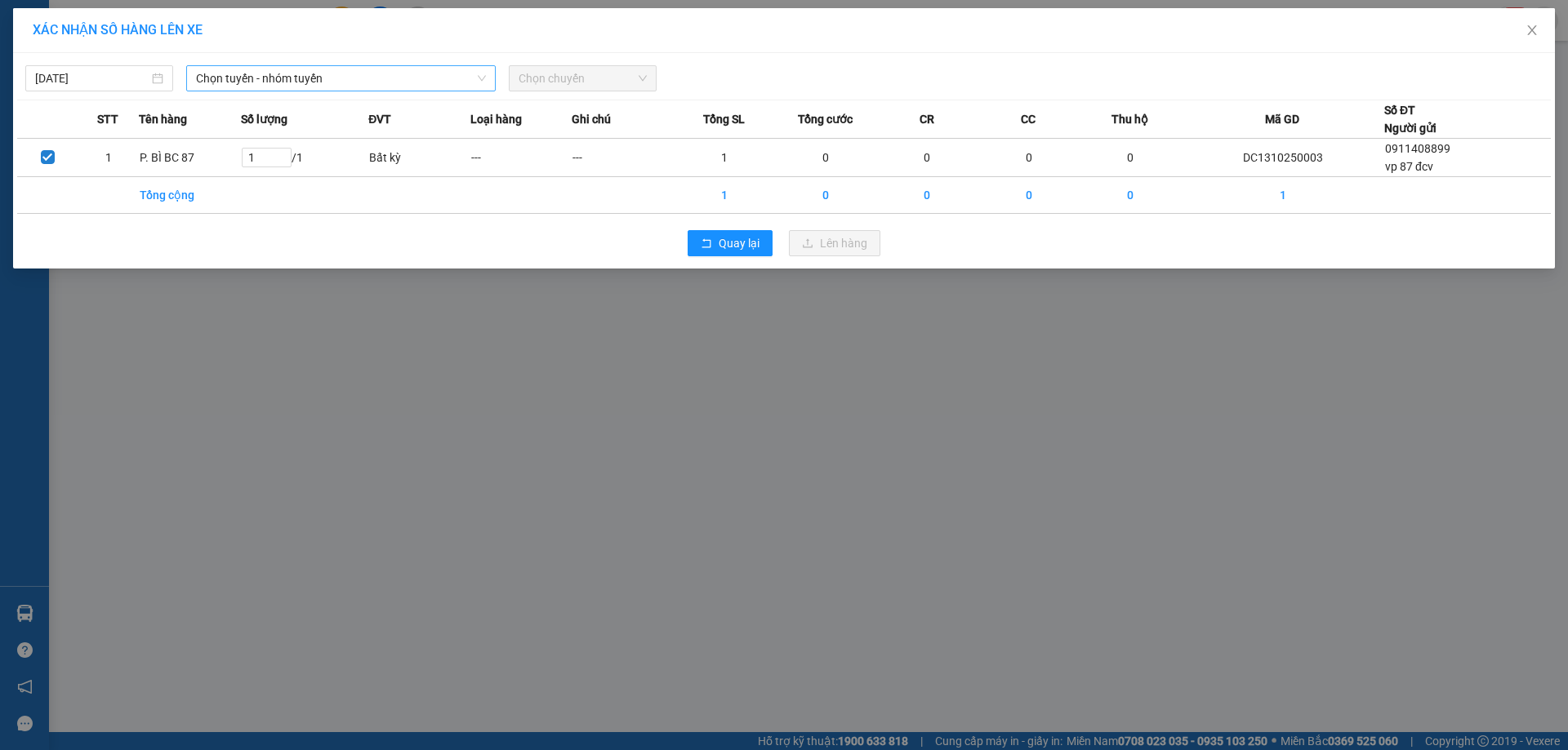
click at [249, 74] on span "Chọn tuyến - nhóm tuyến" at bounding box center [340, 78] width 290 height 24
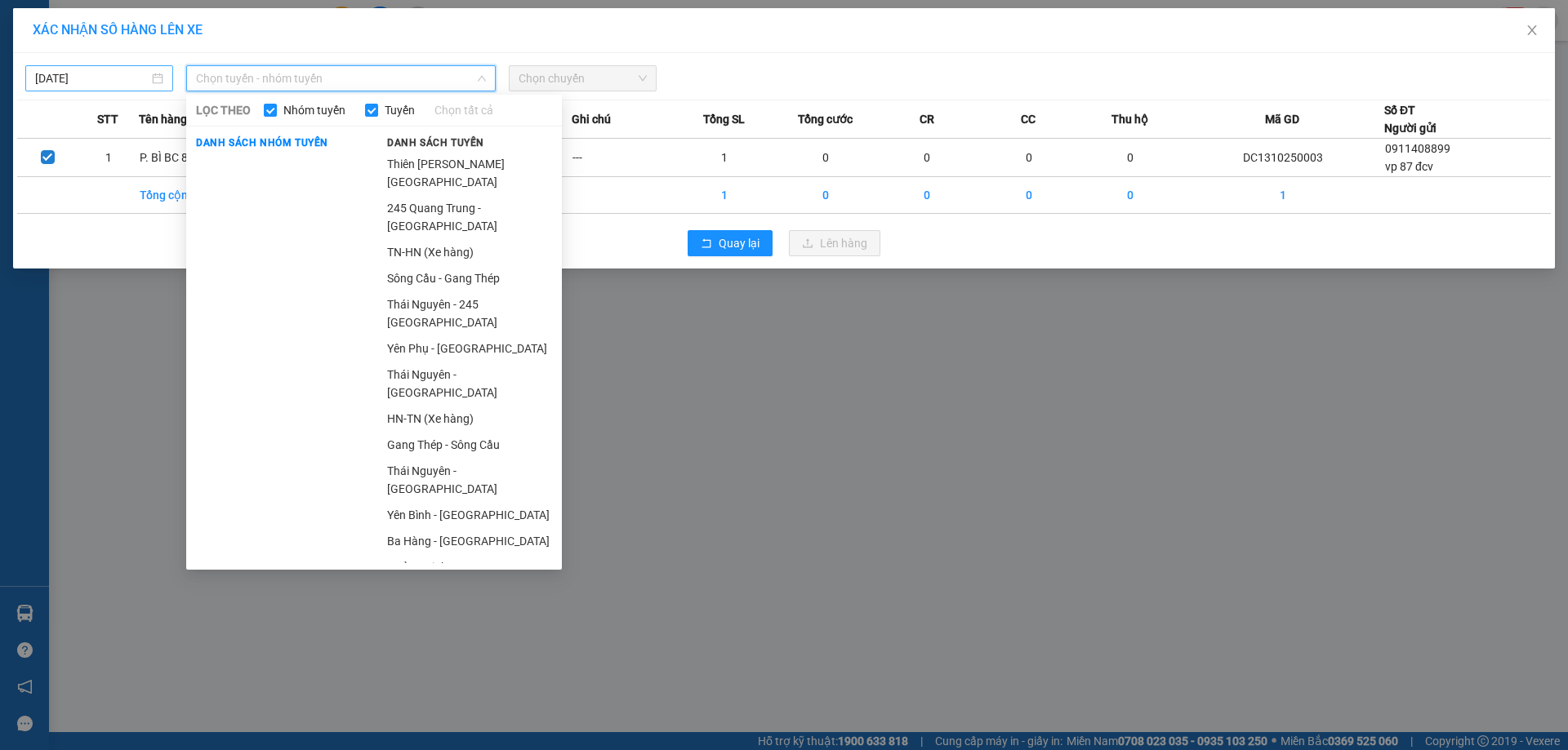
click at [144, 73] on body "Kết quả tìm kiếm ( 936 ) Bộ lọc Mã ĐH Trạng thái Món hàng Thu hộ Tổng cước Chưa…" at bounding box center [784, 375] width 1568 height 750
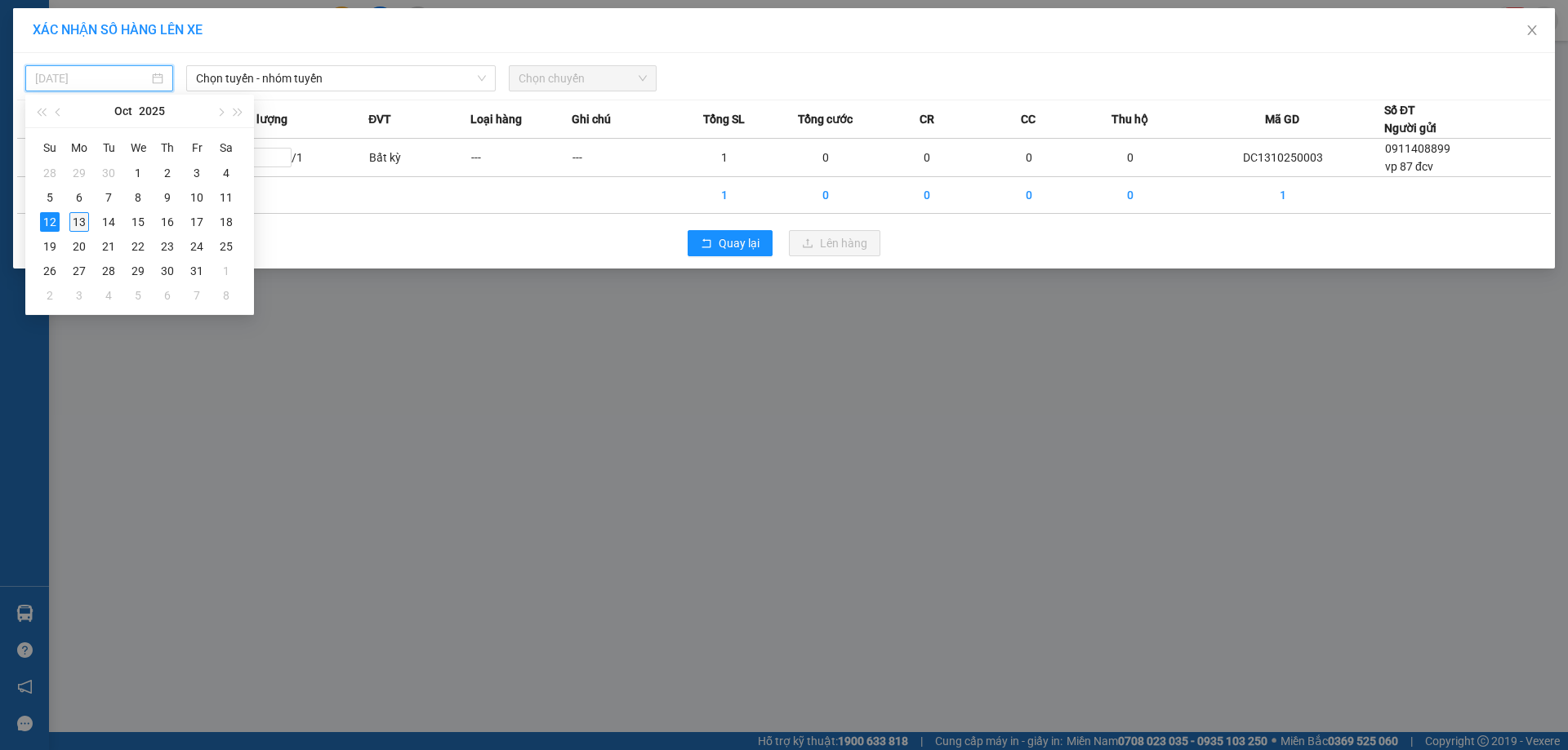
click at [82, 223] on div "13" at bounding box center [78, 221] width 19 height 19
type input "[DATE]"
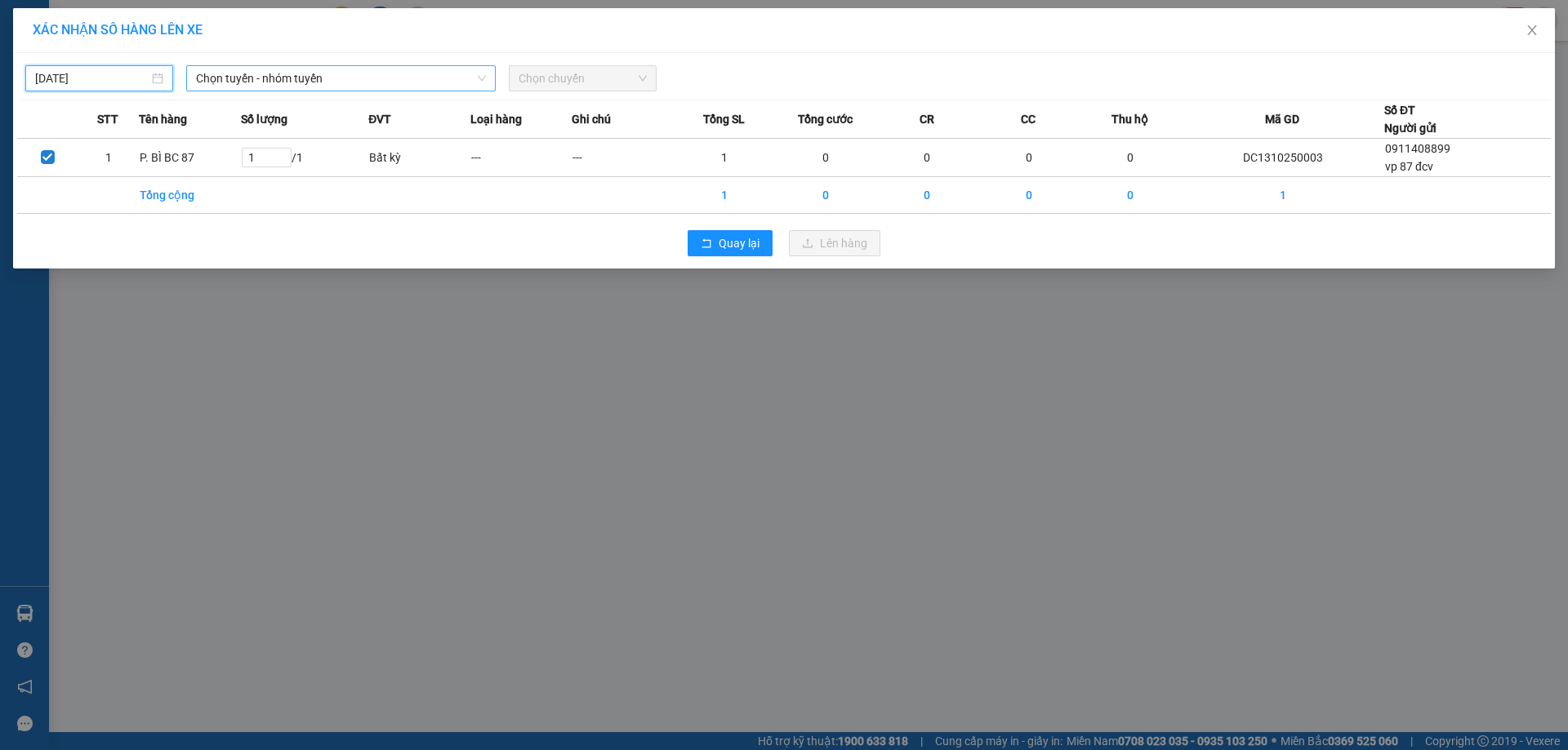
click at [298, 70] on span "Chọn tuyến - nhóm tuyến" at bounding box center [340, 78] width 290 height 24
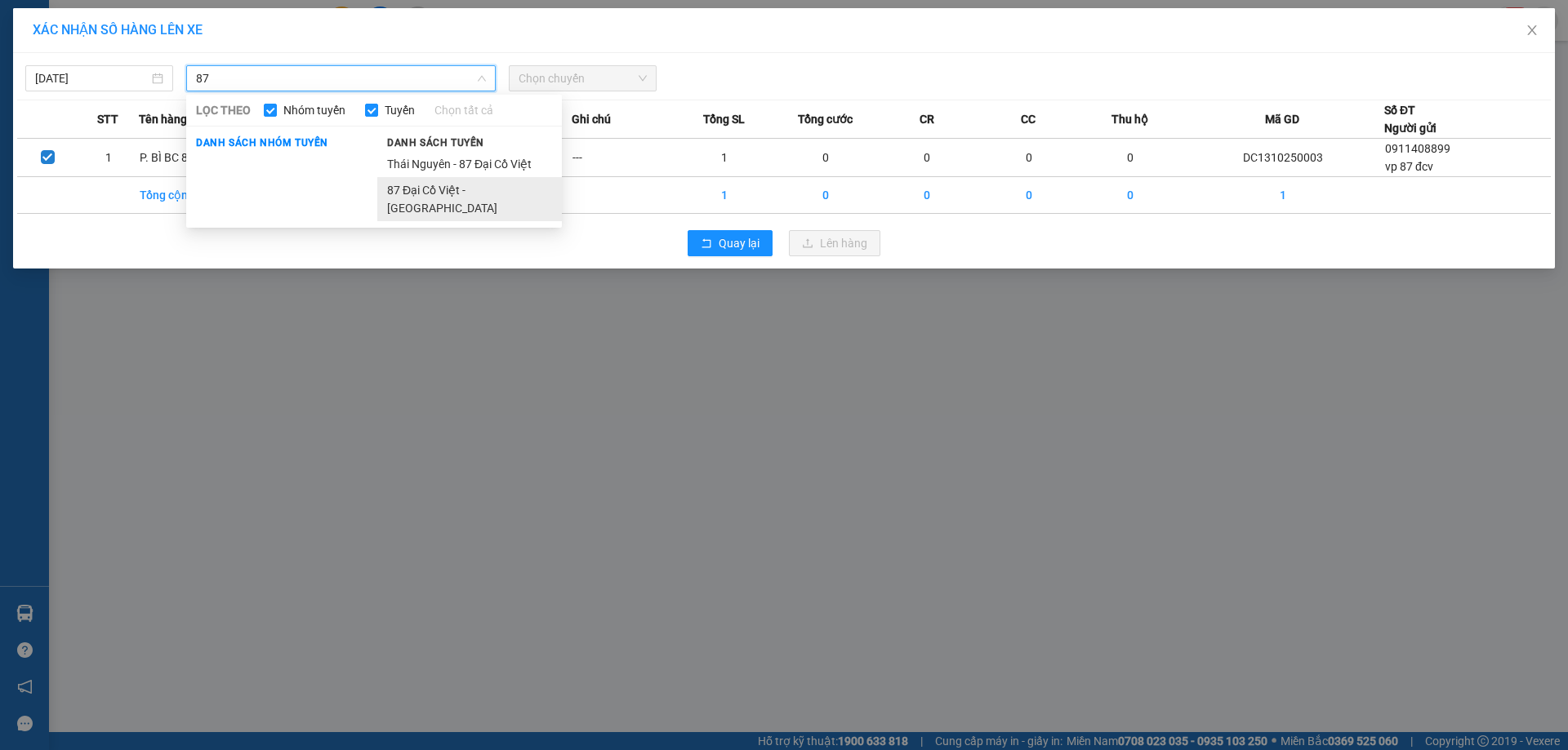
type input "87"
click at [413, 189] on li "87 Đại Cồ Việt - [GEOGRAPHIC_DATA]" at bounding box center [469, 199] width 184 height 44
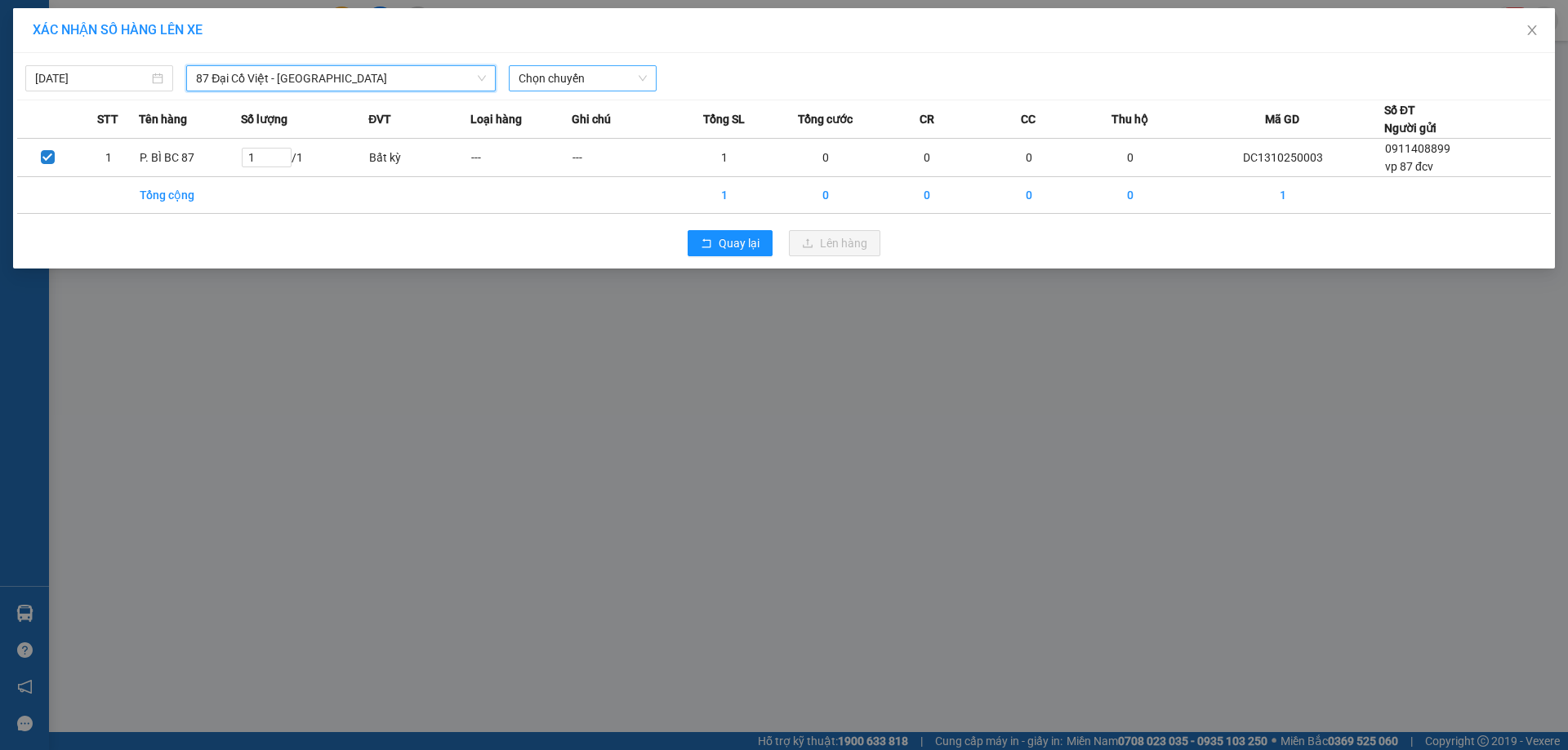
click at [582, 74] on span "Chọn chuyến" at bounding box center [582, 78] width 129 height 24
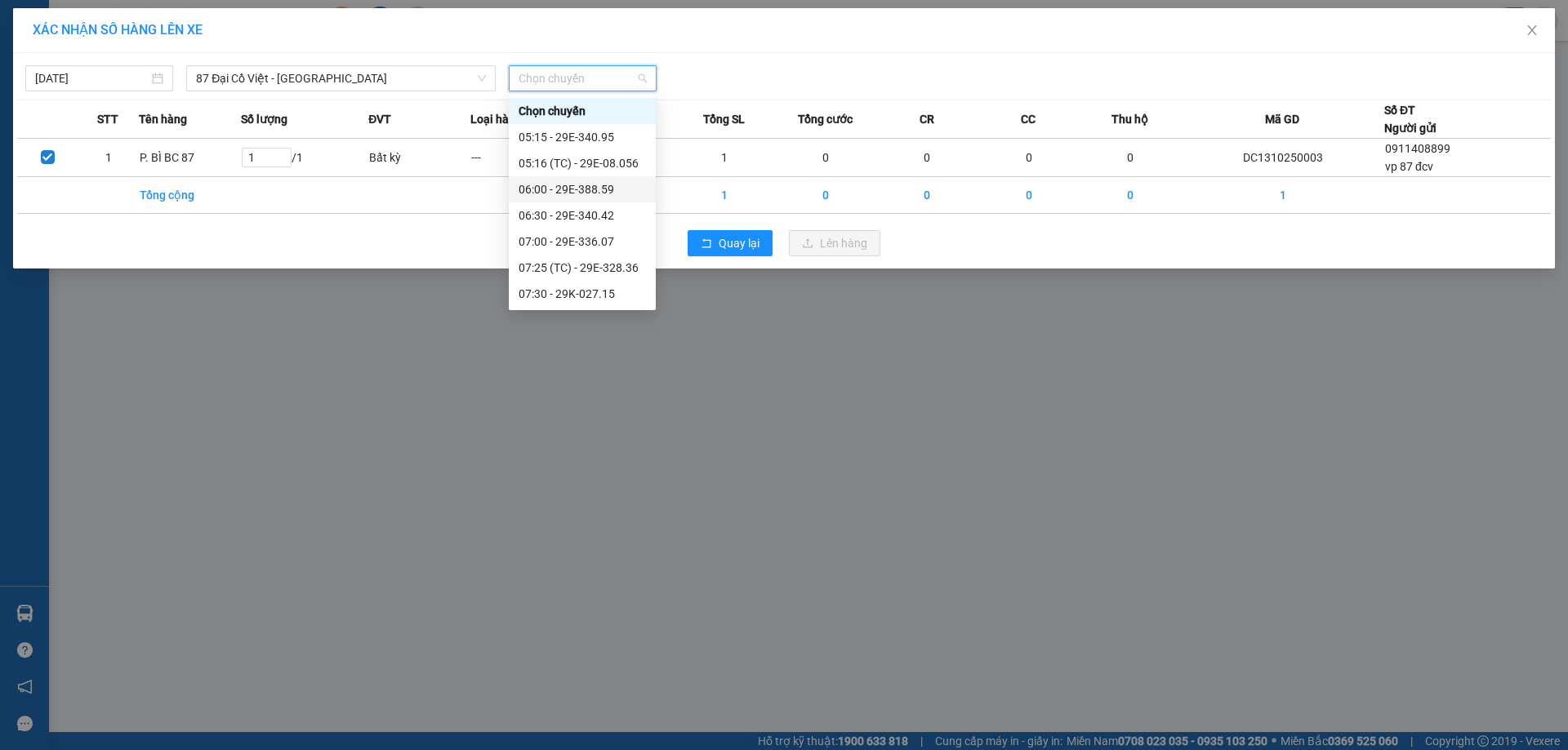
click at [559, 189] on div "06:00 - 29E-388.59" at bounding box center [582, 189] width 128 height 18
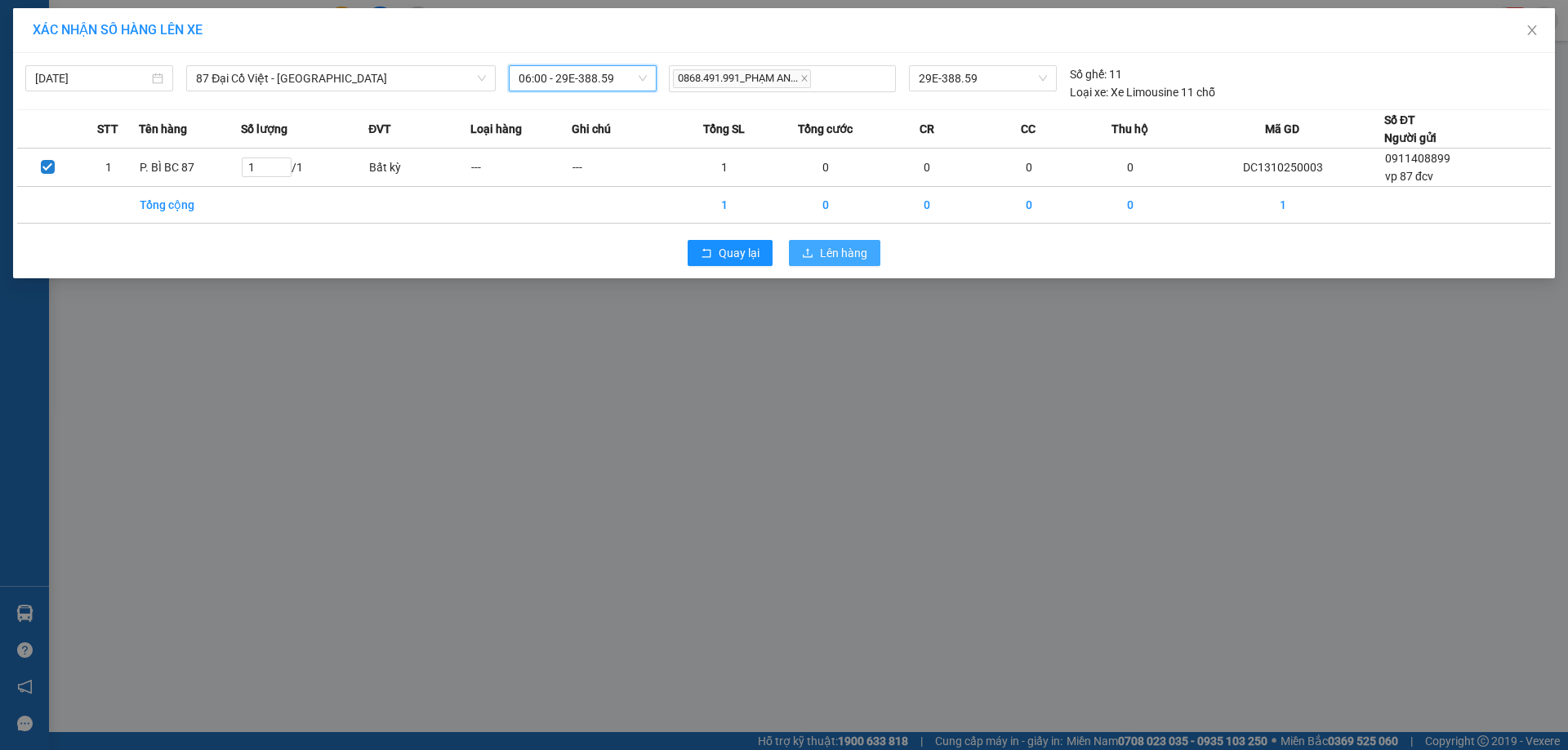
click at [824, 255] on span "Lên hàng" at bounding box center [844, 254] width 48 height 18
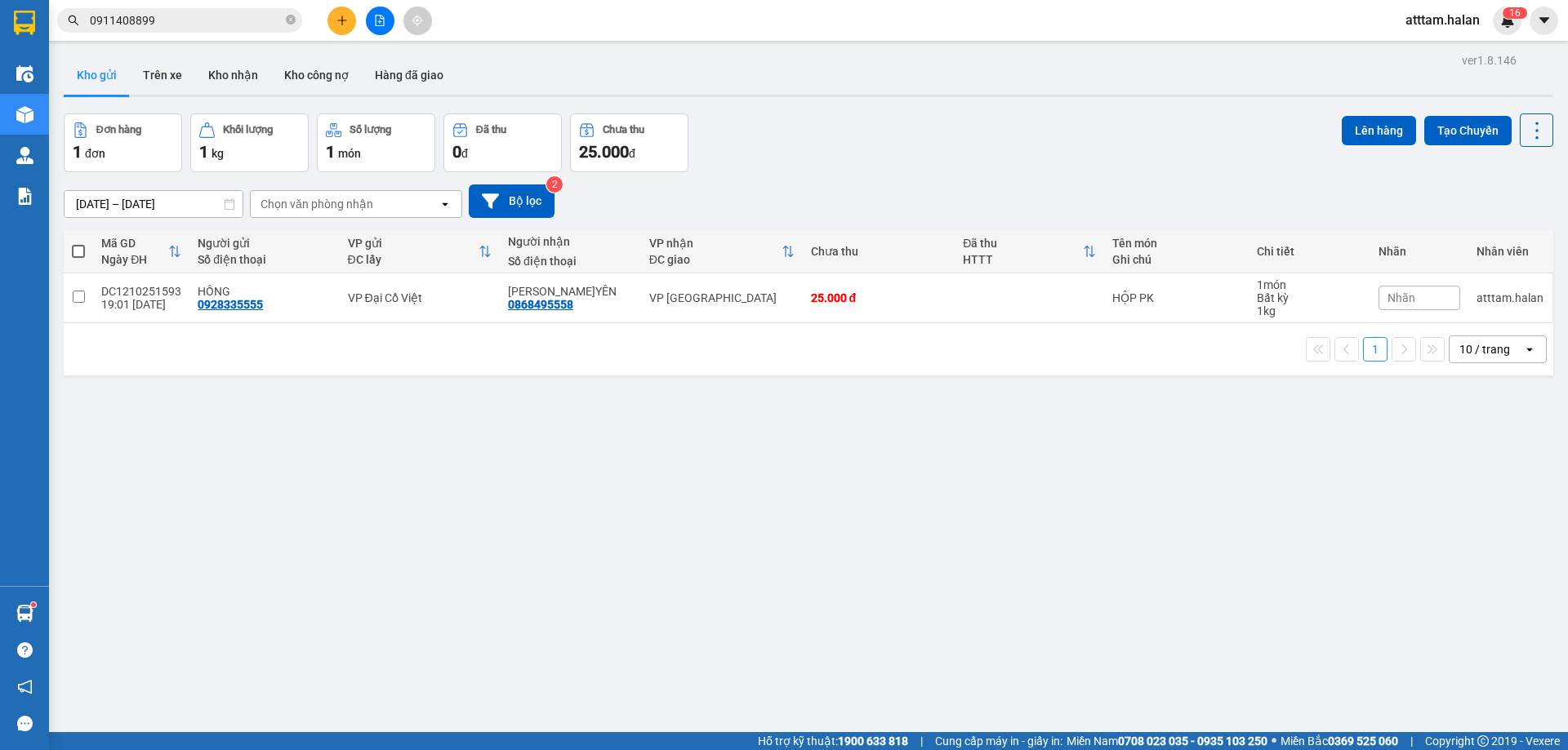
click at [148, 23] on input "0911408899" at bounding box center [186, 21] width 193 height 18
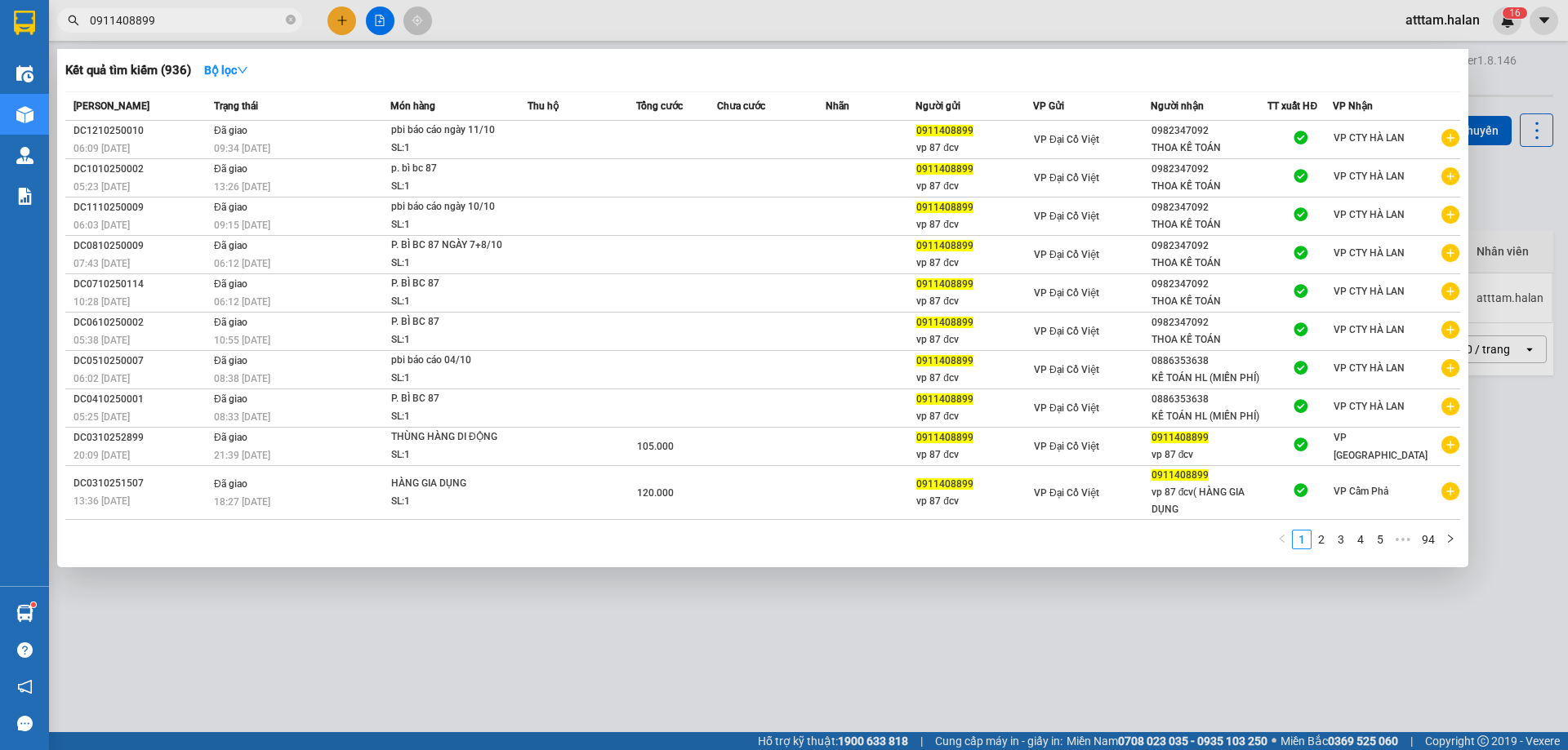
click at [148, 23] on input "0911408899" at bounding box center [186, 21] width 193 height 18
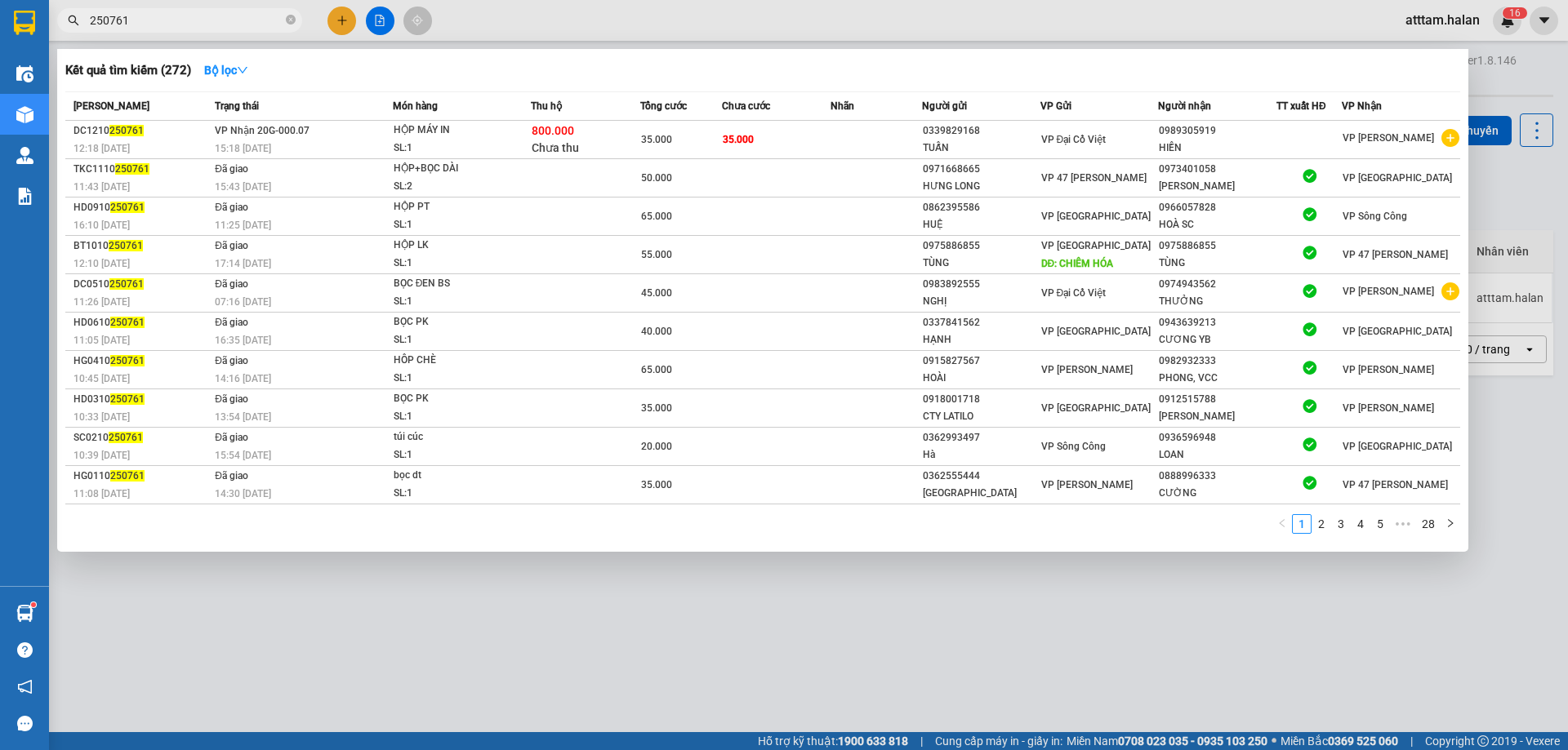
click at [125, 20] on input "250761" at bounding box center [186, 21] width 193 height 18
paste input "0862050378"
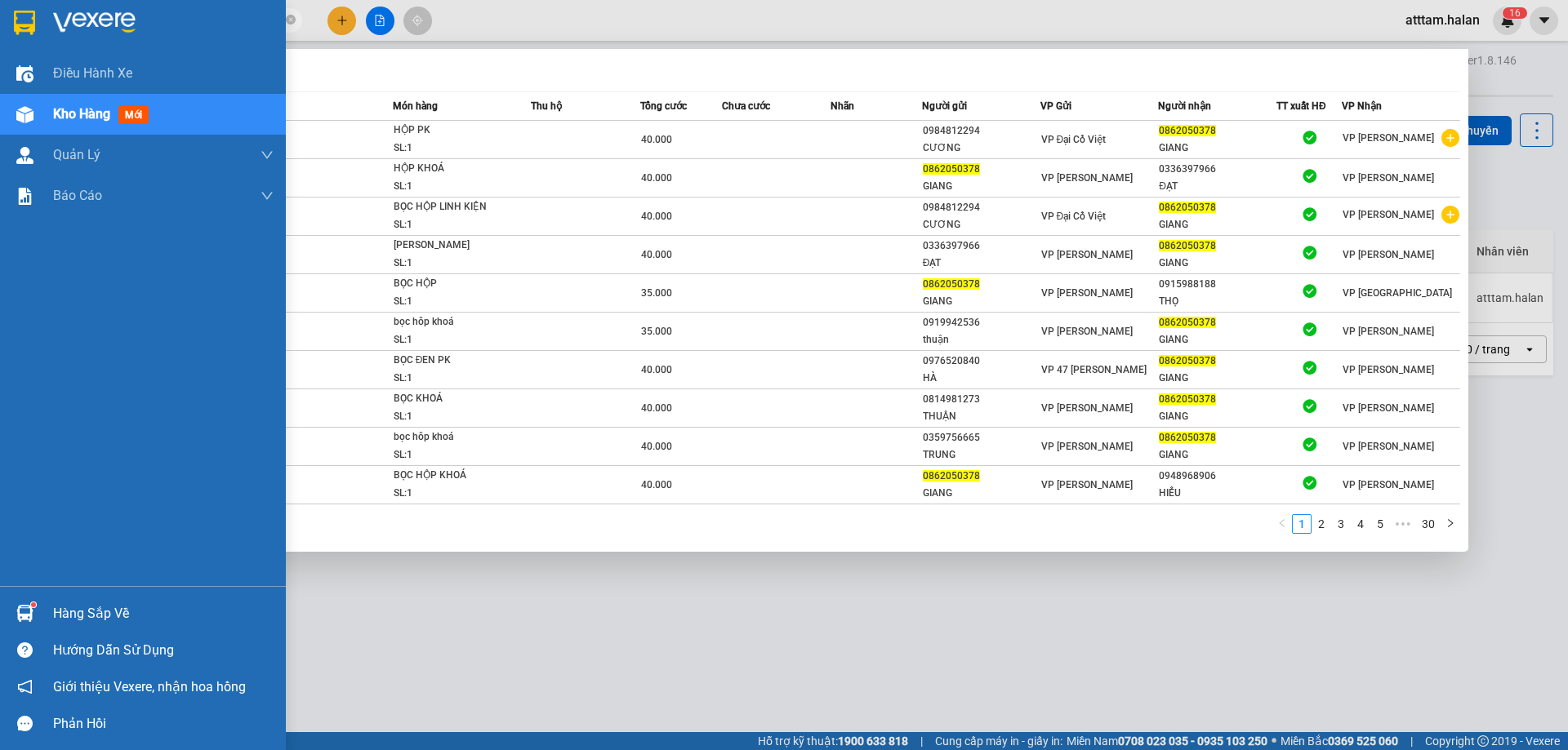
type input "0862050378"
click at [88, 615] on div "Hàng sắp về" at bounding box center [164, 613] width 220 height 24
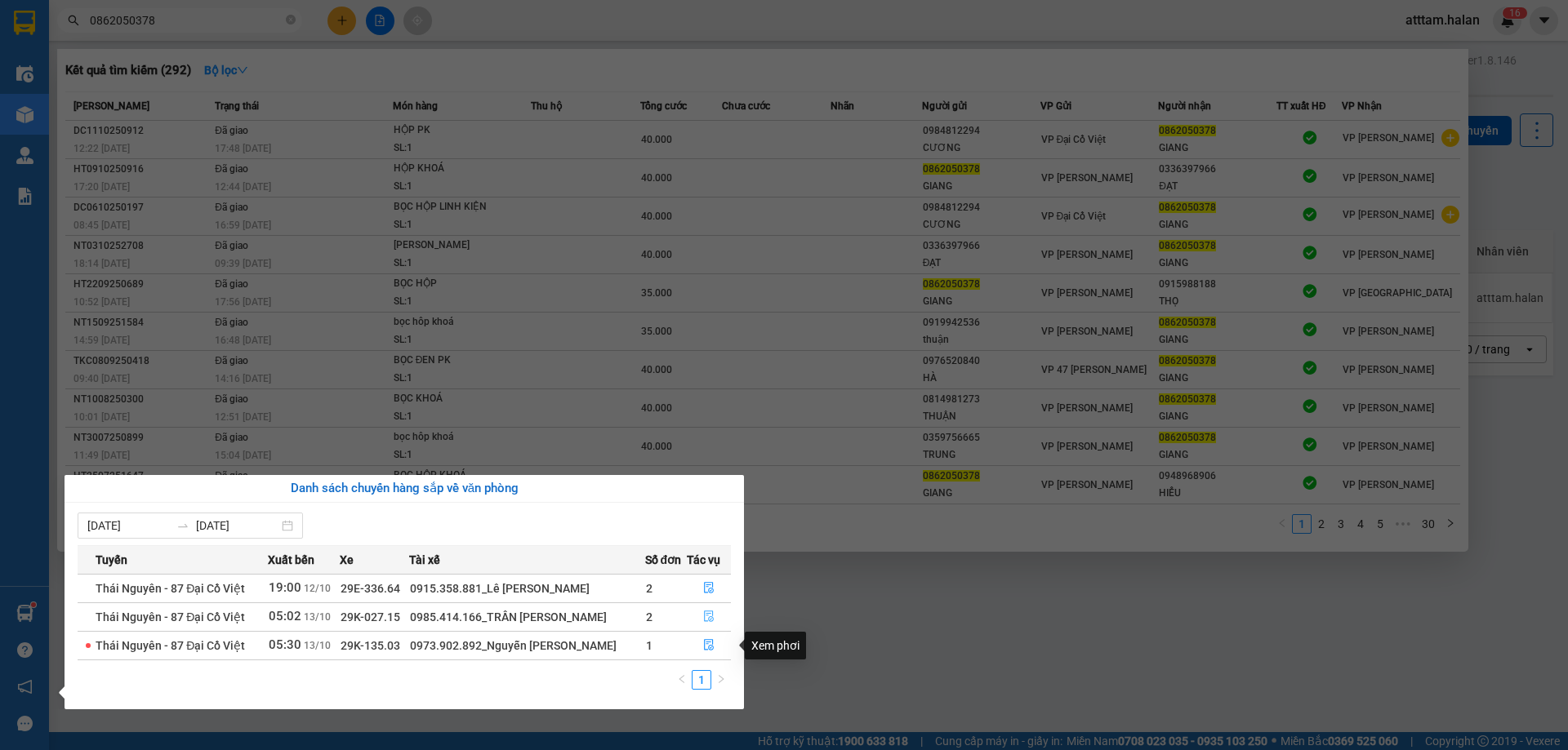
click at [707, 625] on button "button" at bounding box center [708, 617] width 43 height 26
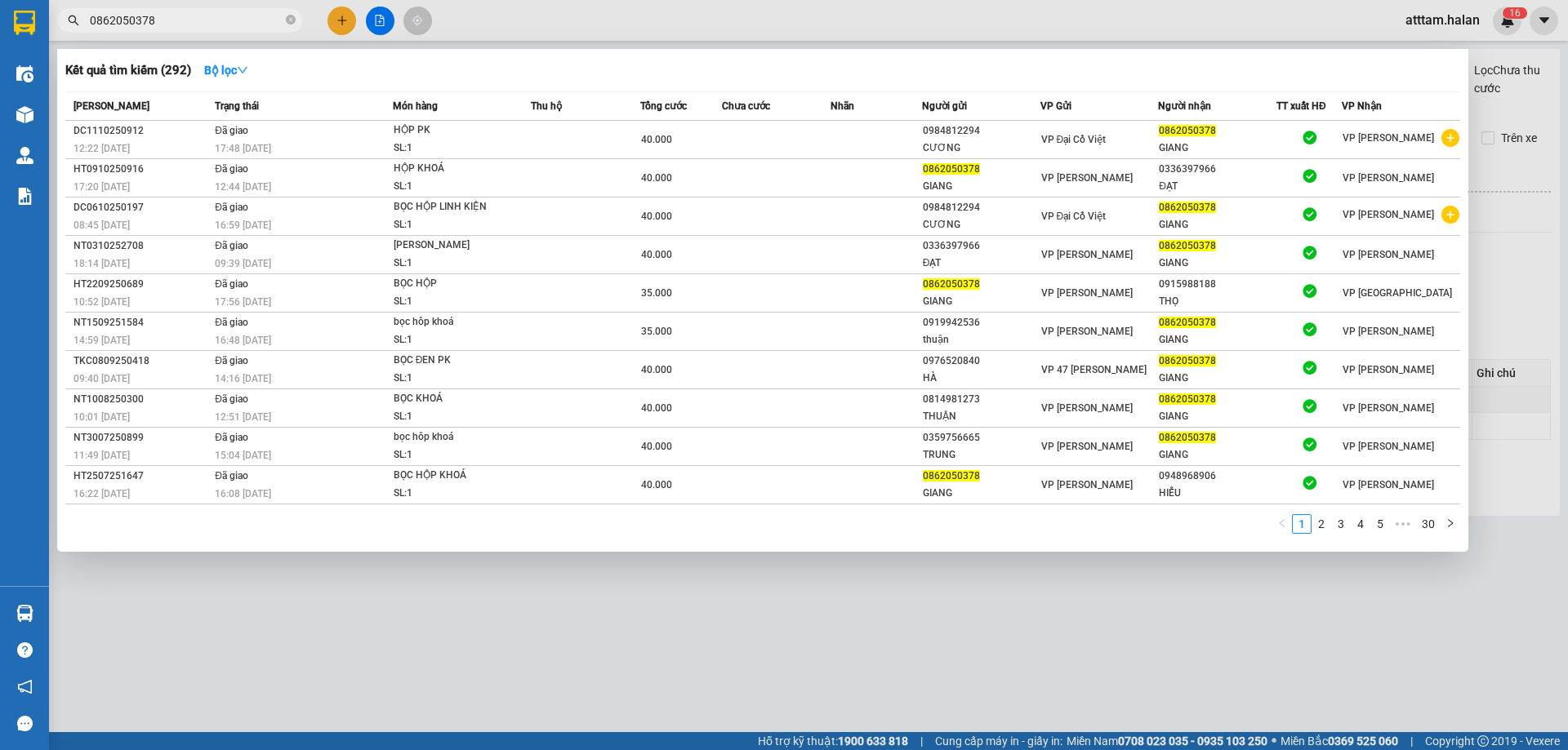
drag, startPoint x: 1508, startPoint y: 318, endPoint x: 1370, endPoint y: 282, distance: 142.6
click at [1507, 318] on div at bounding box center [784, 375] width 1568 height 750
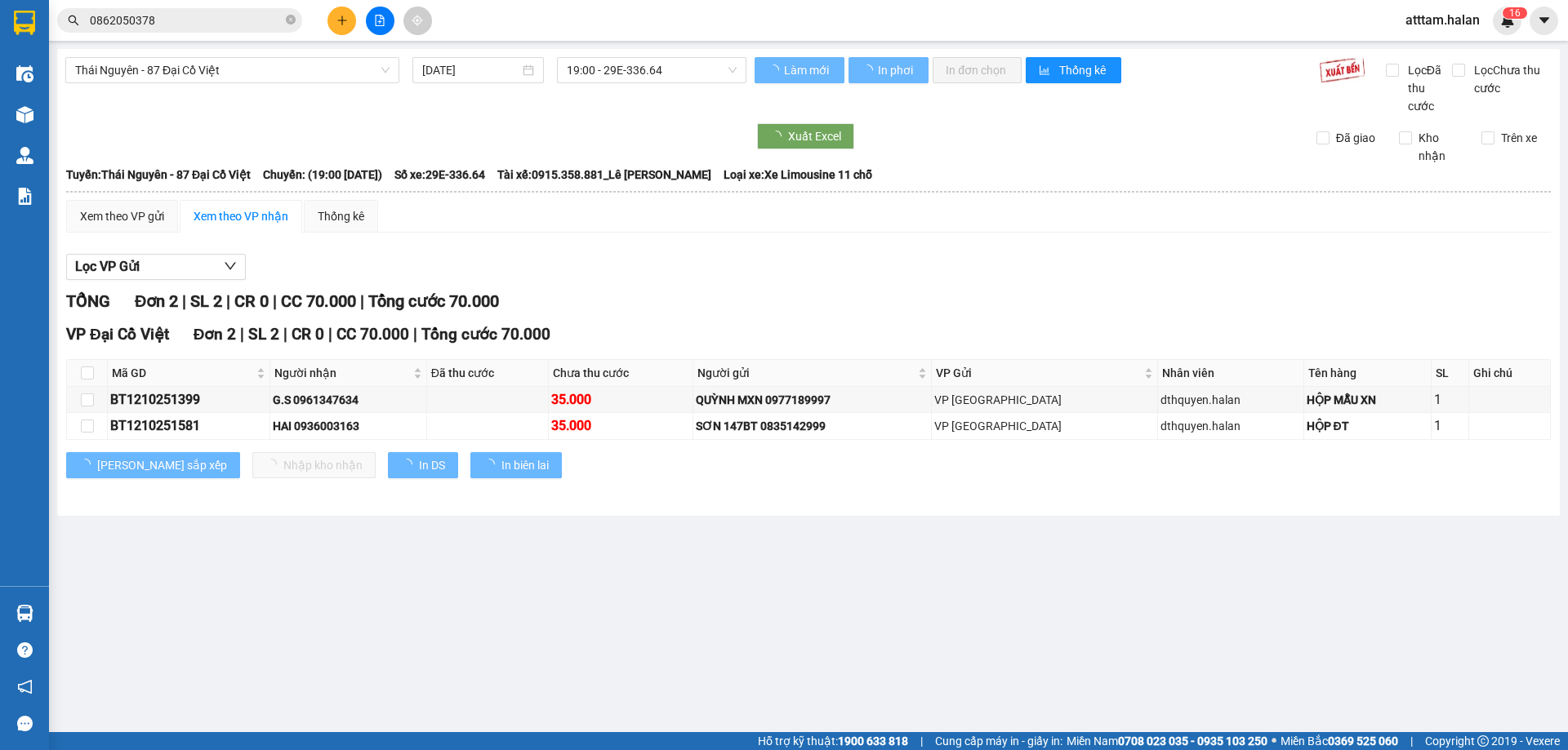
type input "[DATE]"
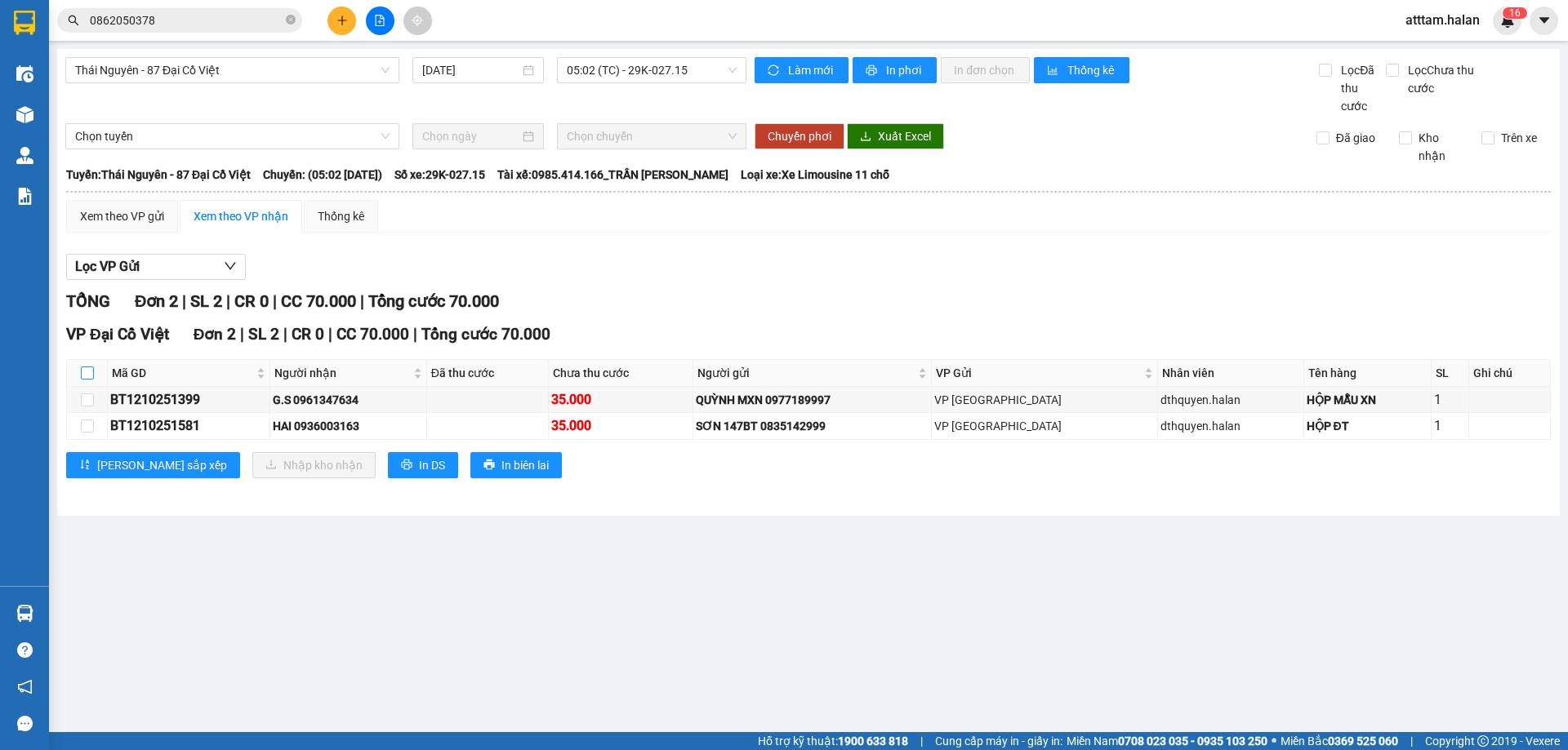
click at [89, 375] on input "checkbox" at bounding box center [88, 373] width 13 height 13
checkbox input "true"
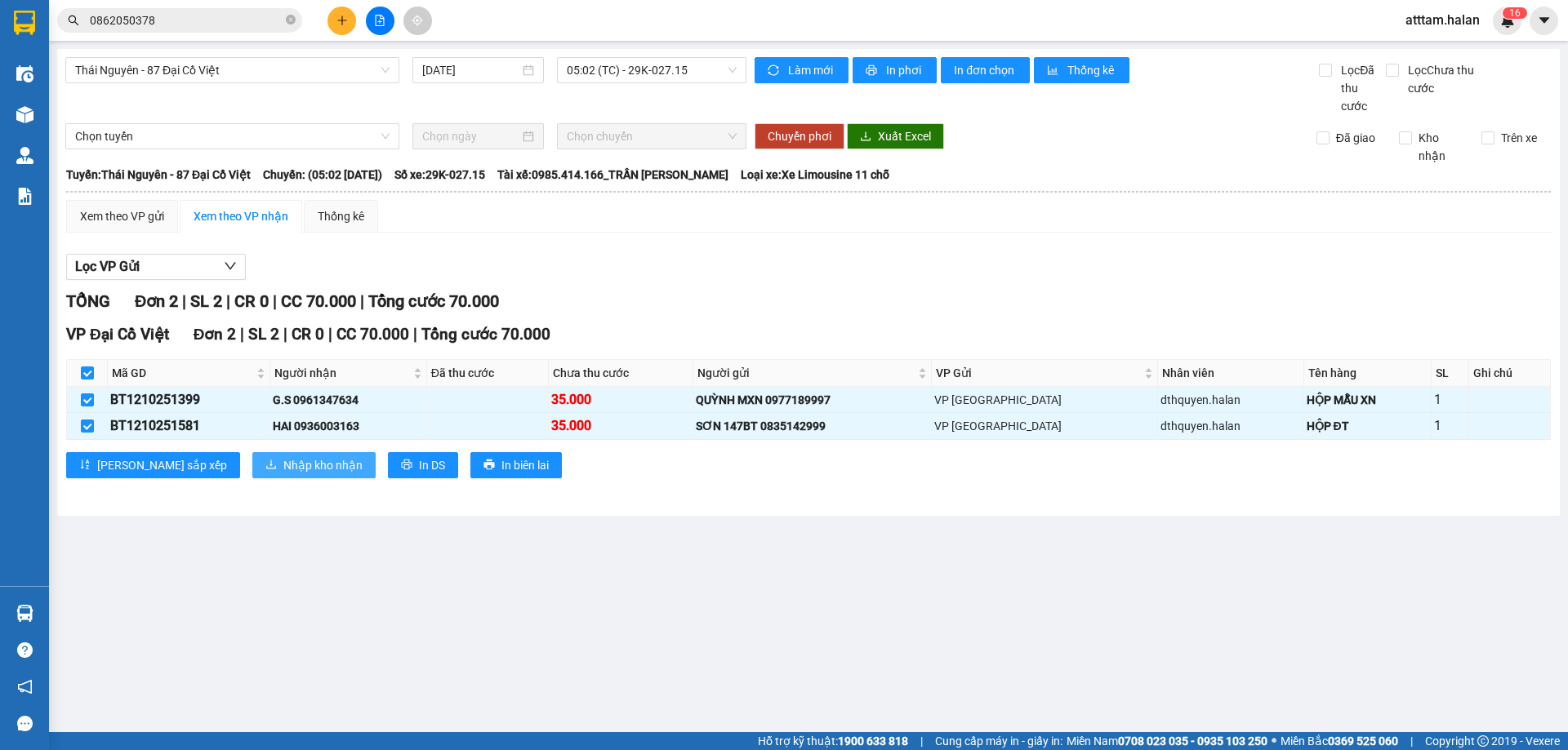
click at [284, 471] on span "Nhập kho nhận" at bounding box center [323, 466] width 79 height 18
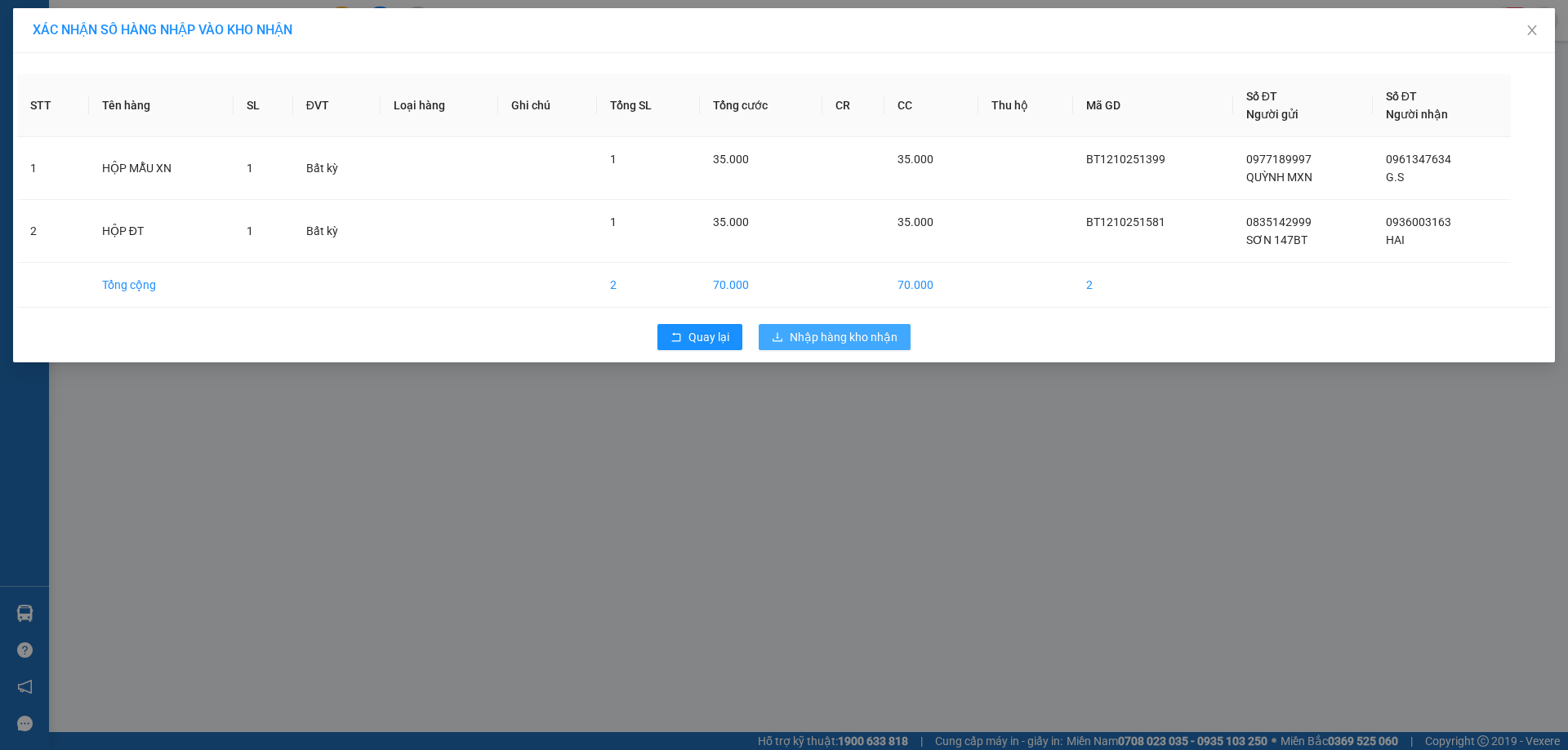
click at [819, 347] on button "Nhập hàng kho nhận" at bounding box center [834, 337] width 152 height 26
